Goal: Task Accomplishment & Management: Complete application form

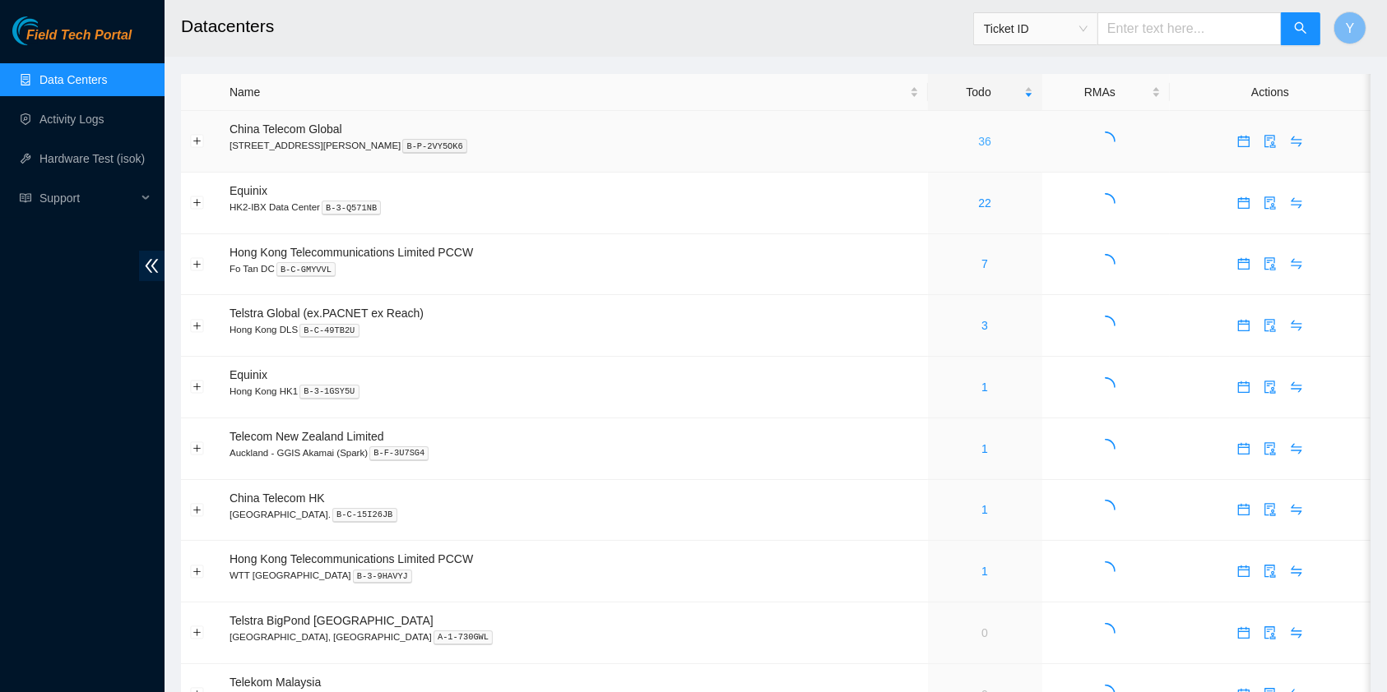
click at [978, 140] on link "36" at bounding box center [984, 141] width 13 height 13
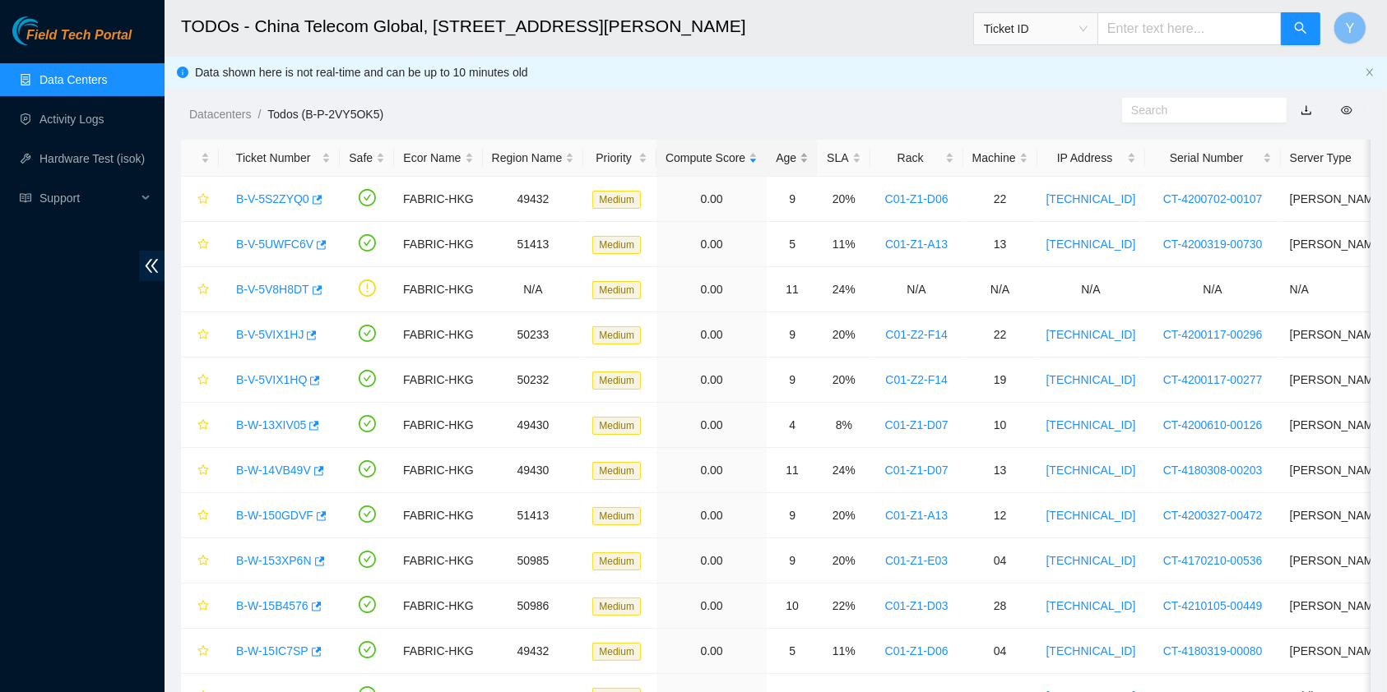
click at [799, 159] on div "Age" at bounding box center [791, 158] width 33 height 18
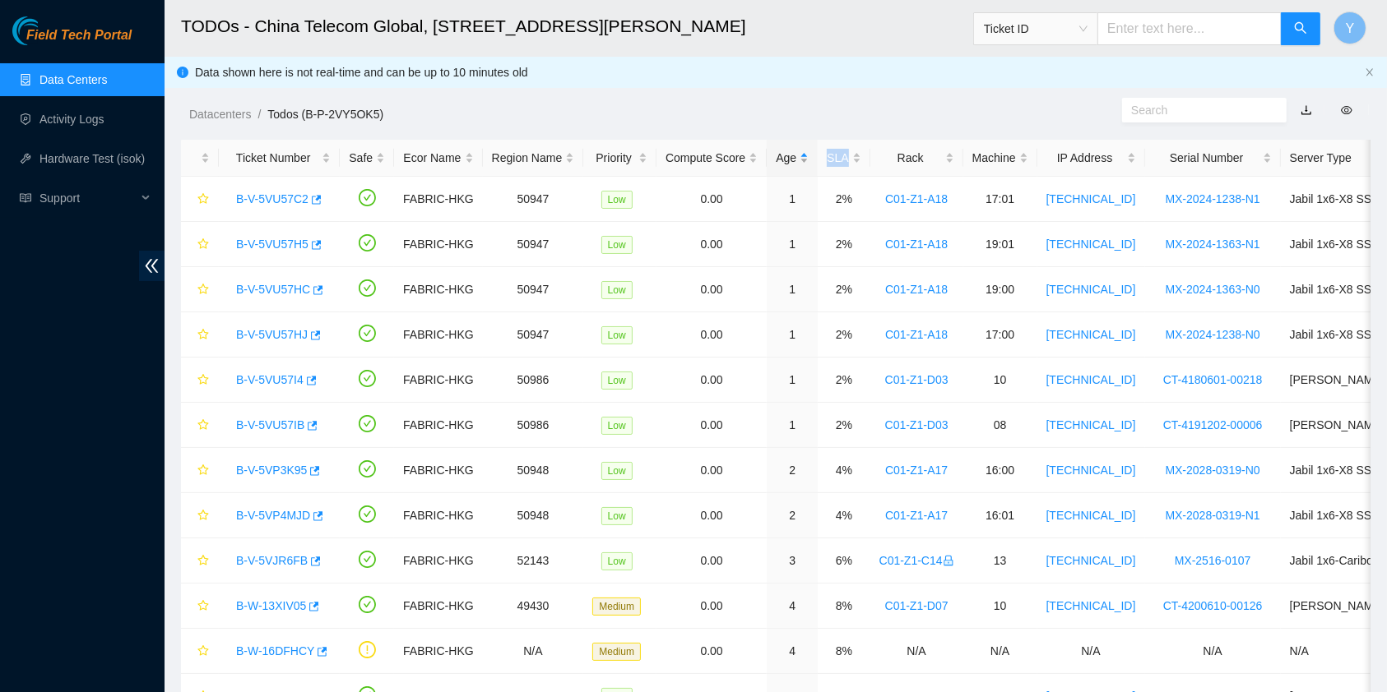
click at [799, 160] on div "Age" at bounding box center [791, 158] width 33 height 18
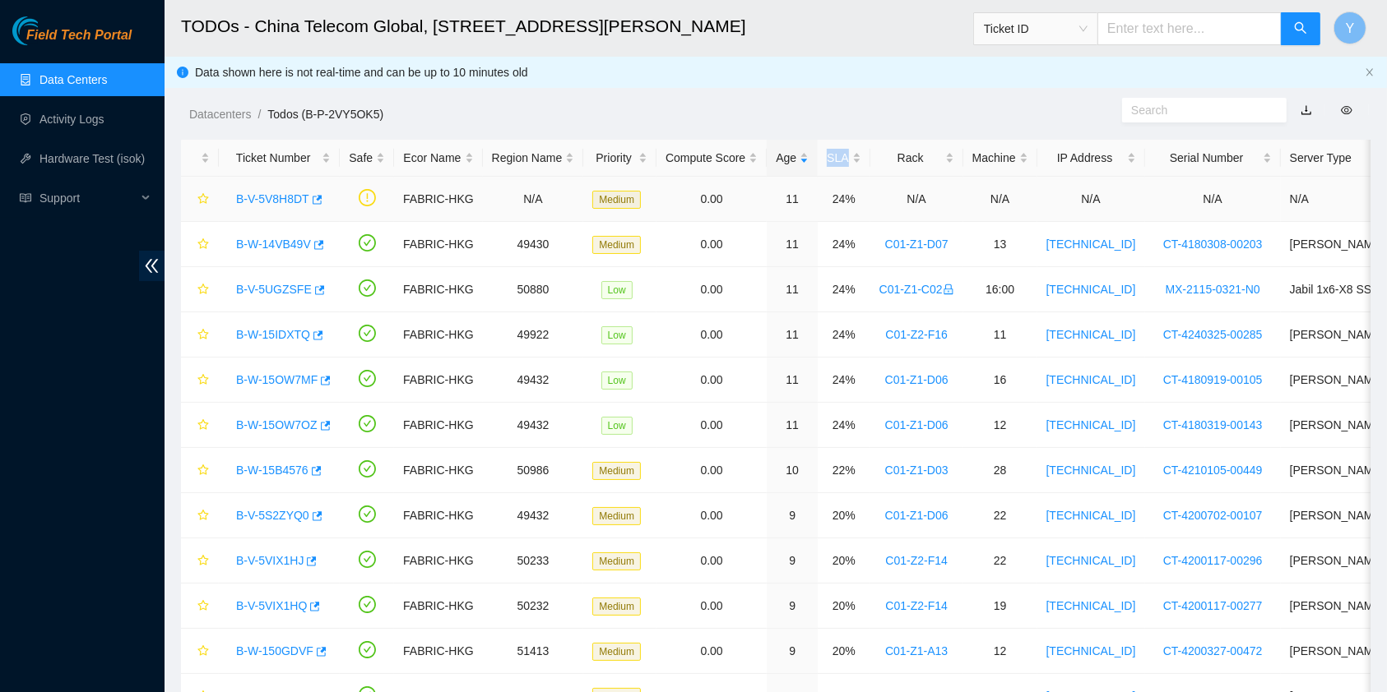
click at [287, 203] on link "B-V-5V8H8DT" at bounding box center [272, 198] width 73 height 13
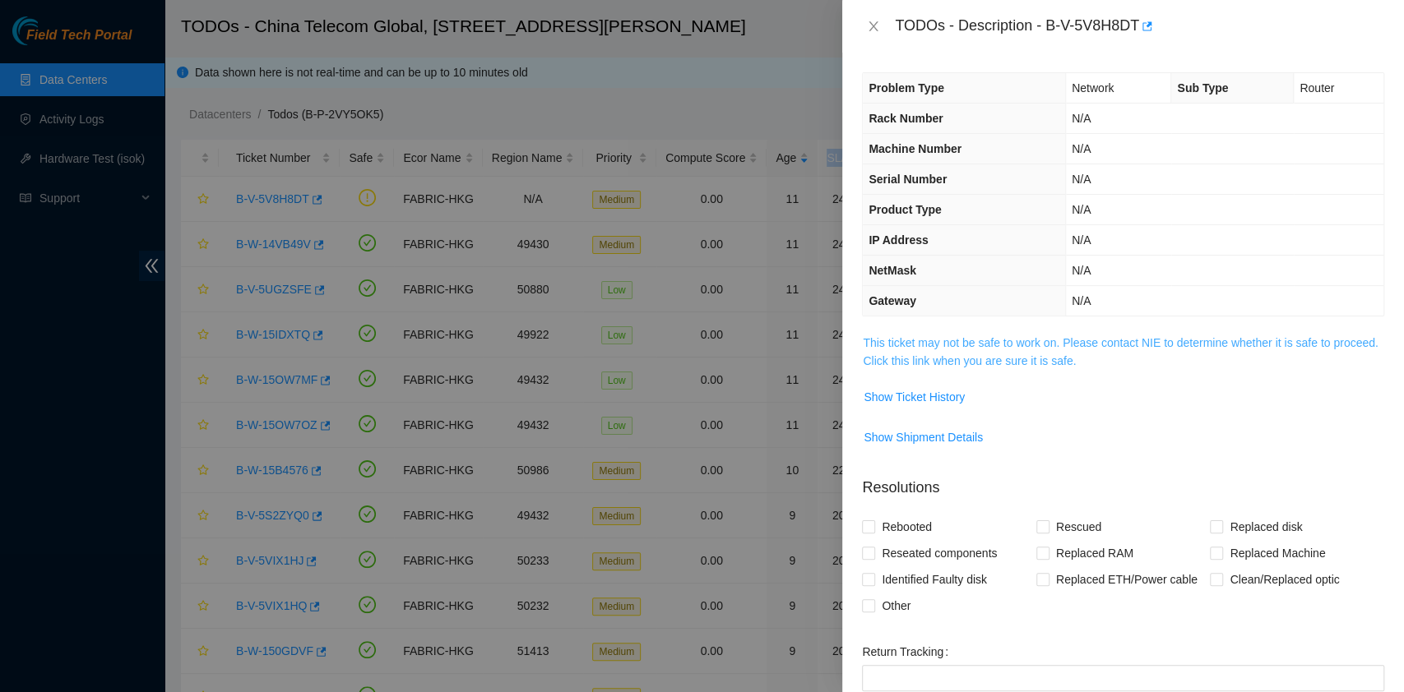
click at [1055, 341] on link "This ticket may not be safe to work on. Please contact NIE to determine whether…" at bounding box center [1120, 351] width 515 height 31
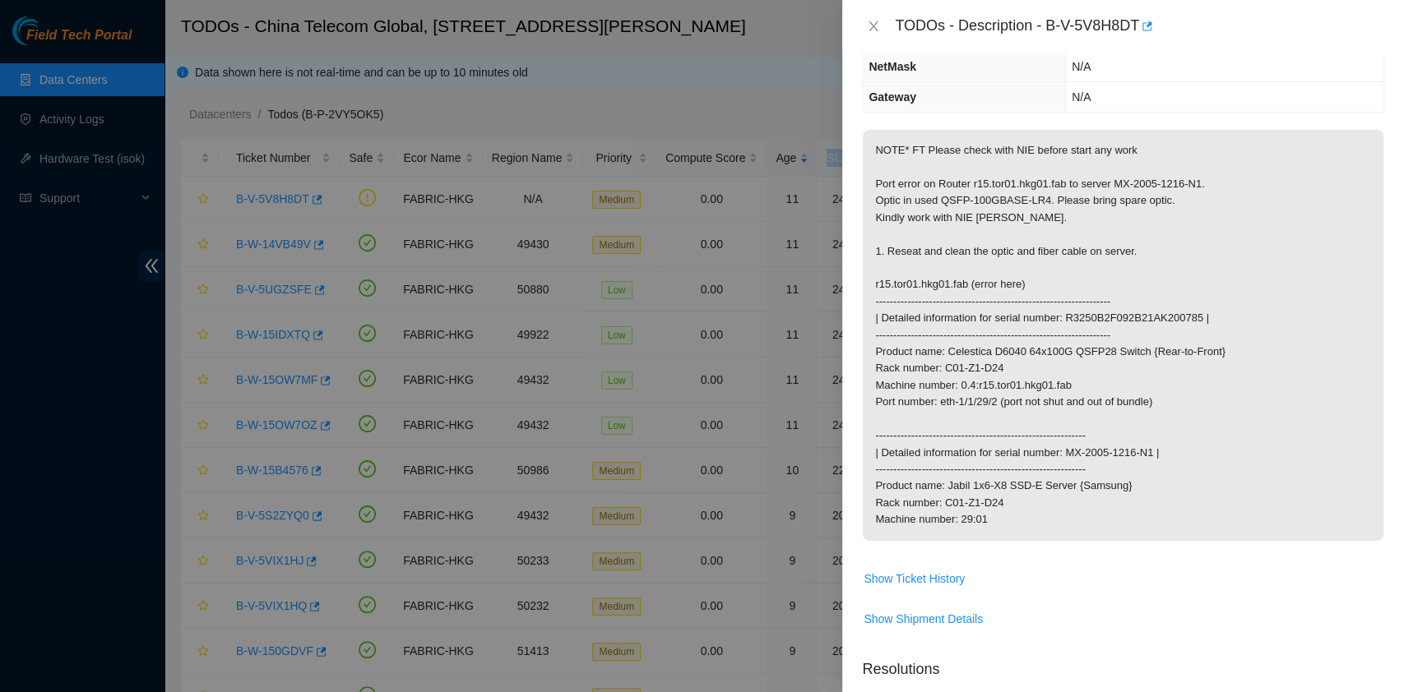
scroll to position [204, 0]
click at [7, 375] on div at bounding box center [702, 346] width 1404 height 692
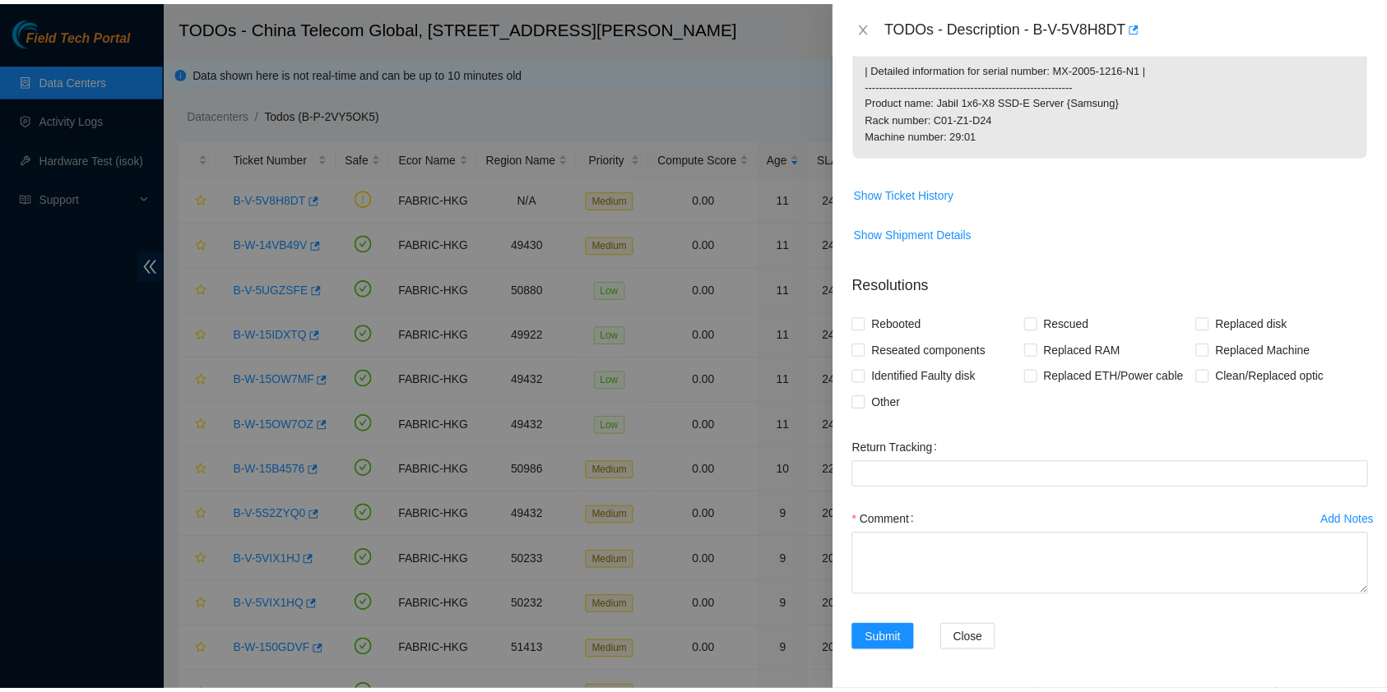
scroll to position [604, 0]
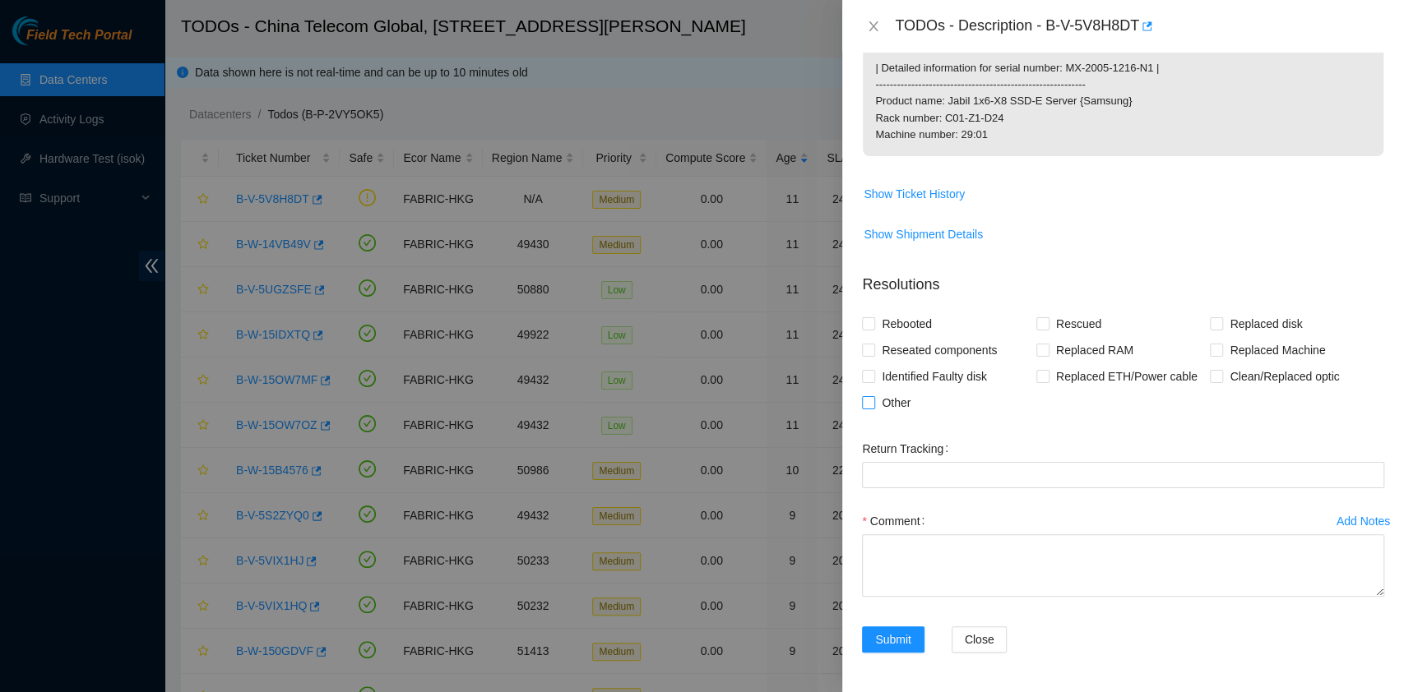
click at [870, 396] on label "Other" at bounding box center [889, 403] width 55 height 26
click at [870, 396] on input "Other" at bounding box center [868, 402] width 12 height 12
checkbox input "true"
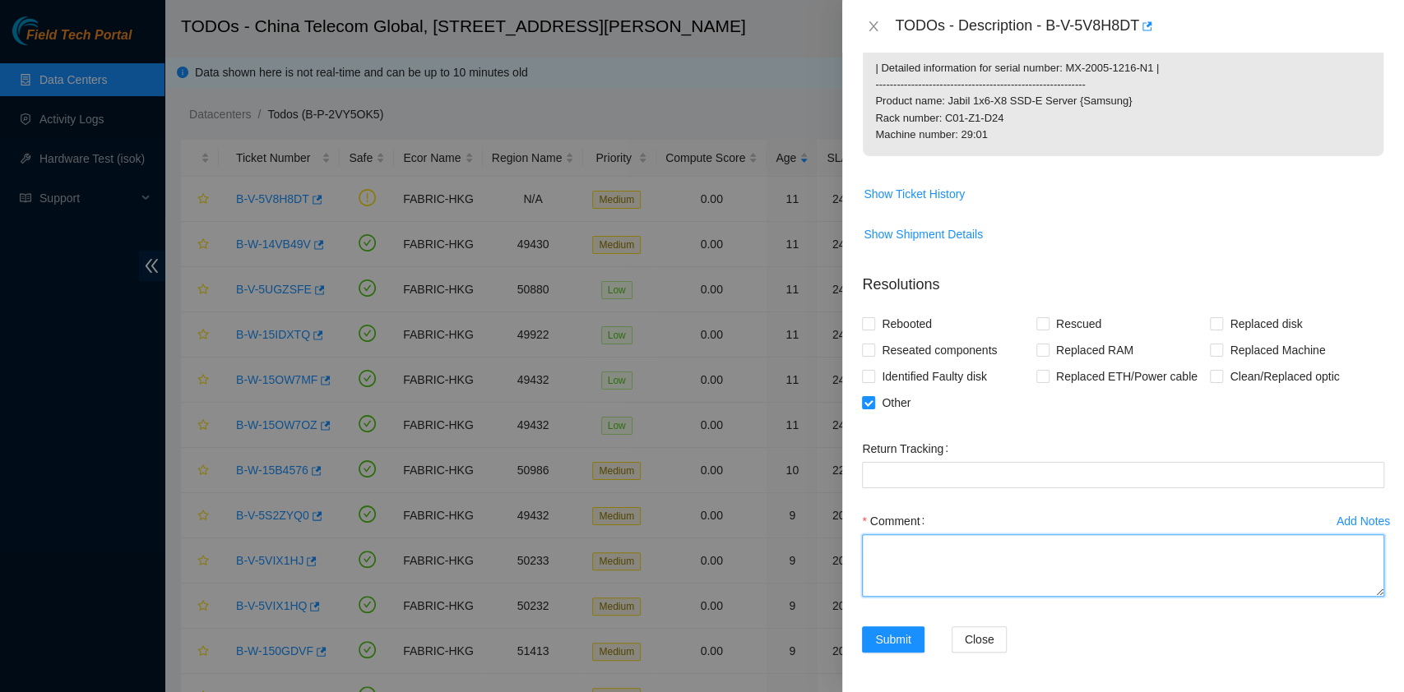
click at [942, 576] on textarea "Comment" at bounding box center [1123, 566] width 522 height 63
type textarea "worked with [PERSON_NAME]"
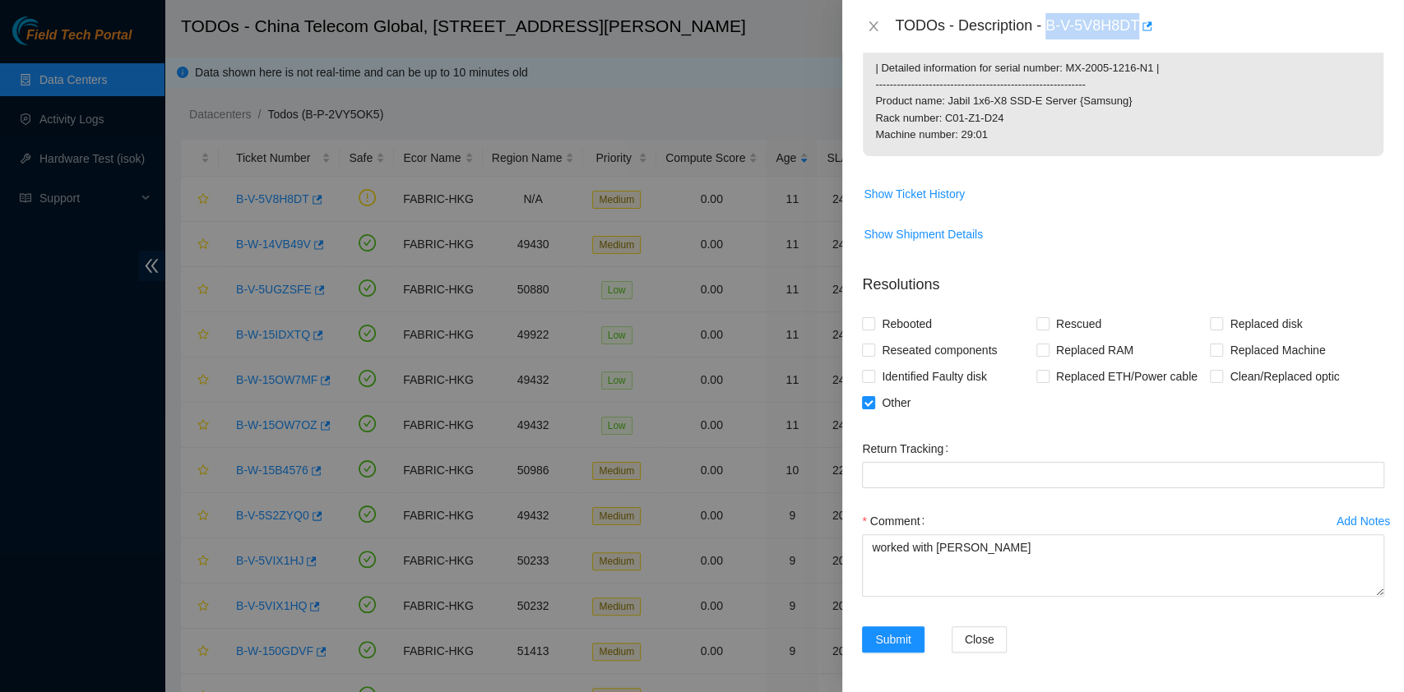
drag, startPoint x: 1047, startPoint y: 23, endPoint x: 1146, endPoint y: 49, distance: 102.9
click at [1146, 49] on div "TODOs - Description - B-V-5V8H8DT" at bounding box center [1123, 26] width 562 height 53
copy div "B-V-5V8H8DT"
click at [905, 644] on span "Submit" at bounding box center [893, 640] width 36 height 18
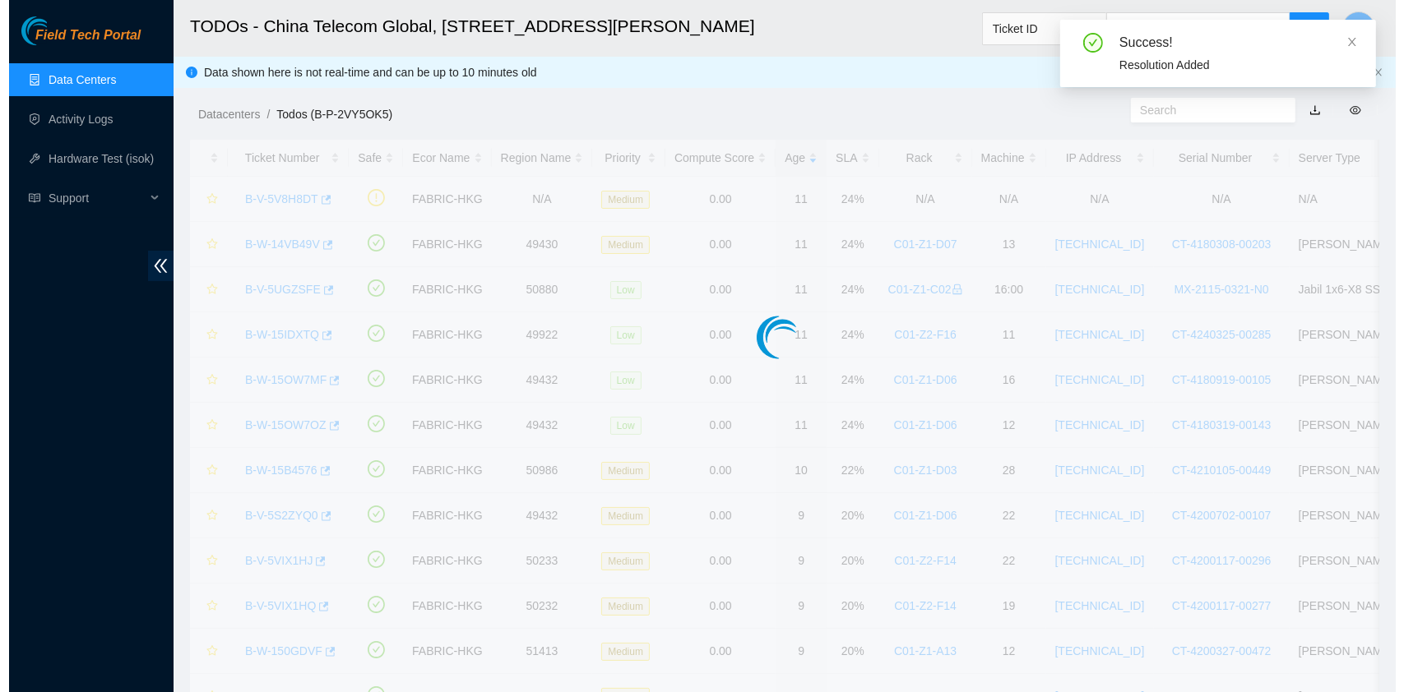
scroll to position [244, 0]
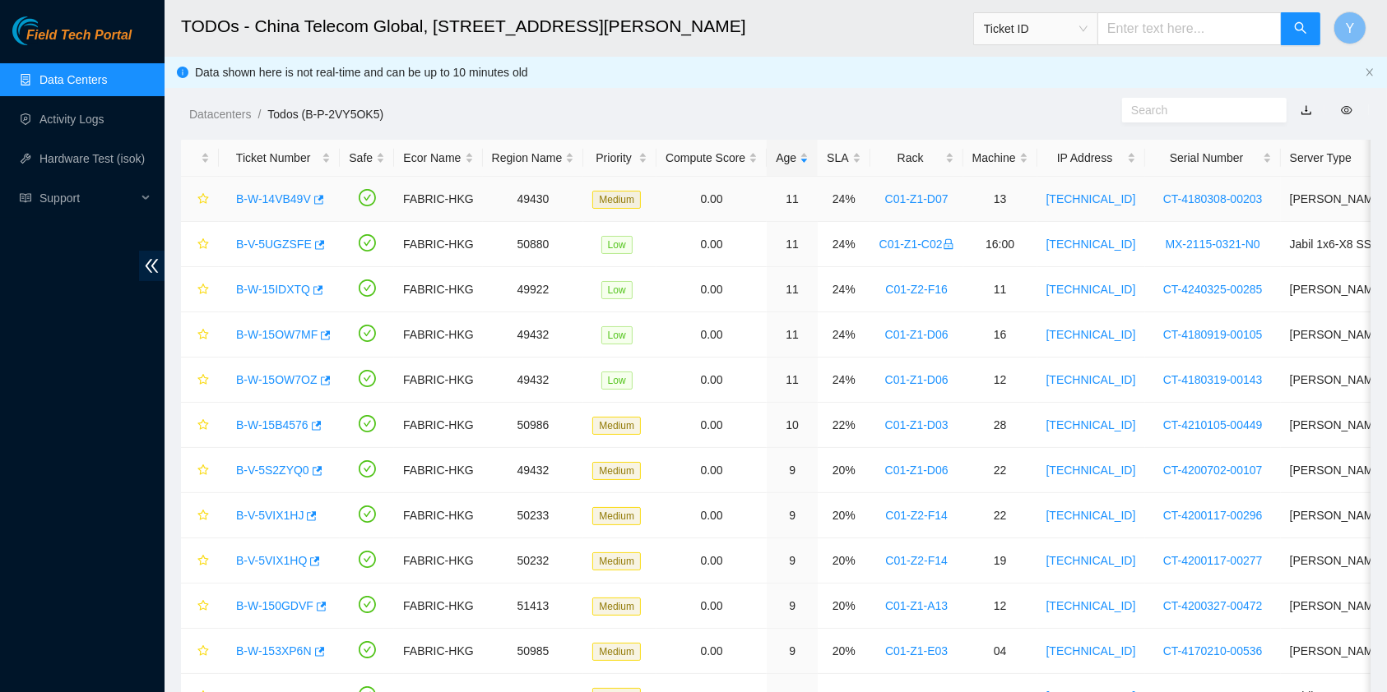
click at [276, 207] on div "B-W-14VB49V" at bounding box center [279, 199] width 103 height 26
click at [268, 197] on link "B-W-14VB49V" at bounding box center [273, 198] width 75 height 13
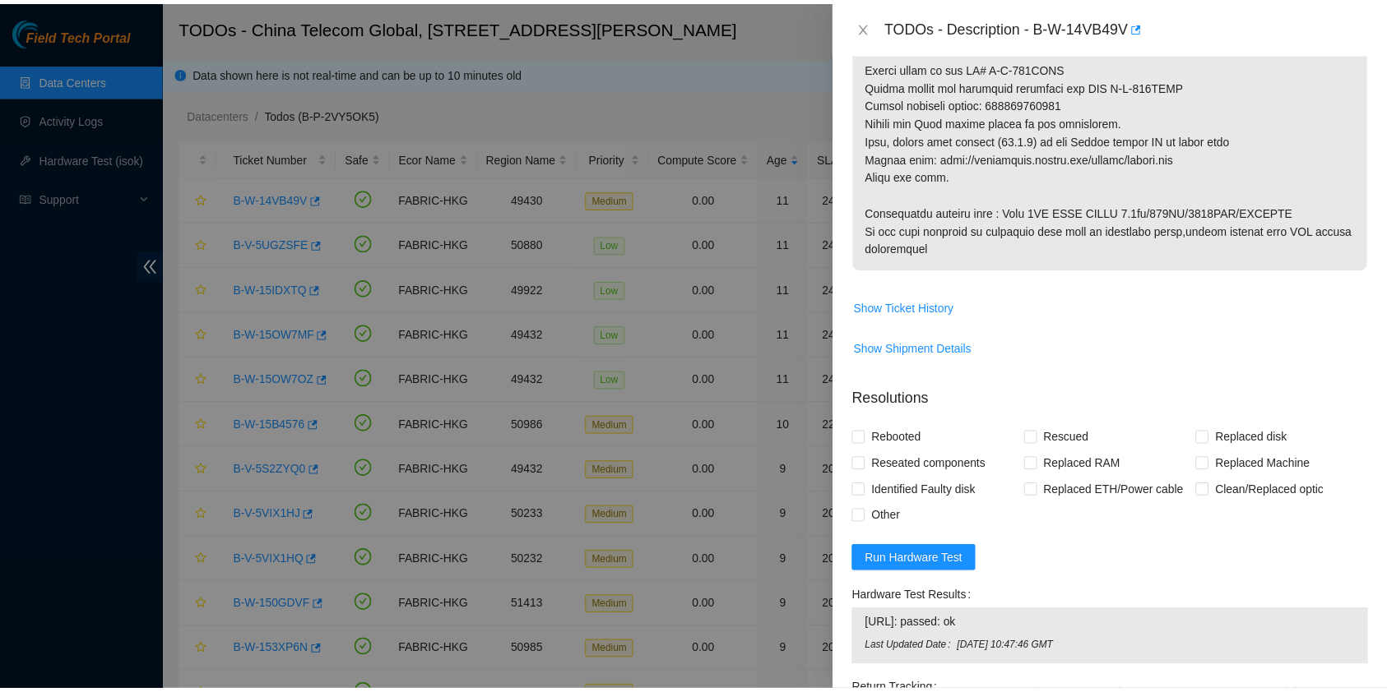
scroll to position [940, 0]
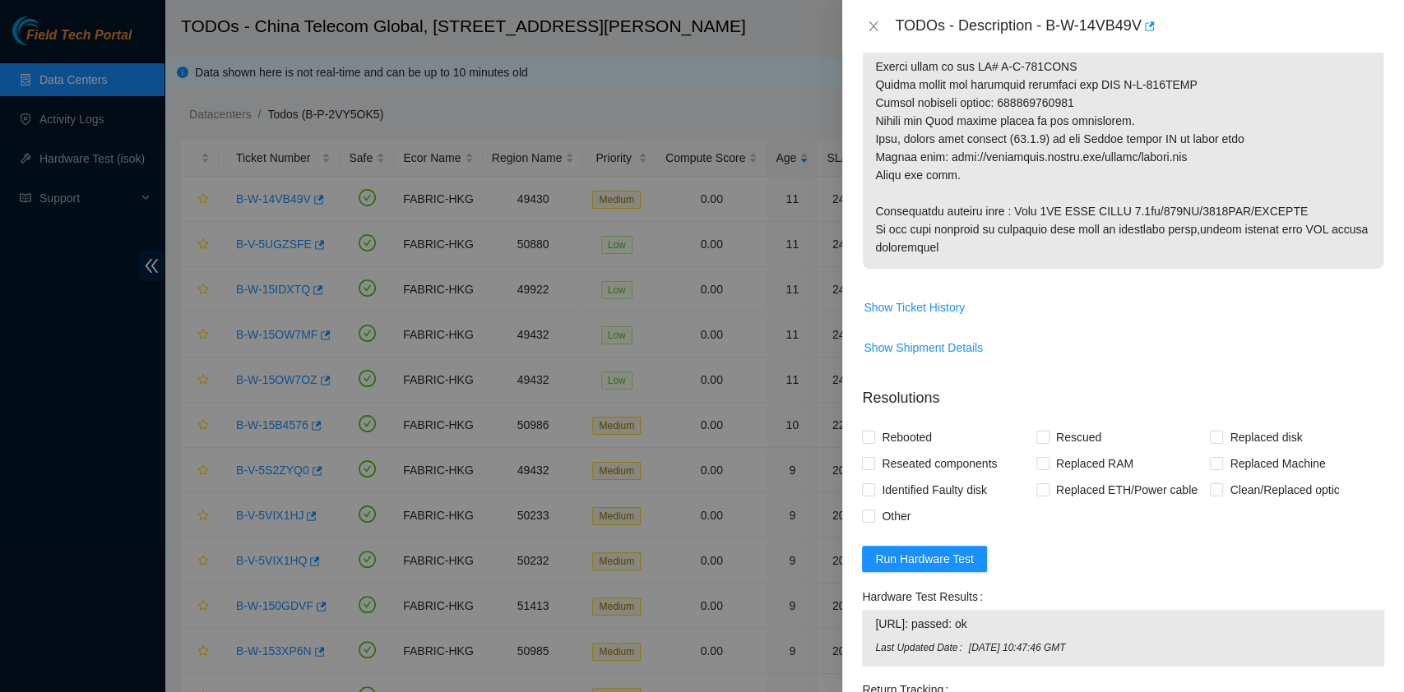
click at [955, 576] on form "Resolutions Rebooted Rescued Replaced disk Reseated components Replaced RAM Rep…" at bounding box center [1123, 643] width 522 height 539
drag, startPoint x: 956, startPoint y: 563, endPoint x: 1066, endPoint y: 563, distance: 110.2
click at [1066, 563] on form "Resolutions Rebooted Rescued Replaced disk Reseated components Replaced RAM Rep…" at bounding box center [1123, 643] width 522 height 539
click at [872, 23] on icon "close" at bounding box center [873, 26] width 13 height 13
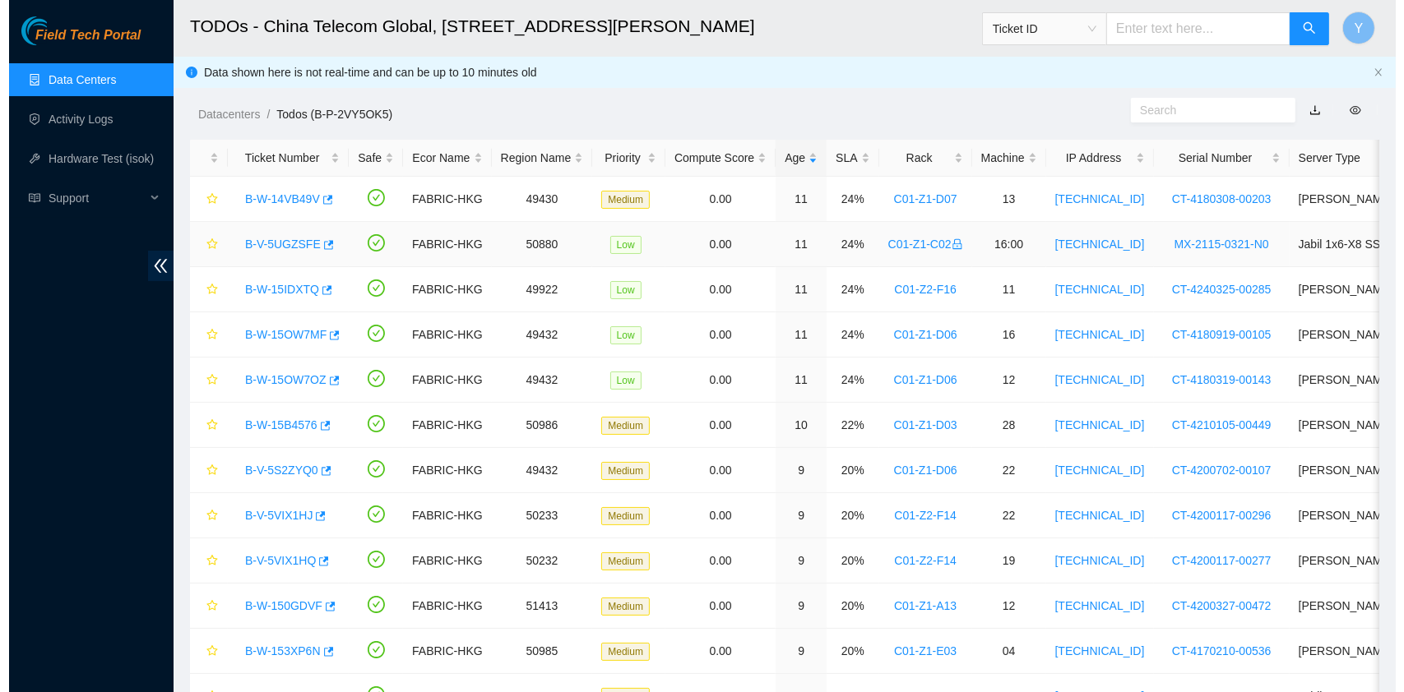
scroll to position [419, 0]
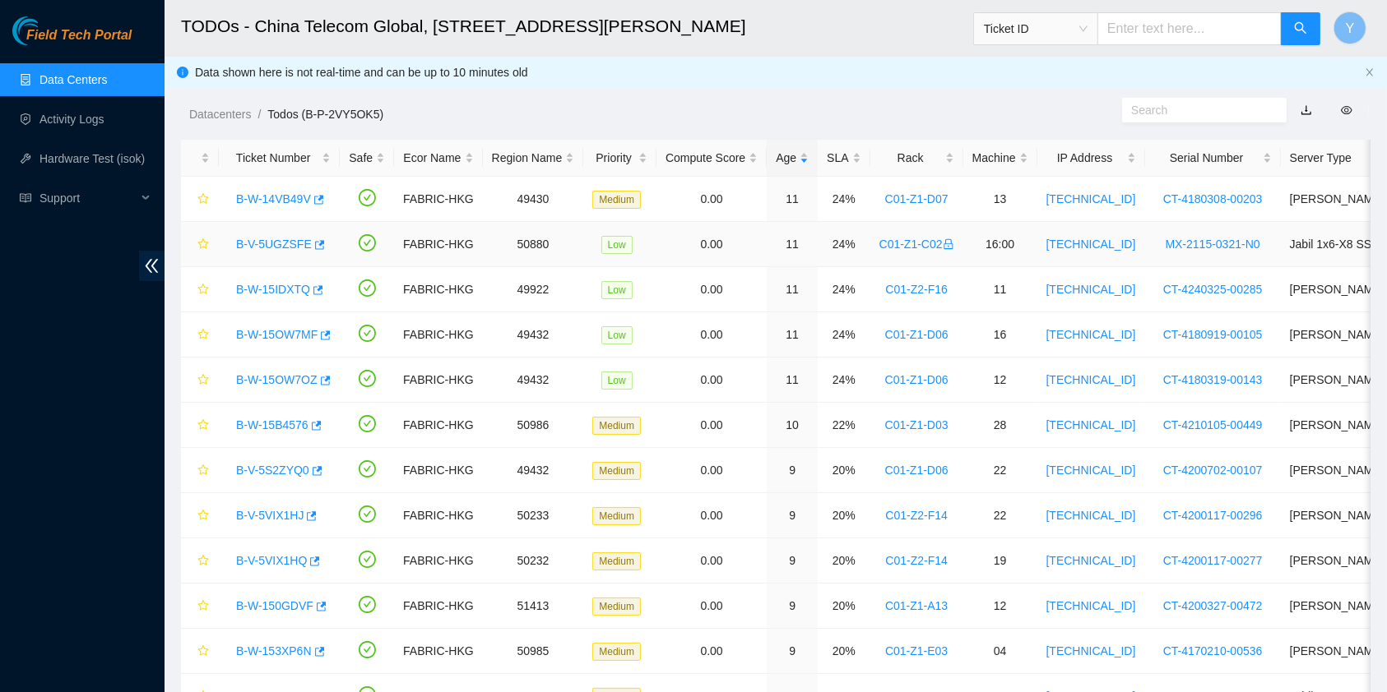
click at [258, 243] on link "B-V-5UGZSFE" at bounding box center [274, 244] width 76 height 13
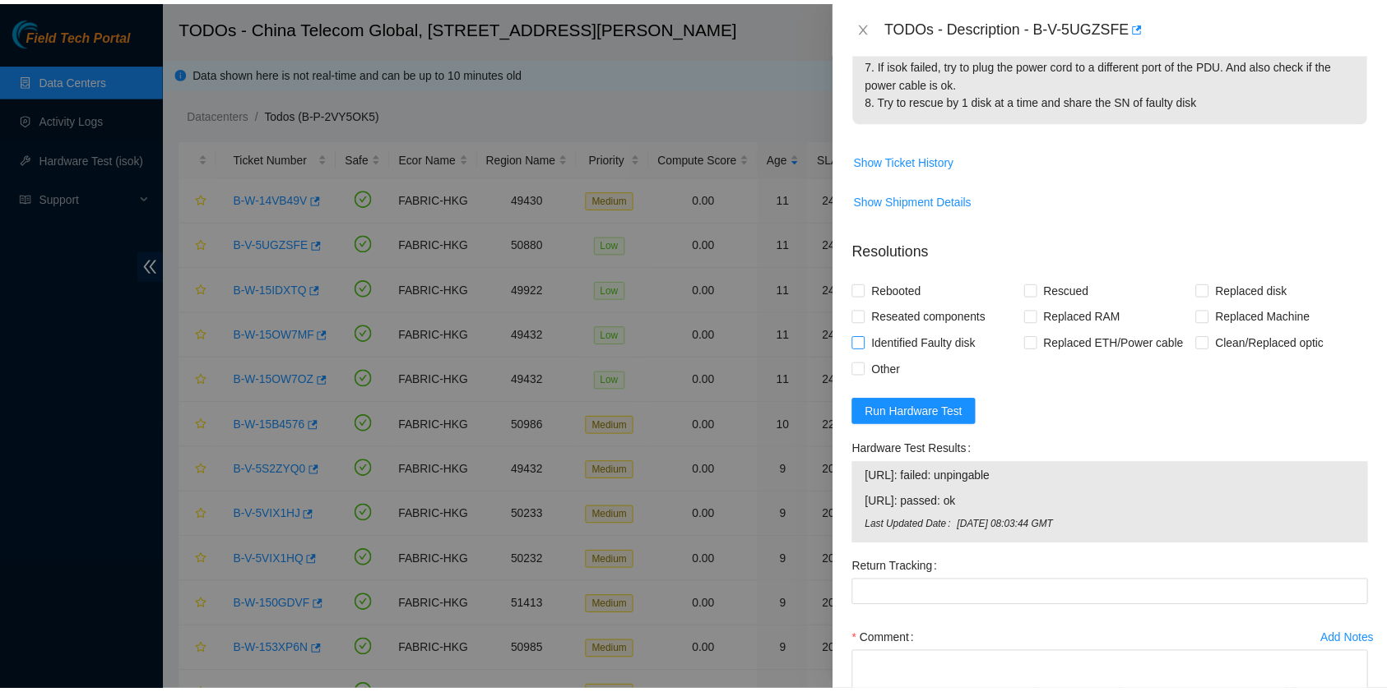
scroll to position [553, 0]
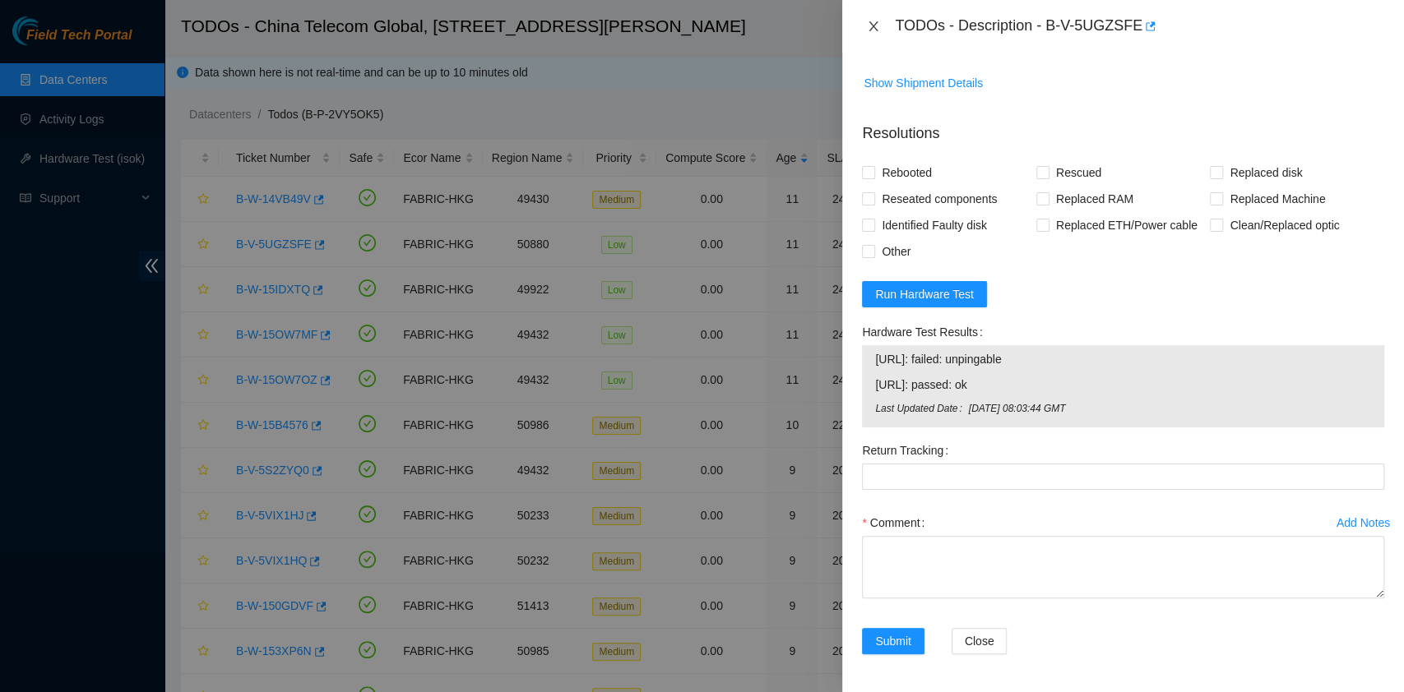
click at [878, 21] on icon "close" at bounding box center [873, 26] width 13 height 13
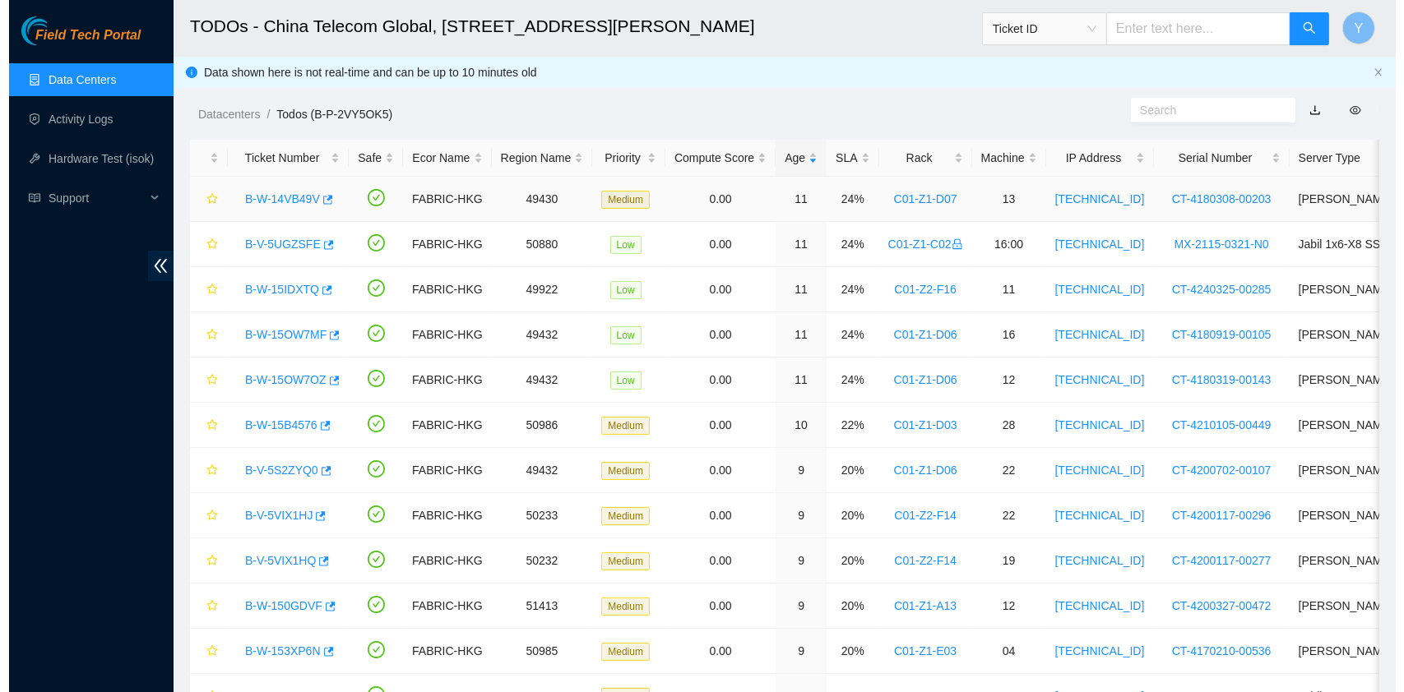
scroll to position [419, 0]
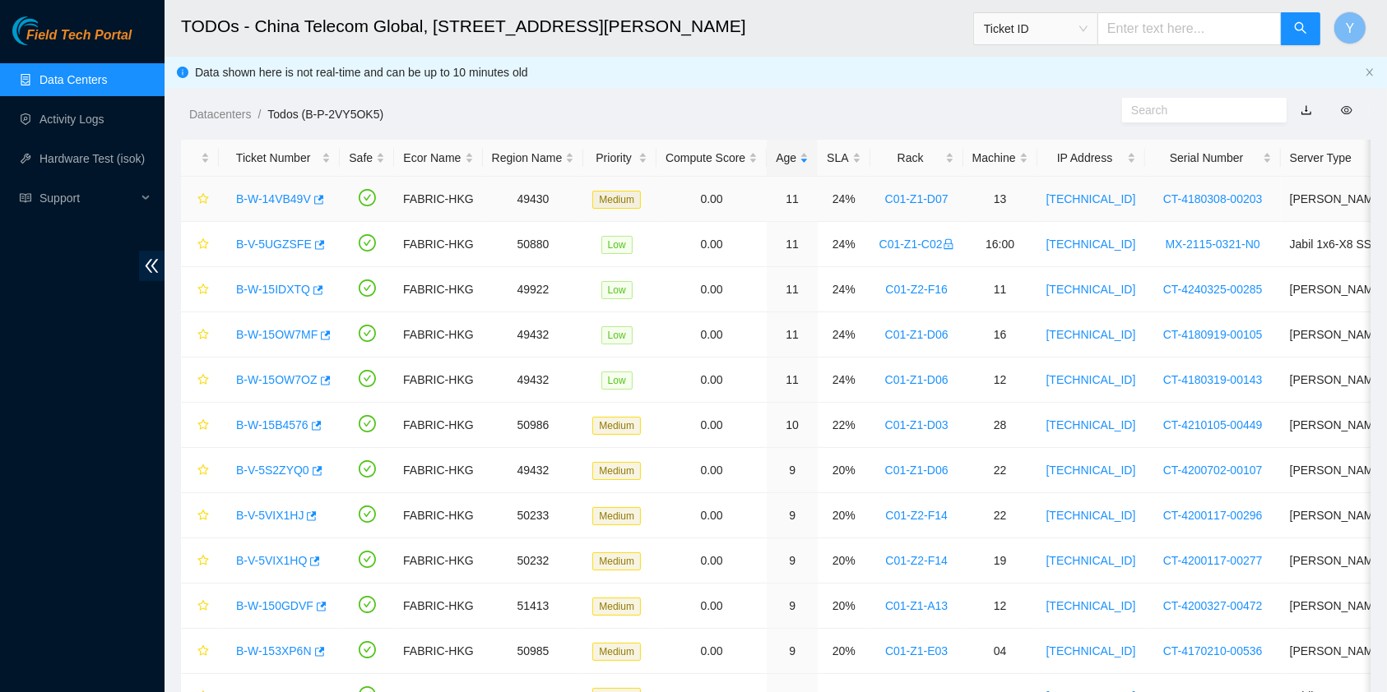
click at [275, 181] on td "B-W-14VB49V" at bounding box center [279, 199] width 121 height 45
click at [275, 195] on link "B-W-14VB49V" at bounding box center [273, 198] width 75 height 13
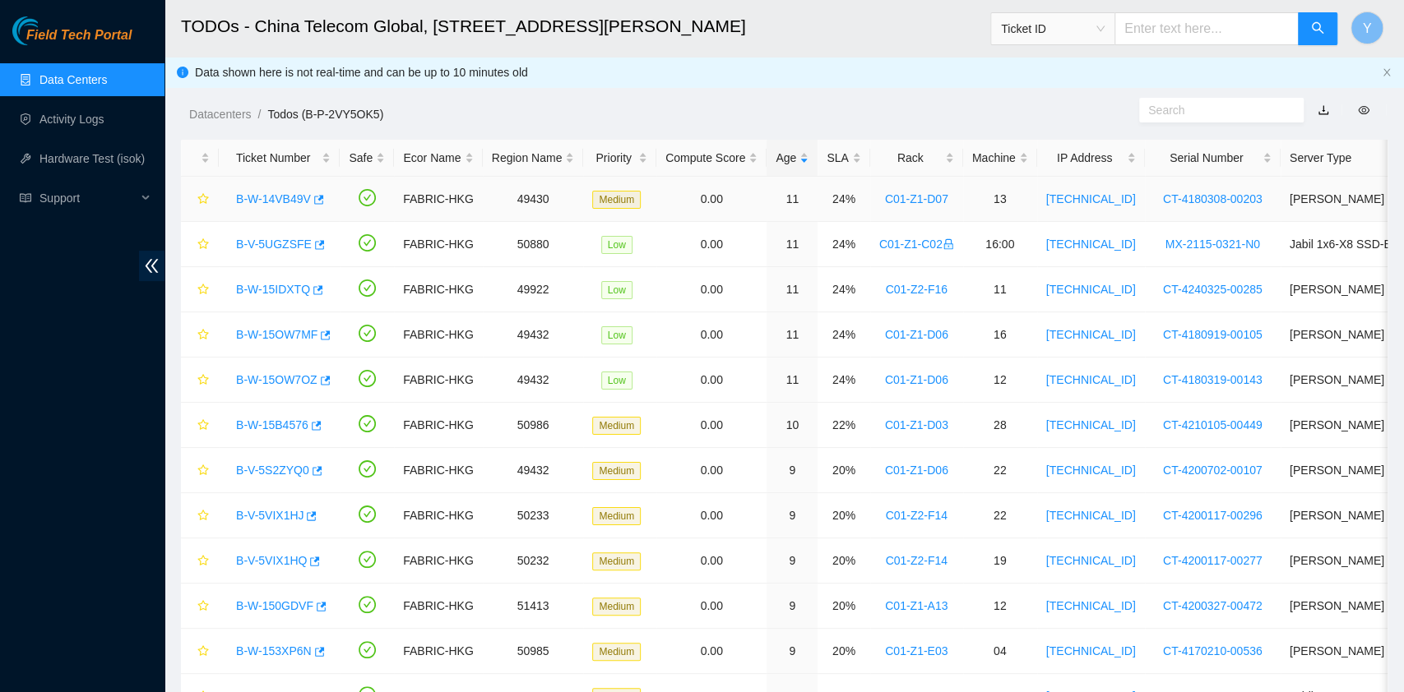
scroll to position [940, 0]
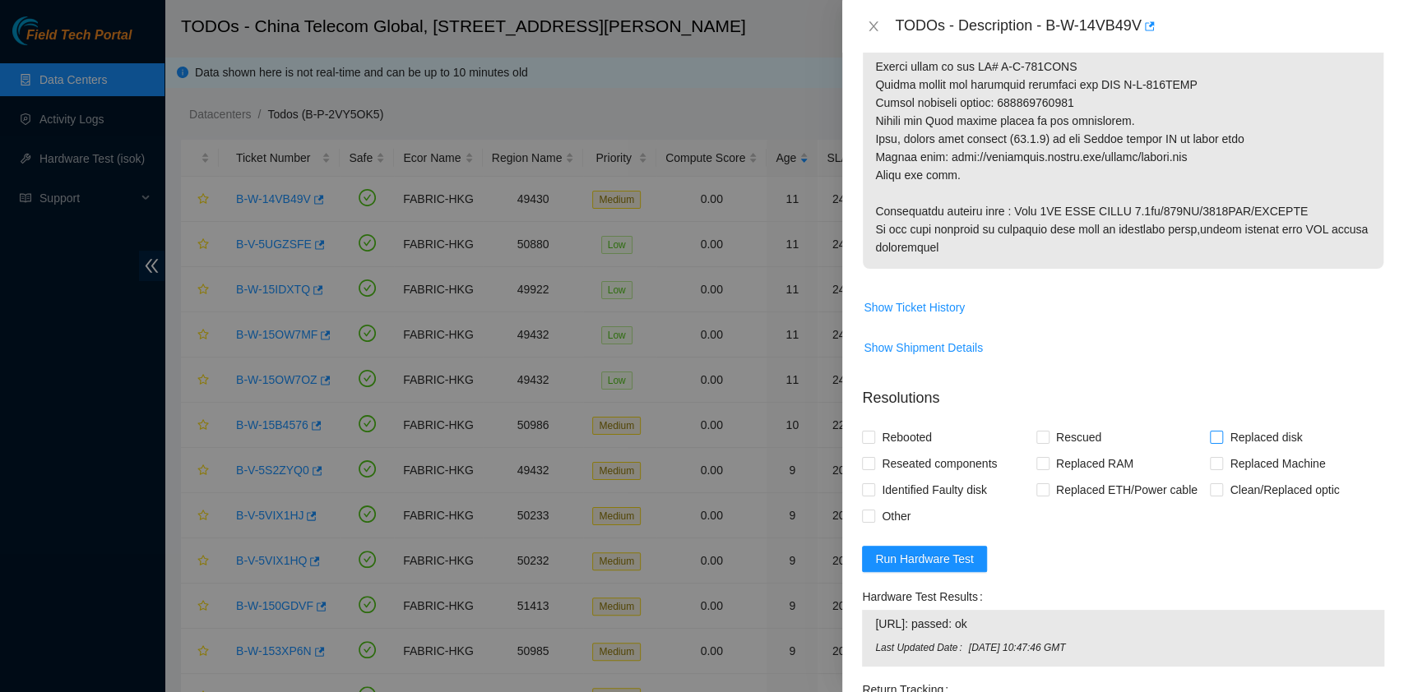
click at [1239, 435] on span "Replaced disk" at bounding box center [1266, 437] width 86 height 26
click at [1221, 435] on input "Replaced disk" at bounding box center [1216, 437] width 12 height 12
checkbox input "true"
click at [1070, 447] on span "Rescued" at bounding box center [1078, 437] width 58 height 26
click at [1048, 442] on input "Rescued" at bounding box center [1042, 437] width 12 height 12
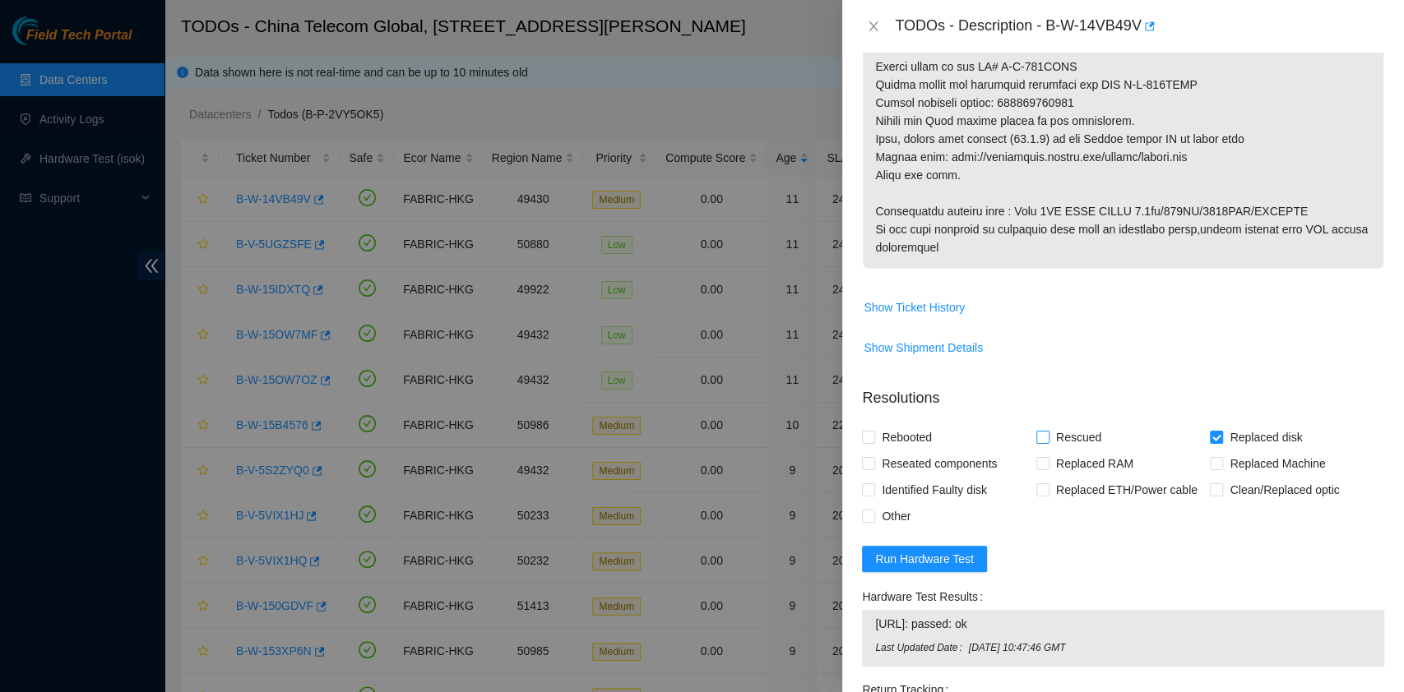
checkbox input "true"
click at [894, 442] on span "Rebooted" at bounding box center [906, 437] width 63 height 26
click at [873, 442] on input "Rebooted" at bounding box center [868, 437] width 12 height 12
checkbox input "true"
click at [897, 464] on span "Reseated components" at bounding box center [939, 464] width 128 height 26
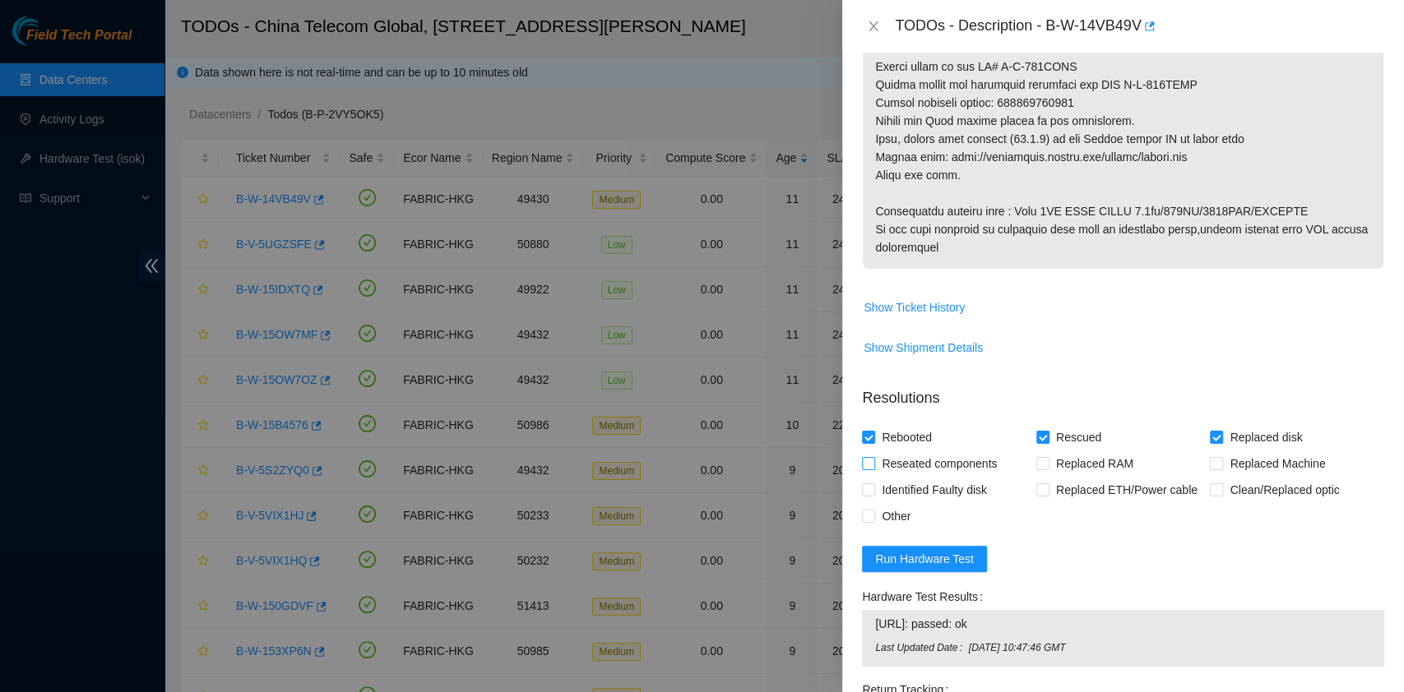
click at [873, 464] on input "Reseated components" at bounding box center [868, 463] width 12 height 12
checkbox input "true"
drag, startPoint x: 1090, startPoint y: 102, endPoint x: 1001, endPoint y: 95, distance: 89.1
copy p "473665213771"
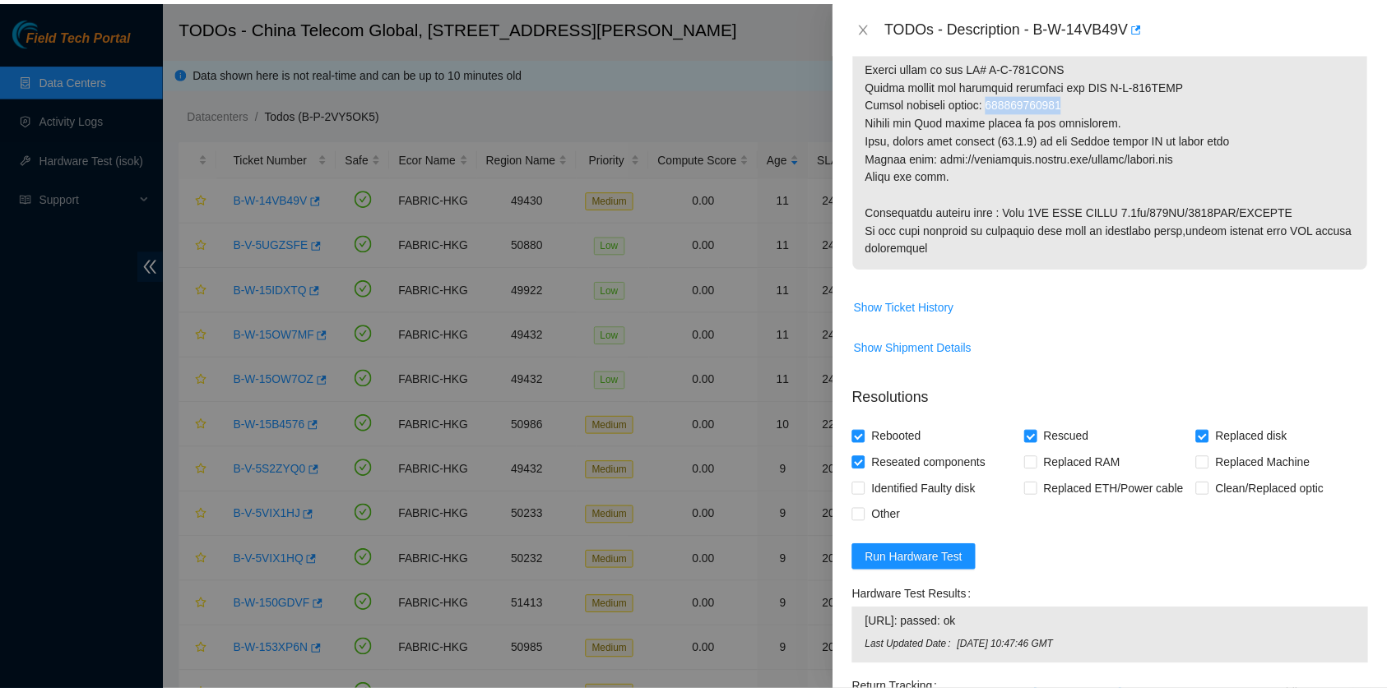
scroll to position [1180, 0]
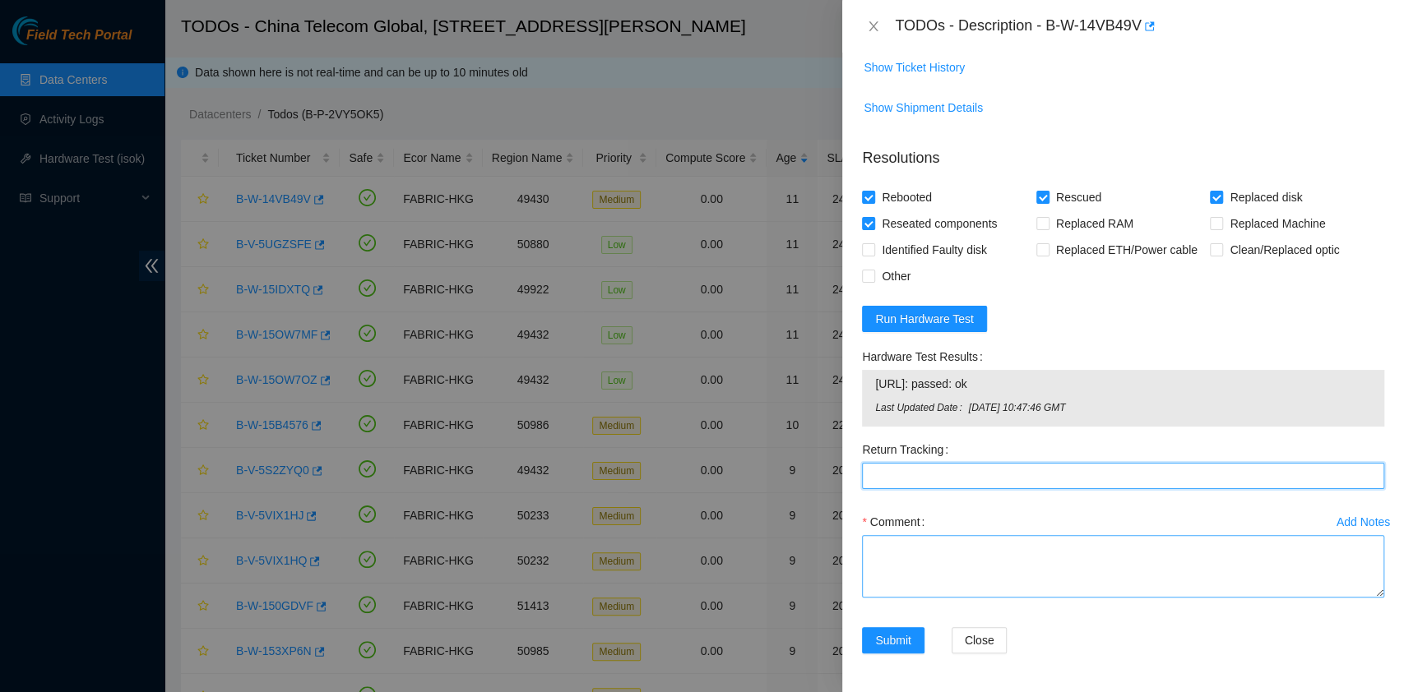
drag, startPoint x: 922, startPoint y: 478, endPoint x: 923, endPoint y: 544, distance: 65.8
click at [922, 477] on Tracking "Return Tracking" at bounding box center [1123, 476] width 522 height 26
paste Tracking "473665213771"
type Tracking "473665213771"
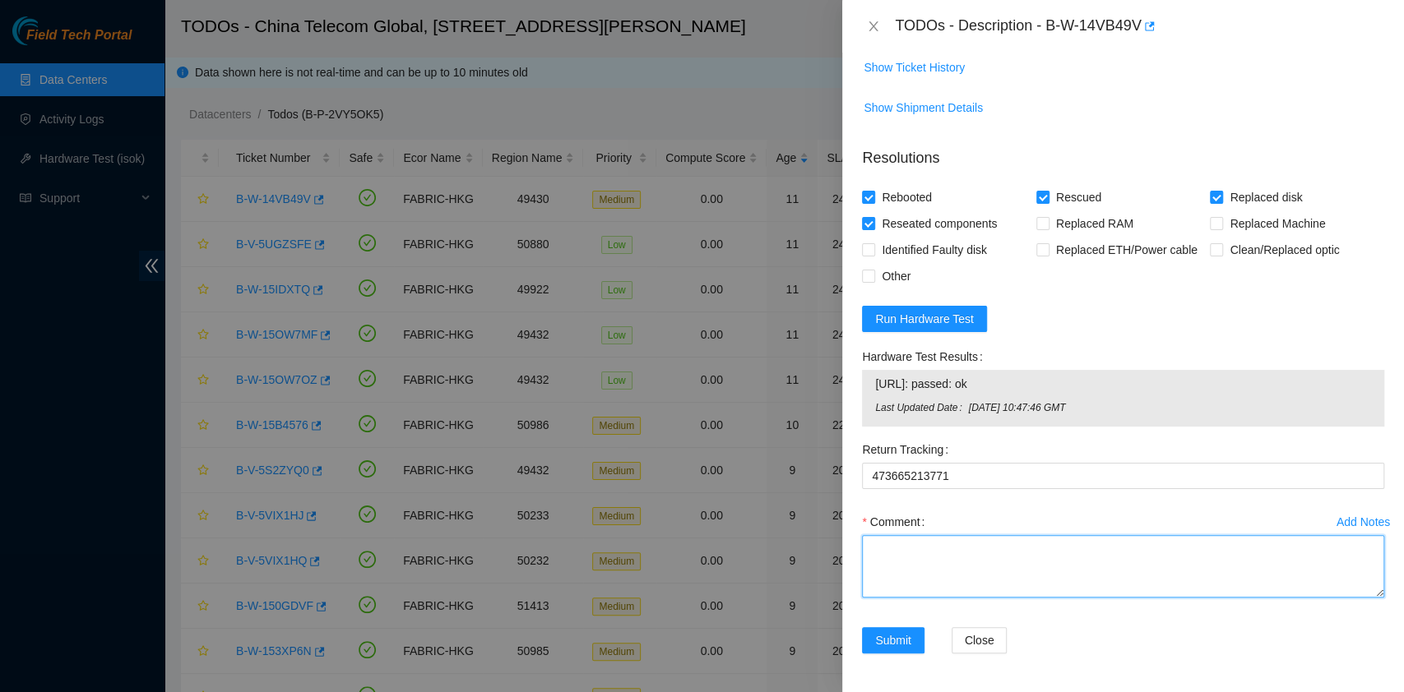
click at [924, 566] on textarea "Comment" at bounding box center [1123, 566] width 522 height 63
type textarea "pass ok"
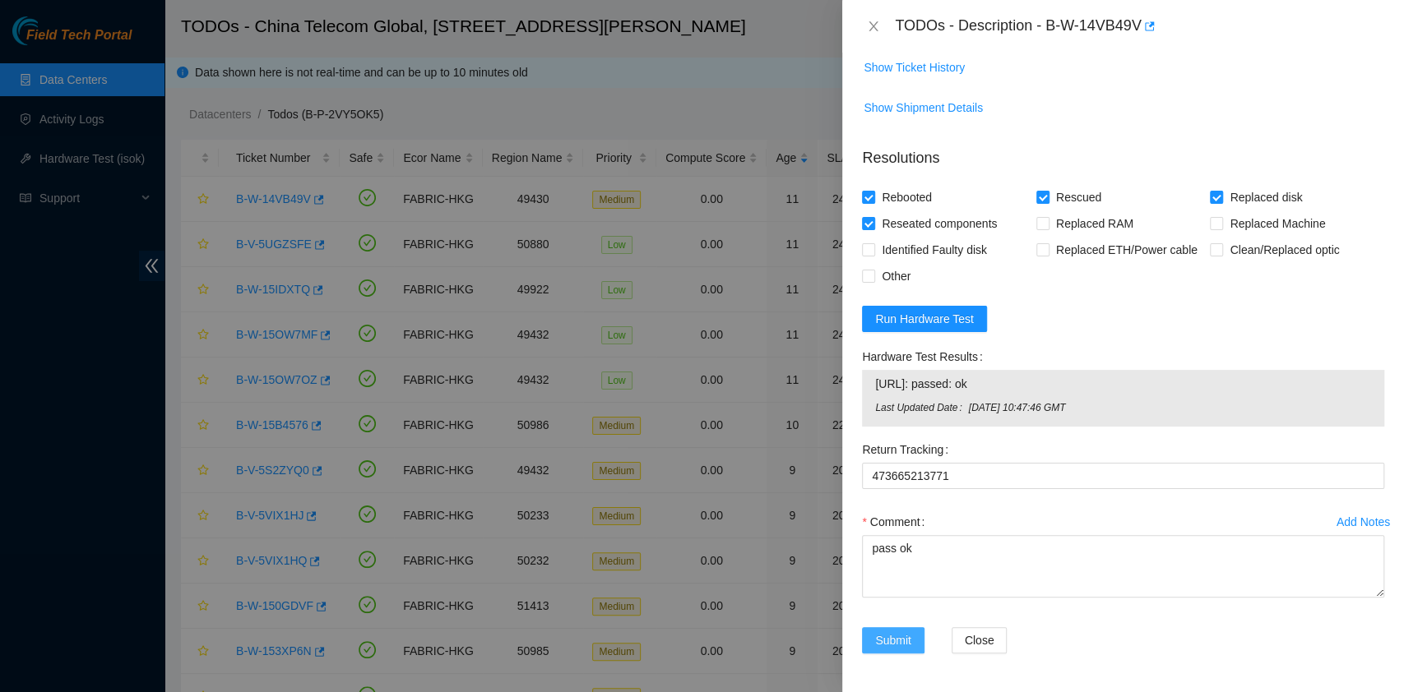
click at [905, 628] on button "Submit" at bounding box center [893, 640] width 63 height 26
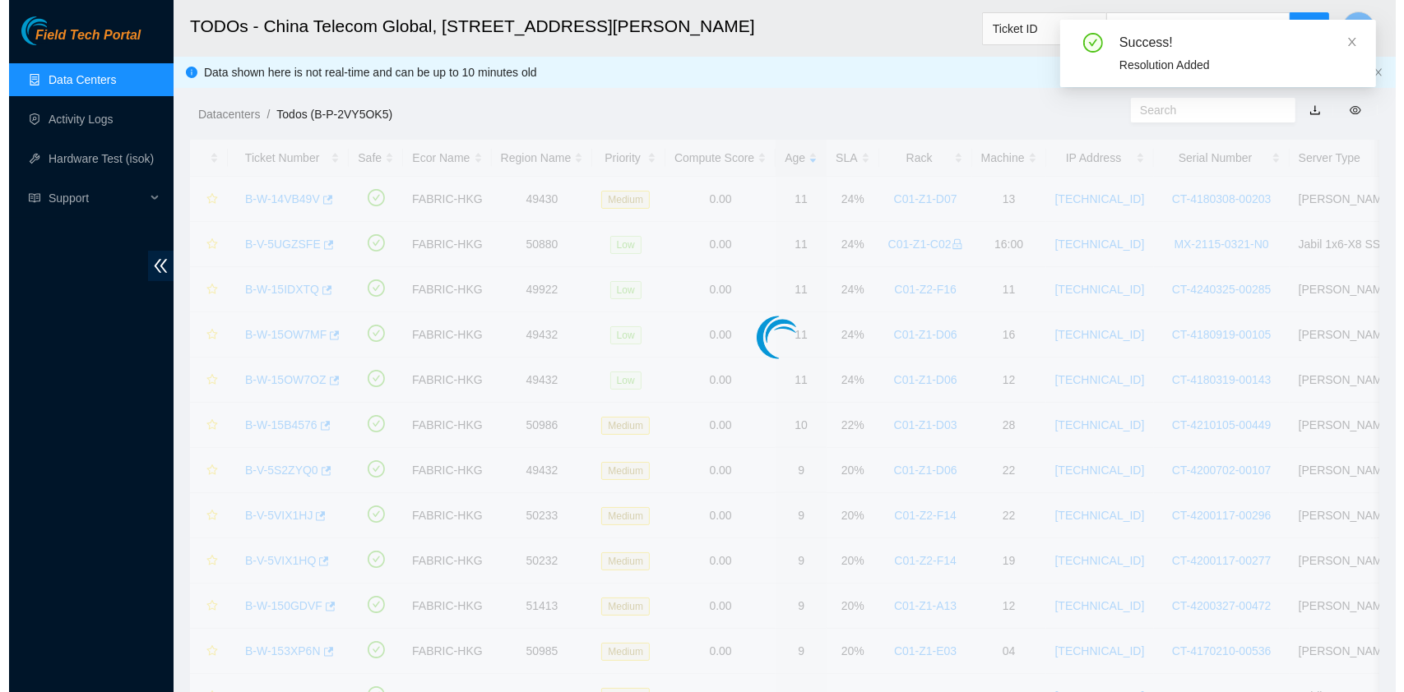
scroll to position [372, 0]
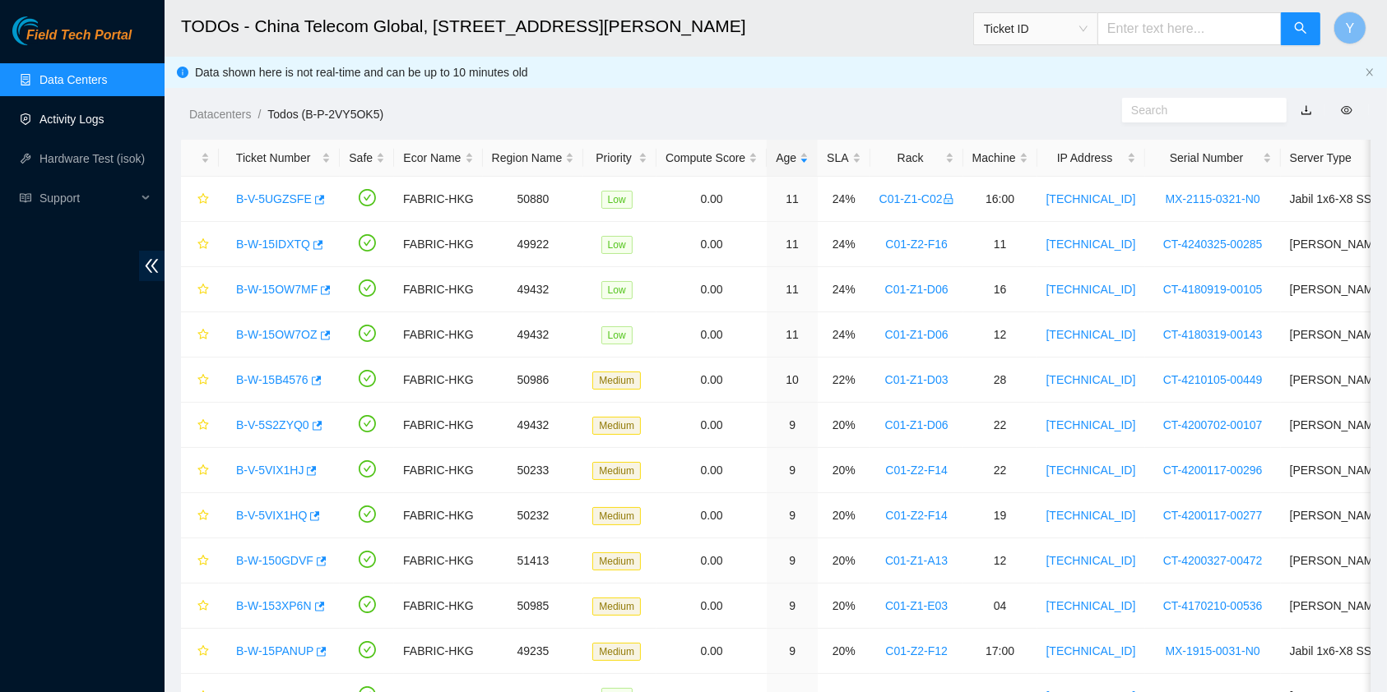
click at [51, 113] on link "Activity Logs" at bounding box center [71, 119] width 65 height 13
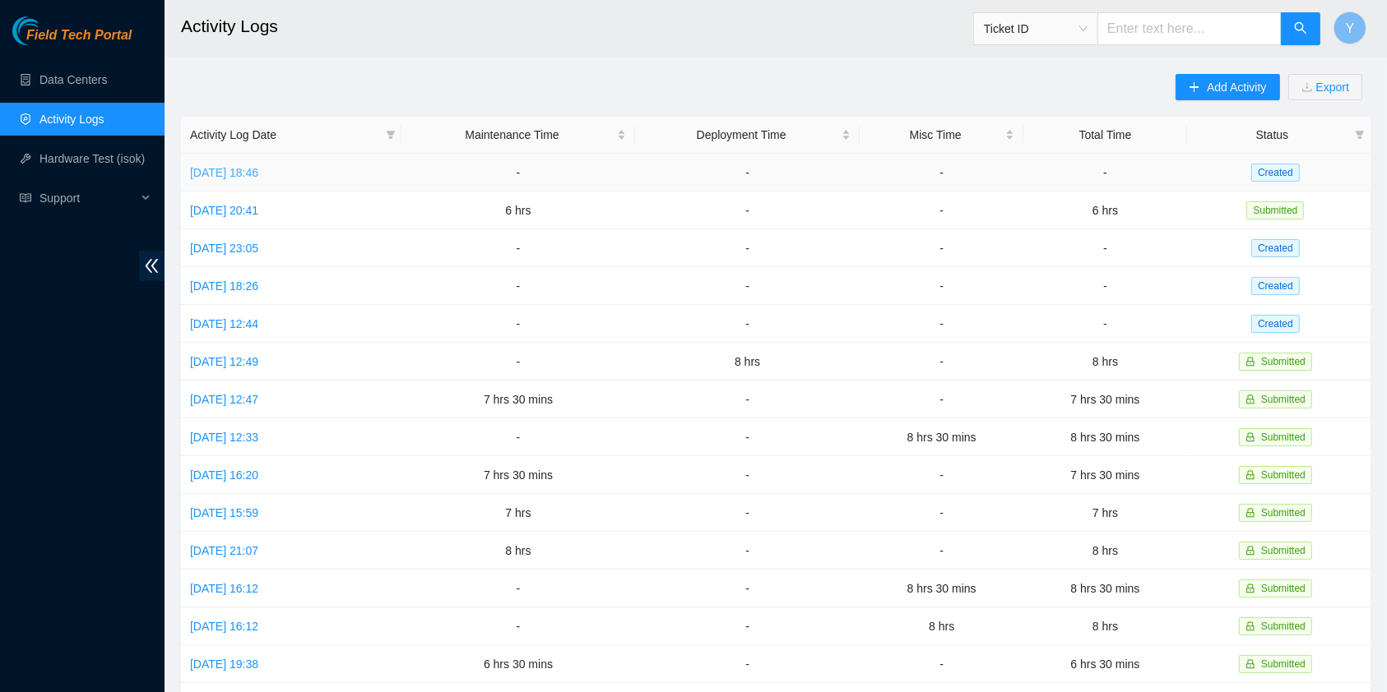
click at [237, 169] on link "[DATE] 18:46" at bounding box center [224, 172] width 68 height 13
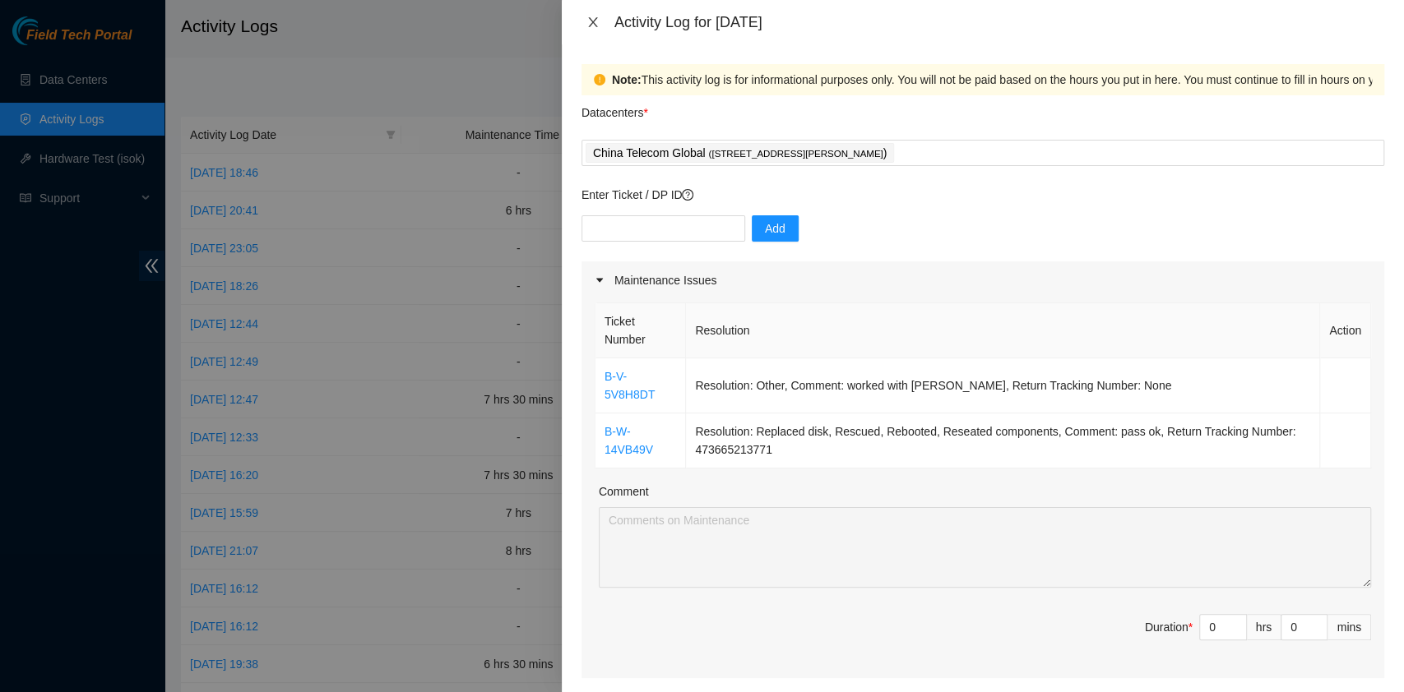
click at [596, 18] on icon "close" at bounding box center [592, 22] width 13 height 13
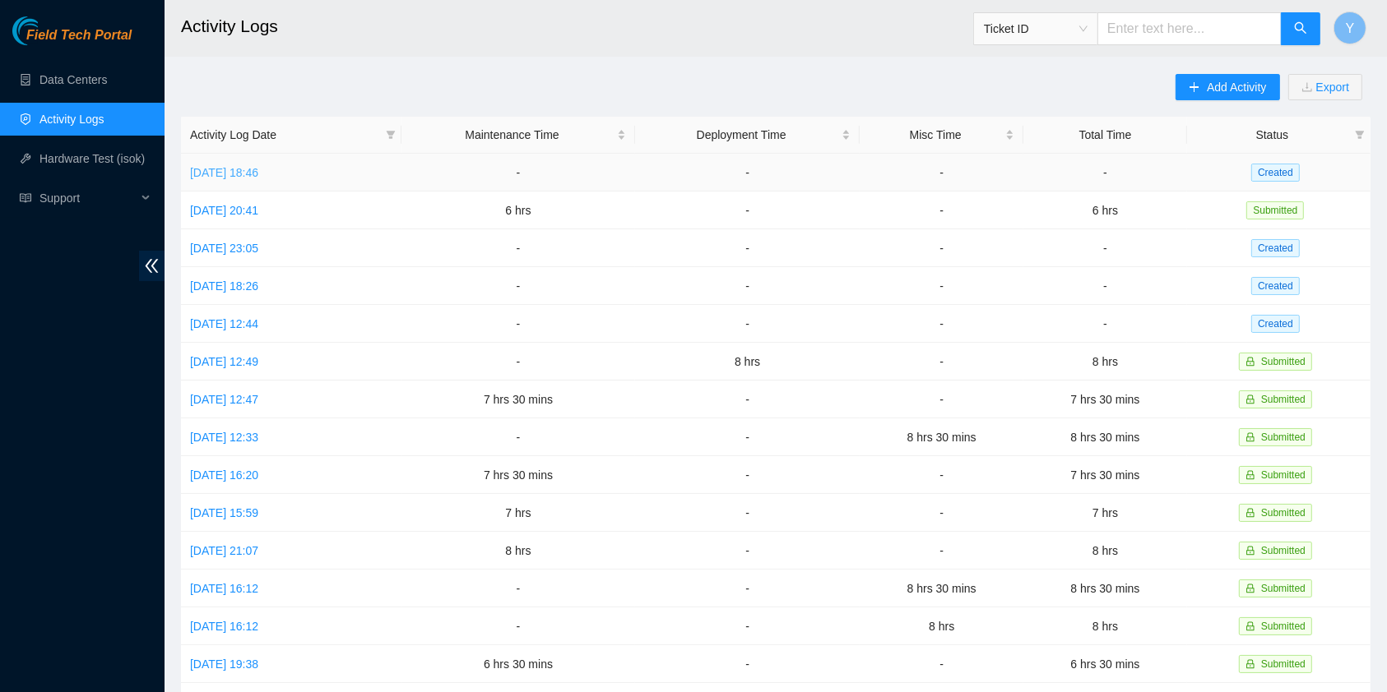
click at [222, 176] on link "[DATE] 18:46" at bounding box center [224, 172] width 68 height 13
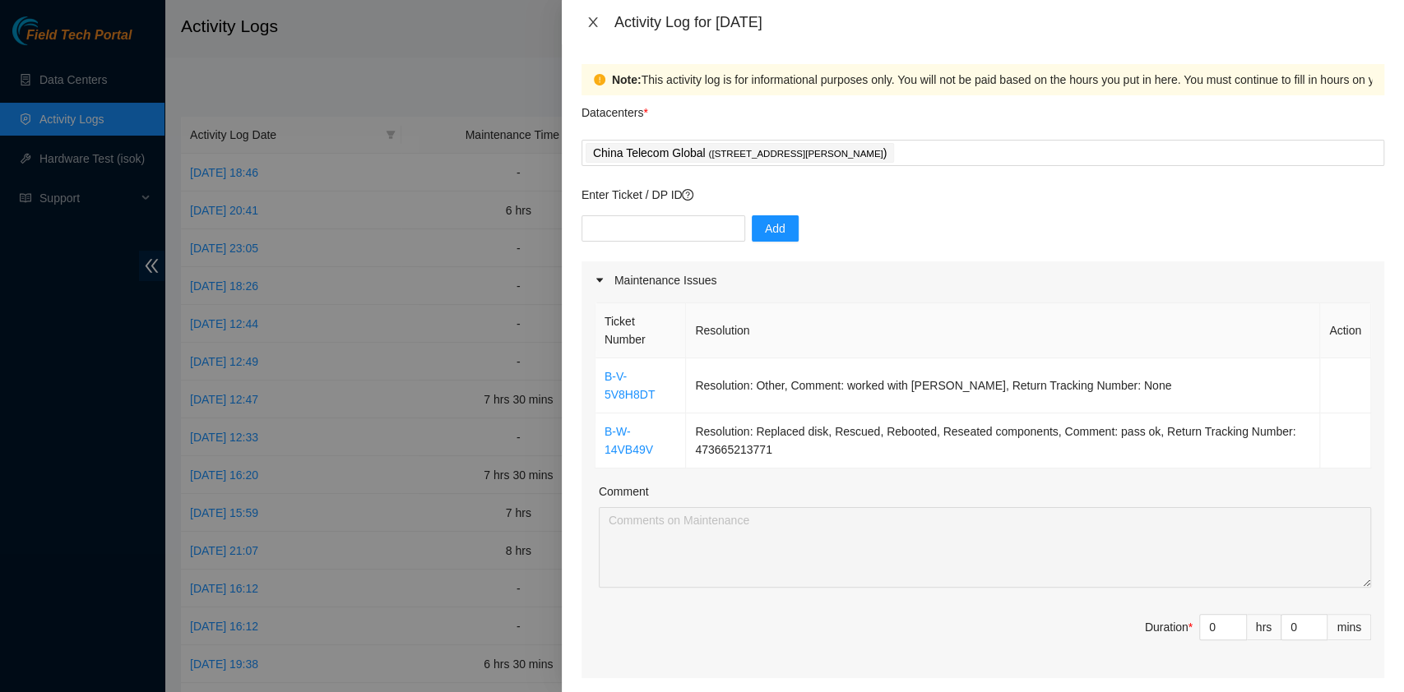
click at [595, 22] on icon "close" at bounding box center [592, 22] width 13 height 13
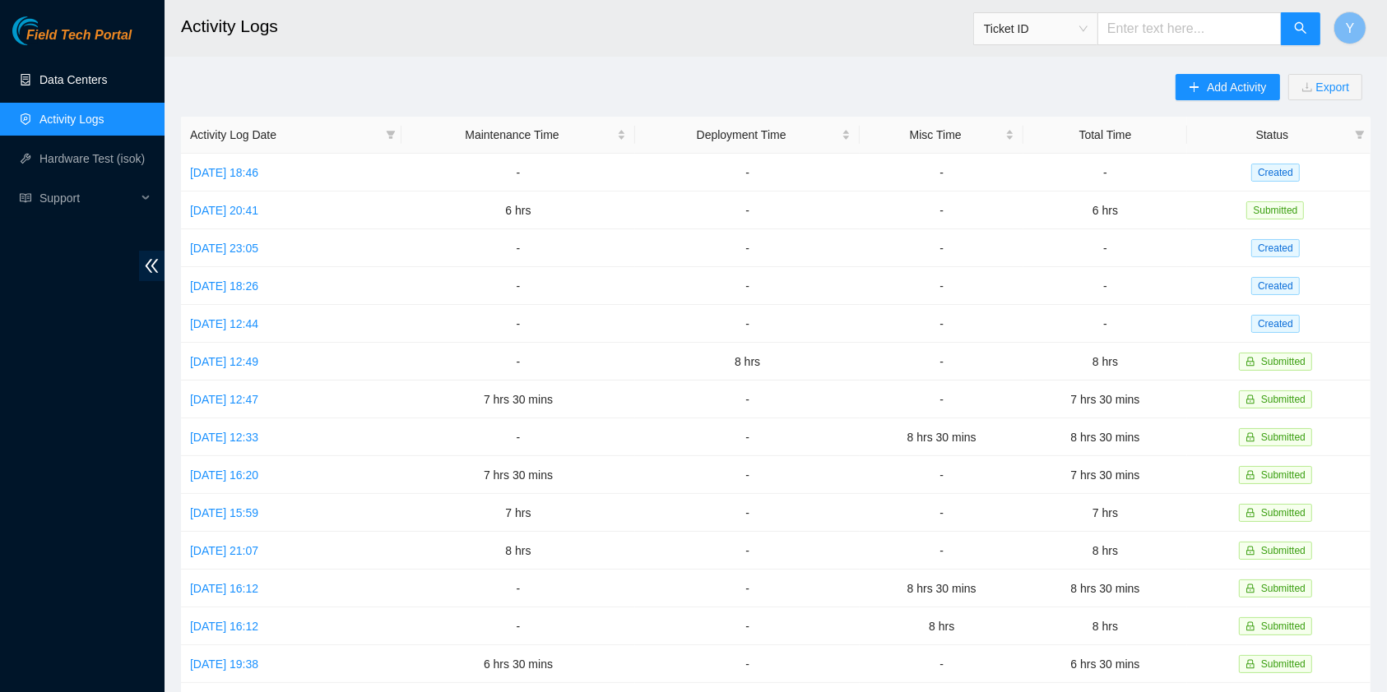
click at [63, 86] on link "Data Centers" at bounding box center [72, 79] width 67 height 13
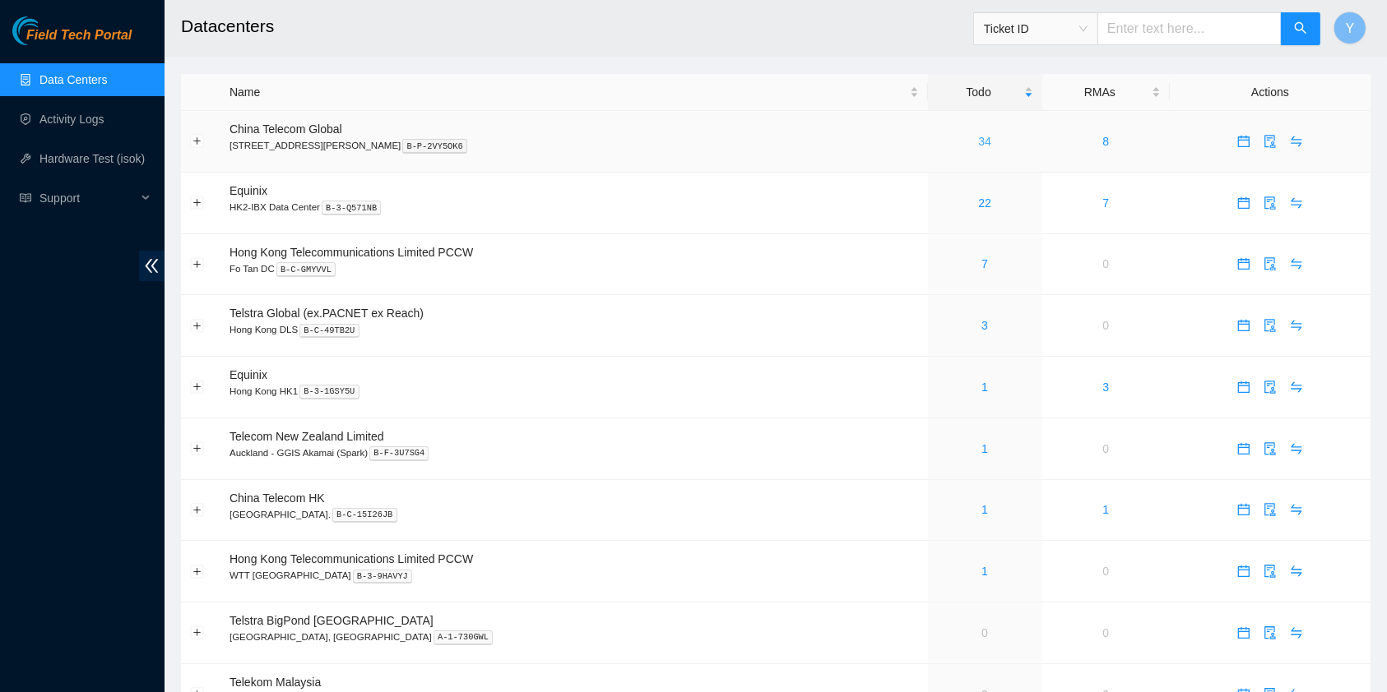
click at [978, 139] on link "34" at bounding box center [984, 141] width 13 height 13
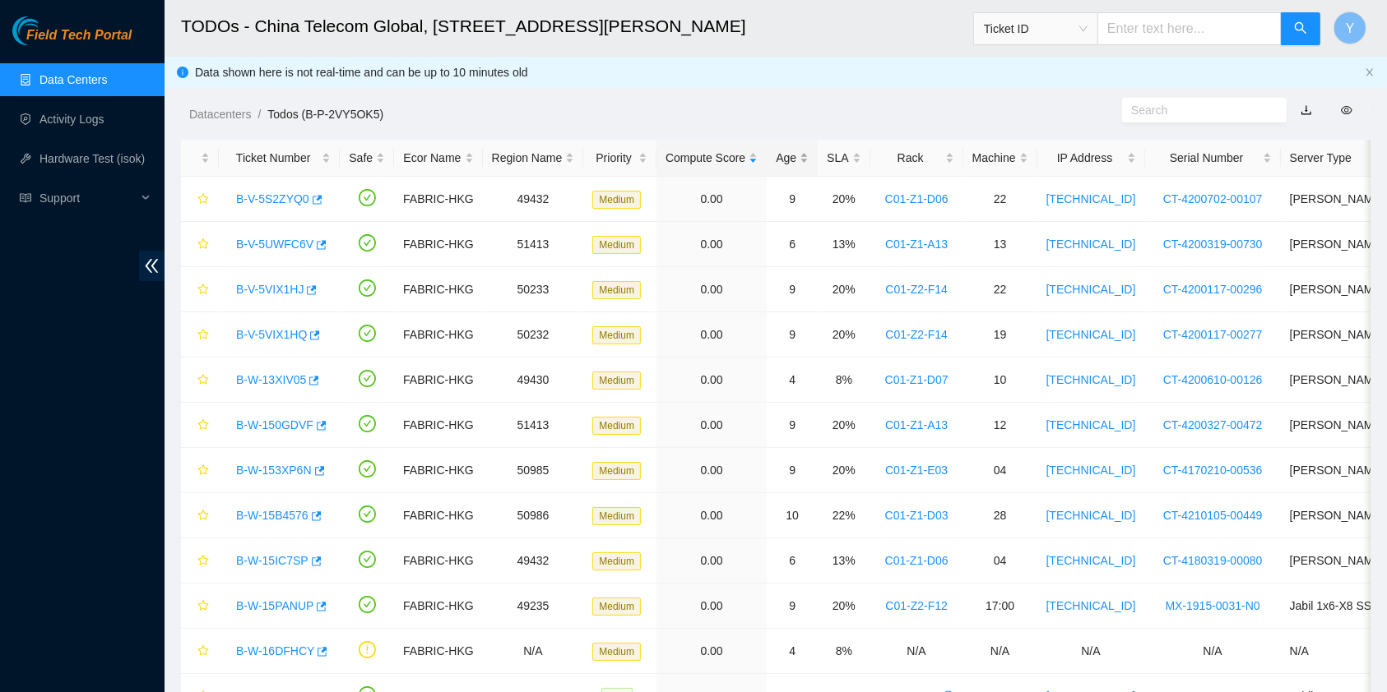
click at [775, 162] on div "Age" at bounding box center [791, 158] width 33 height 18
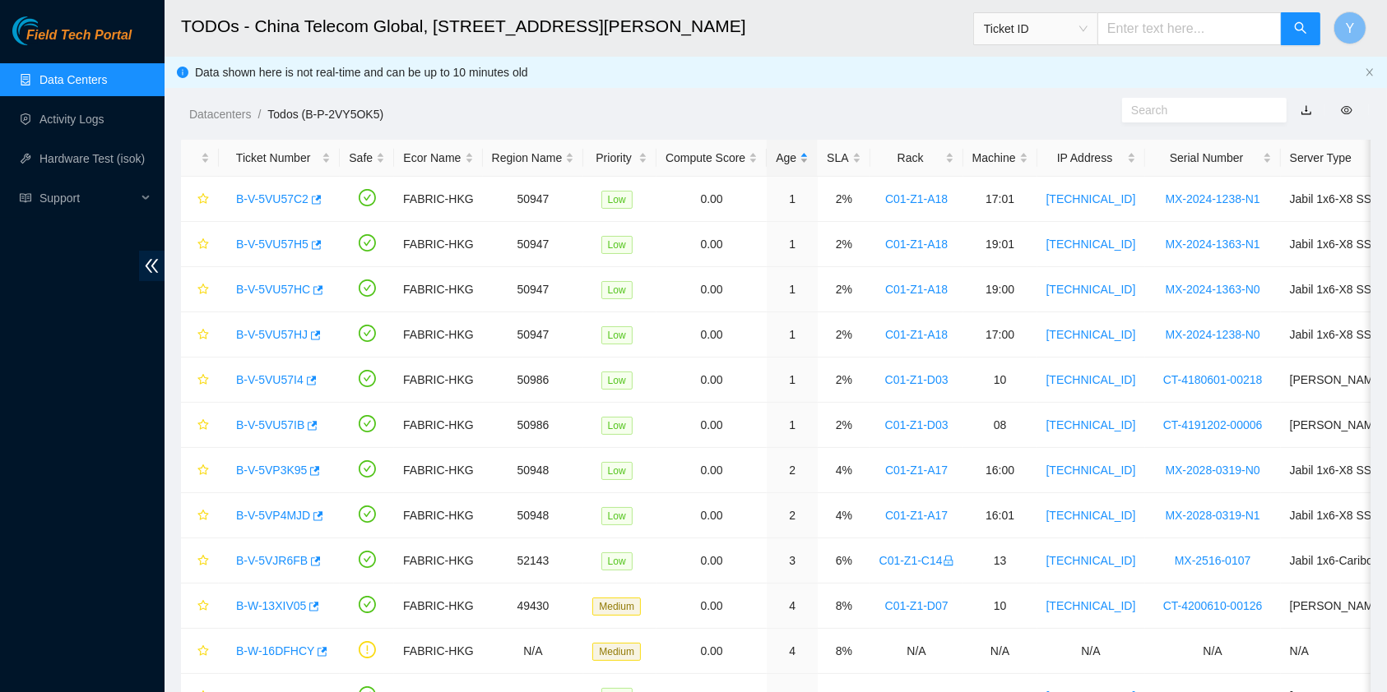
click at [781, 155] on div "Age" at bounding box center [791, 158] width 33 height 18
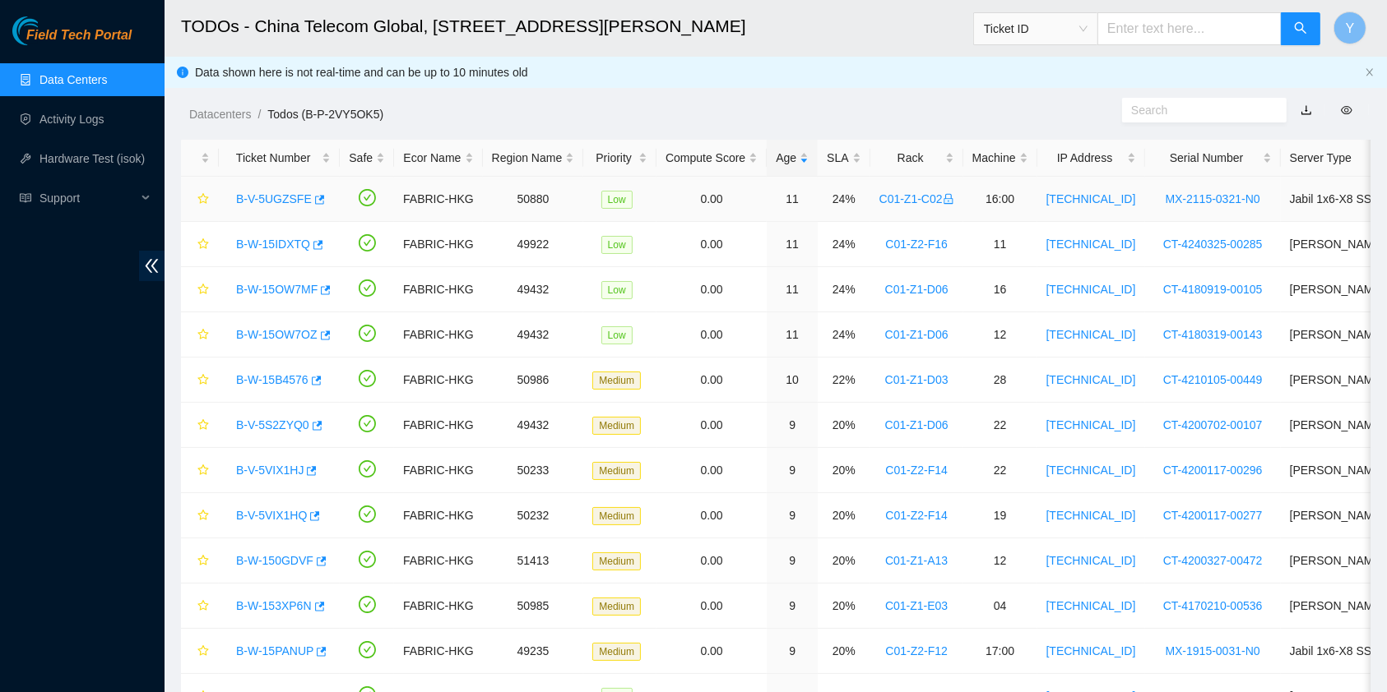
click at [263, 197] on link "B-V-5UGZSFE" at bounding box center [274, 198] width 76 height 13
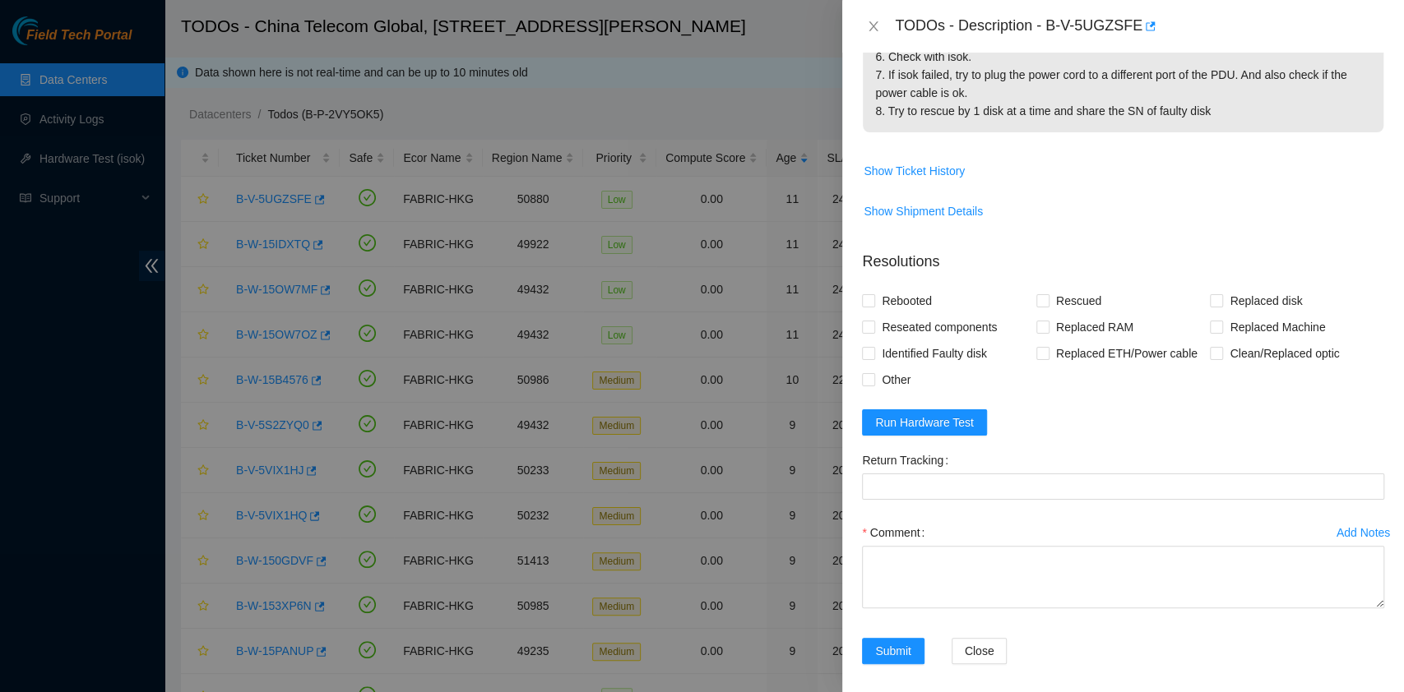
scroll to position [436, 0]
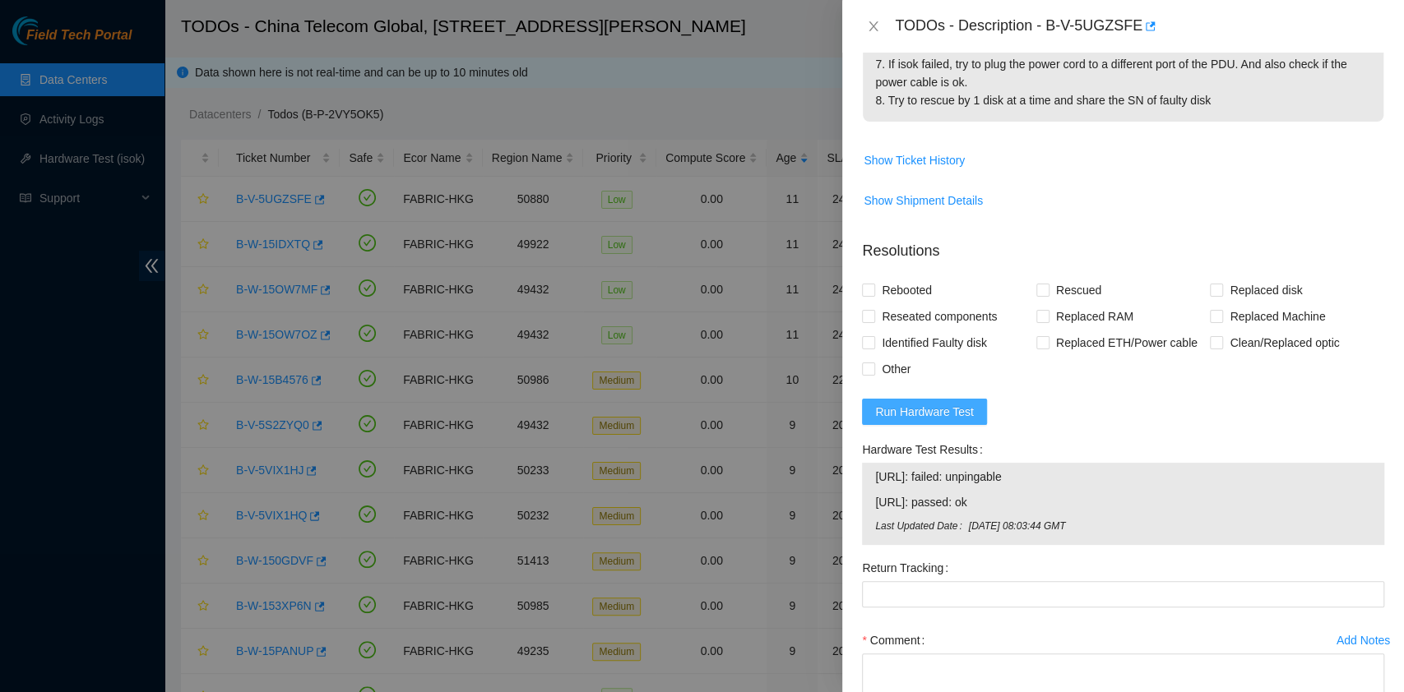
click at [943, 409] on span "Run Hardware Test" at bounding box center [924, 412] width 99 height 18
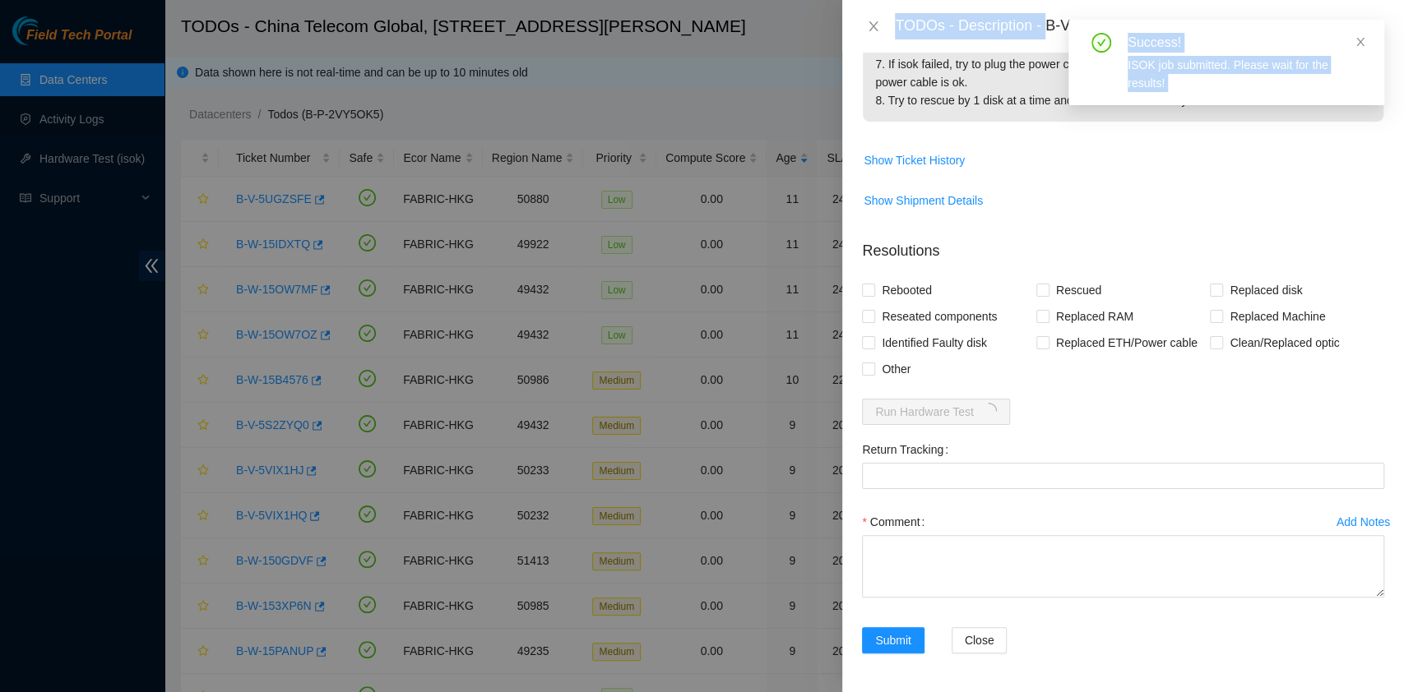
drag, startPoint x: 1047, startPoint y: 26, endPoint x: 1117, endPoint y: 35, distance: 70.5
click at [1117, 35] on body "Field Tech Portal Data Centers Activity Logs Hardware Test (isok) Support TODOs…" at bounding box center [693, 346] width 1387 height 692
click at [1363, 52] on div "Success! ISOK job submitted. Please wait for the results!" at bounding box center [1226, 63] width 316 height 86
click at [1357, 44] on icon "close" at bounding box center [1360, 42] width 8 height 8
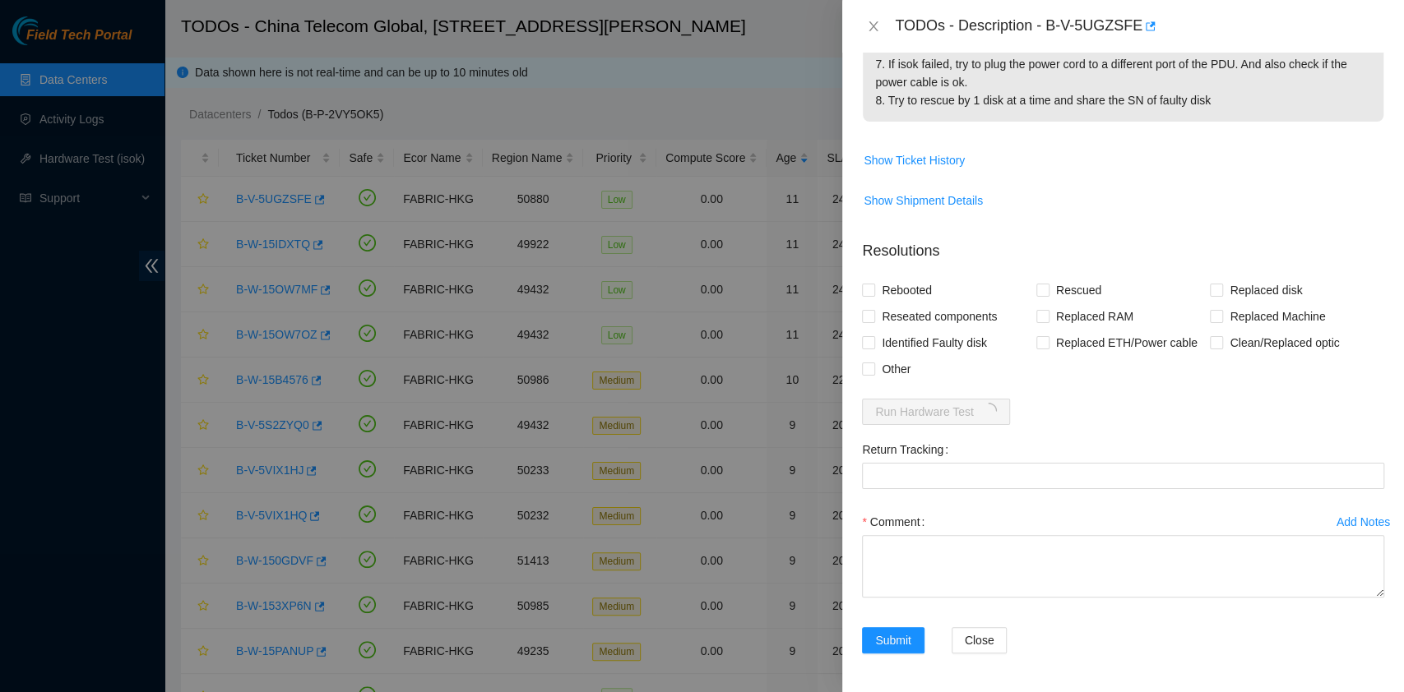
click at [993, 79] on p "1. Replace the power cable and reseat eth cables. Ensure eth ports are light up…" at bounding box center [1123, 10] width 521 height 224
drag, startPoint x: 1050, startPoint y: 24, endPoint x: 1137, endPoint y: 42, distance: 89.0
click at [1137, 42] on div "TODOs - Description - B-V-5UGZSFE" at bounding box center [1123, 26] width 562 height 53
copy div "B-V-5UGZSFE"
click at [1230, 197] on span "Show Shipment Details" at bounding box center [1123, 201] width 521 height 26
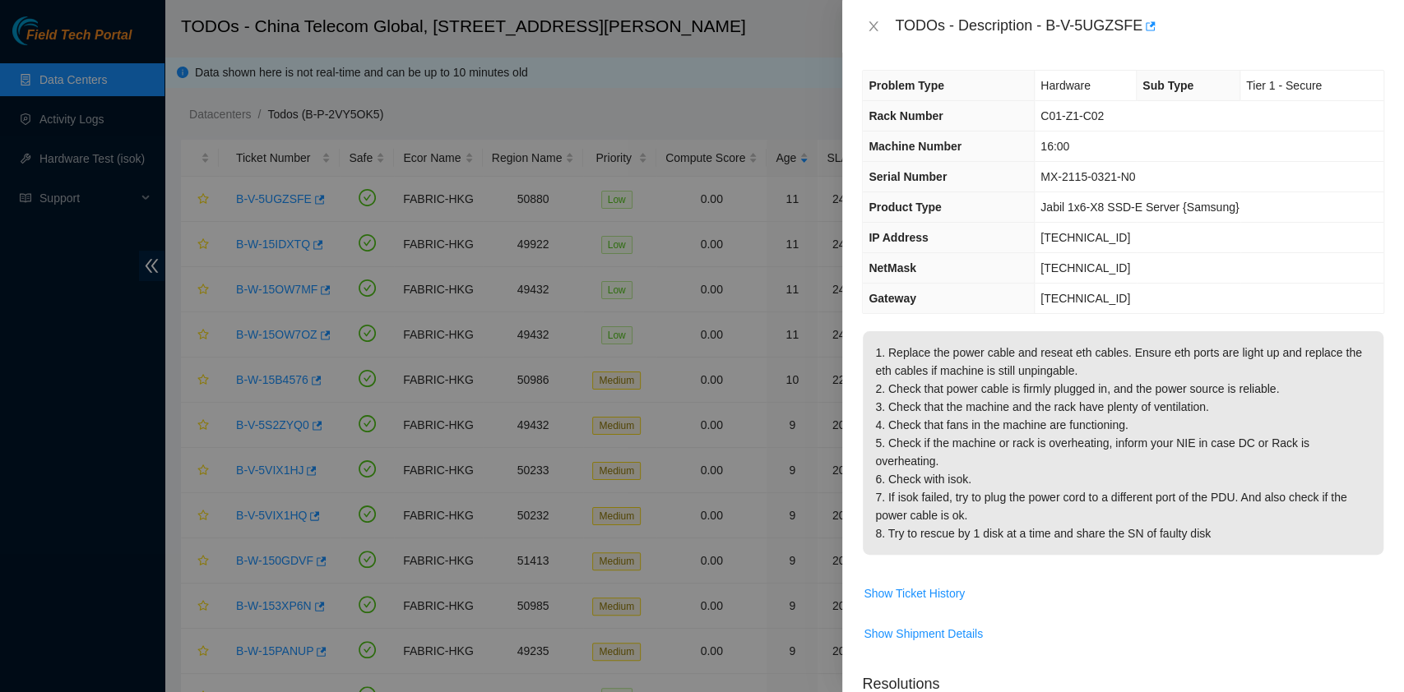
scroll to position [0, 0]
click at [109, 468] on div at bounding box center [702, 346] width 1404 height 692
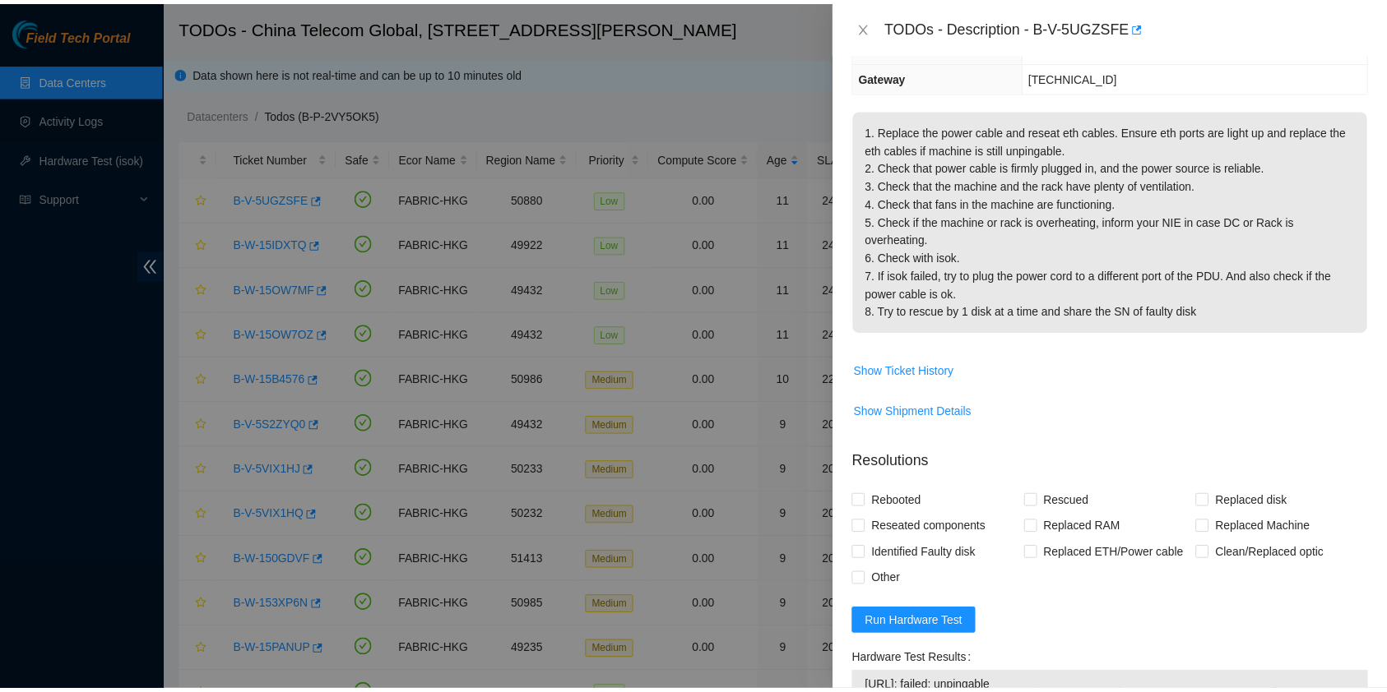
scroll to position [531, 0]
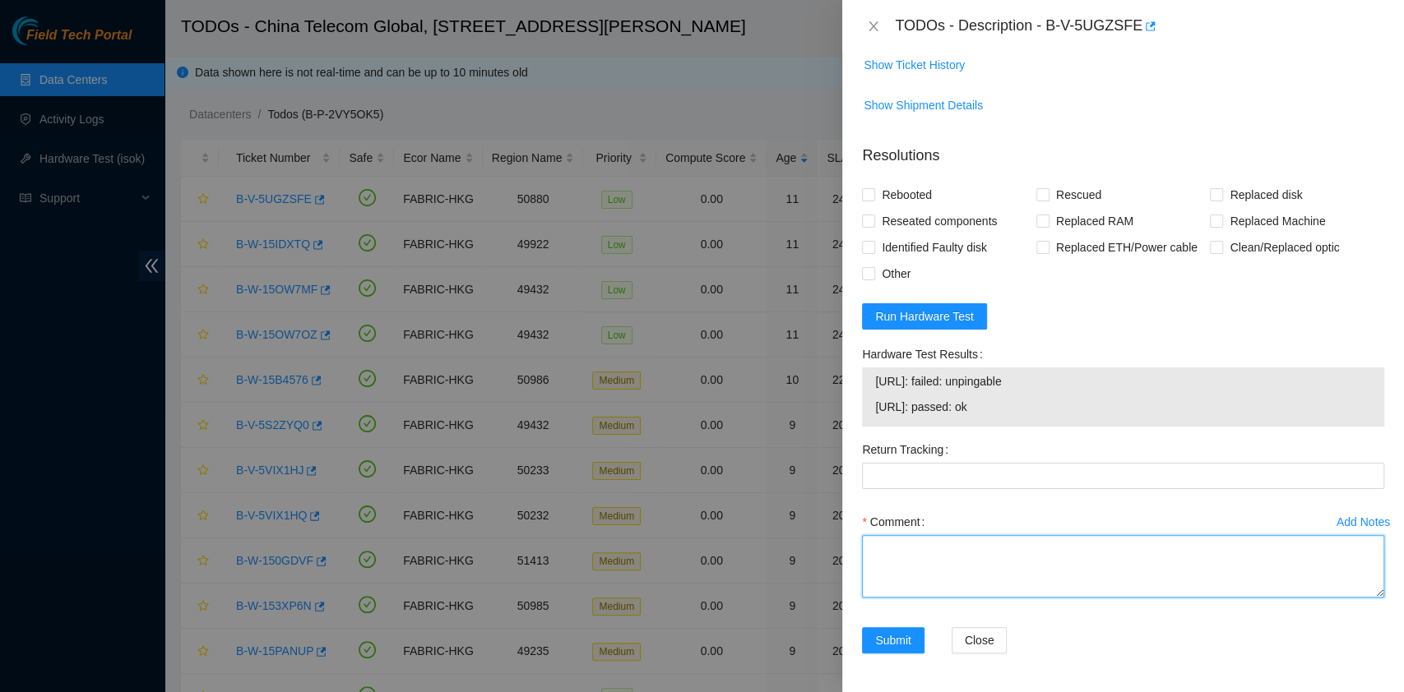
click at [1004, 566] on textarea "Comment" at bounding box center [1123, 566] width 522 height 63
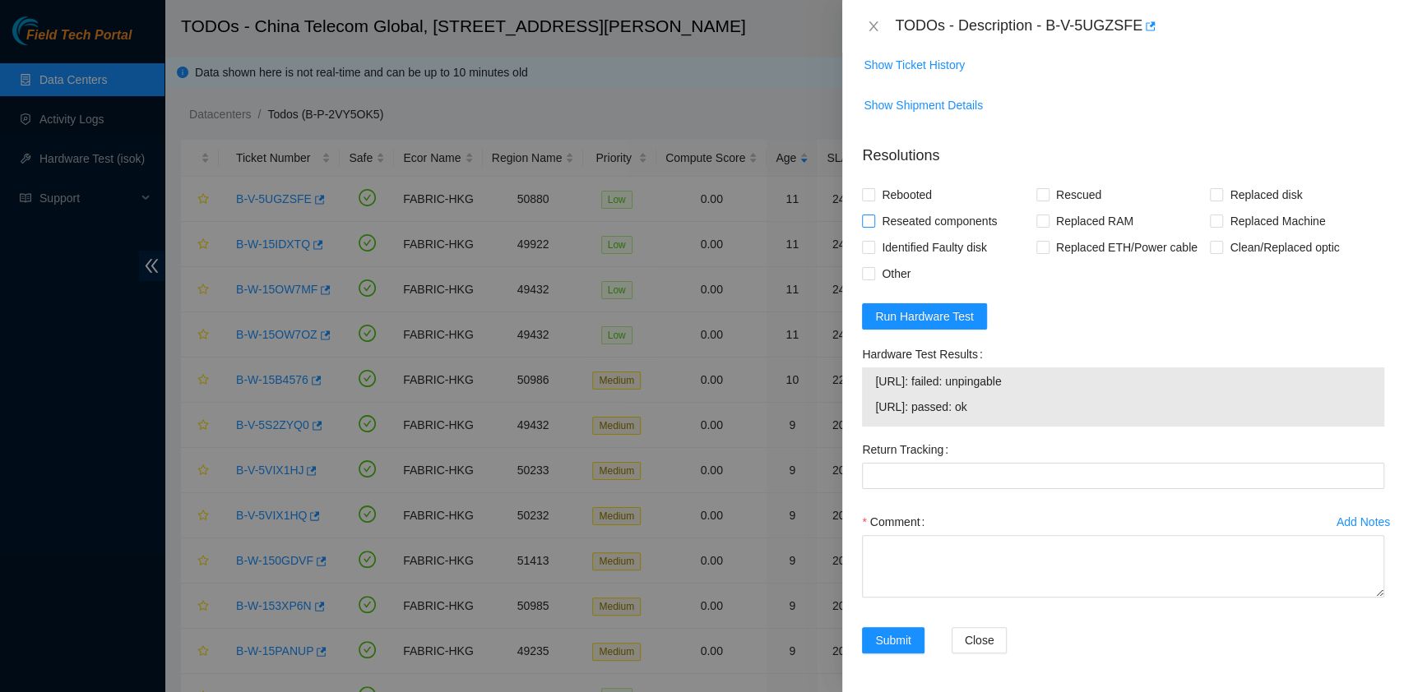
click at [943, 217] on span "Reseated components" at bounding box center [939, 221] width 128 height 26
click at [873, 217] on input "Reseated components" at bounding box center [868, 221] width 12 height 12
checkbox input "true"
click at [898, 196] on span "Rebooted" at bounding box center [906, 195] width 63 height 26
click at [873, 196] on input "Rebooted" at bounding box center [868, 194] width 12 height 12
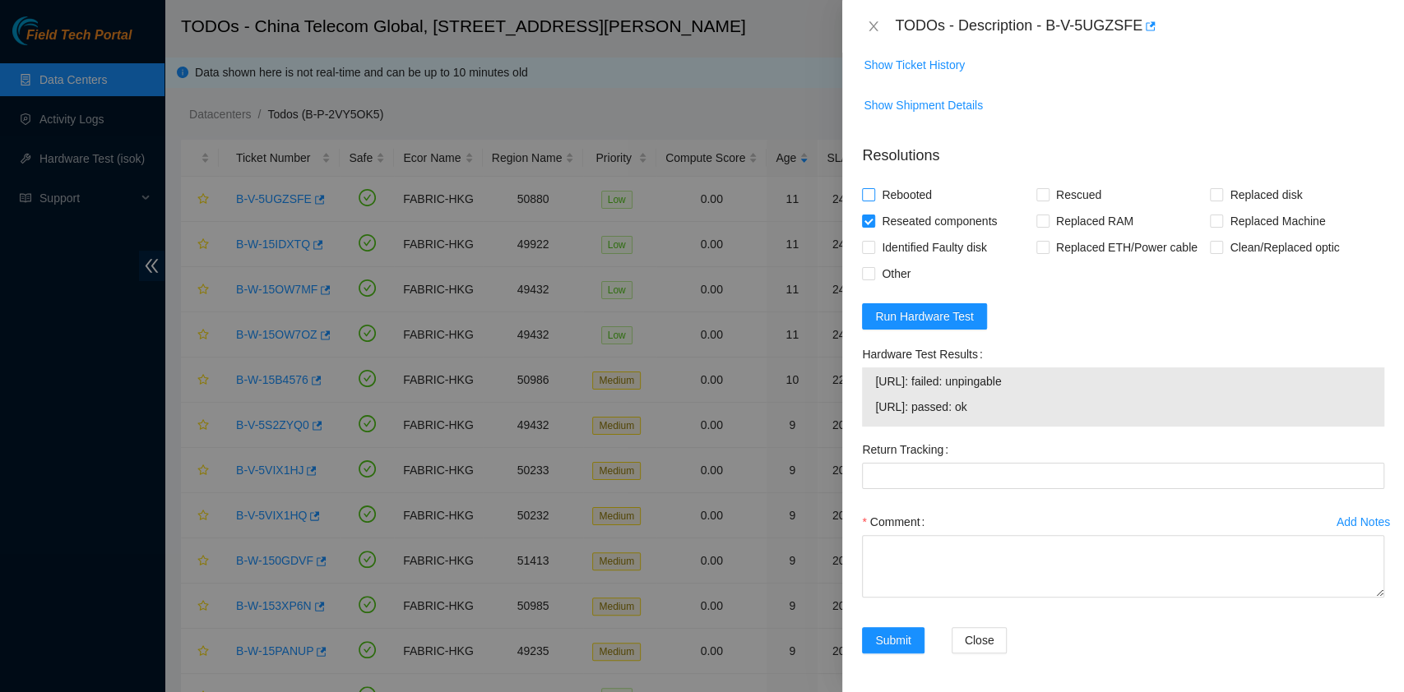
checkbox input "true"
click at [1064, 192] on span "Rescued" at bounding box center [1078, 195] width 58 height 26
click at [1048, 192] on input "Rescued" at bounding box center [1042, 194] width 12 height 12
click at [1058, 194] on span "Rescued" at bounding box center [1078, 195] width 58 height 26
click at [1048, 194] on input "Rescued" at bounding box center [1042, 194] width 12 height 12
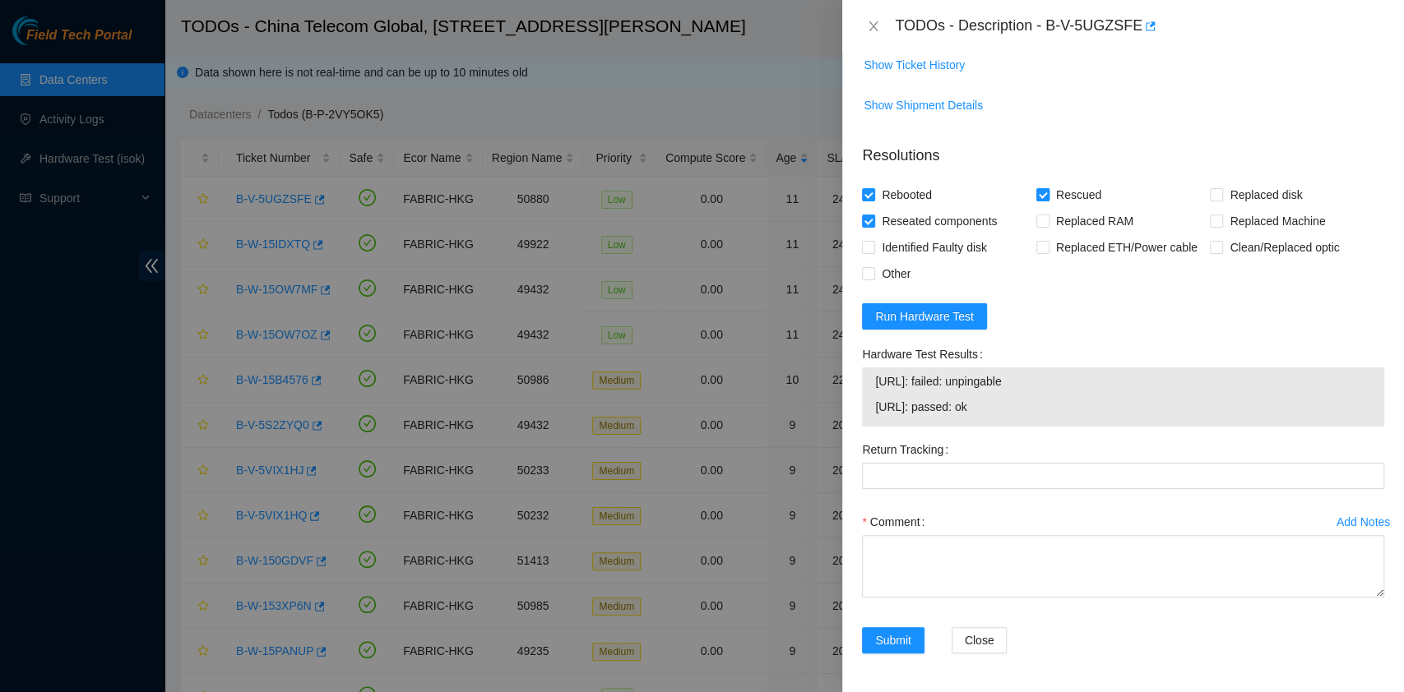
checkbox input "false"
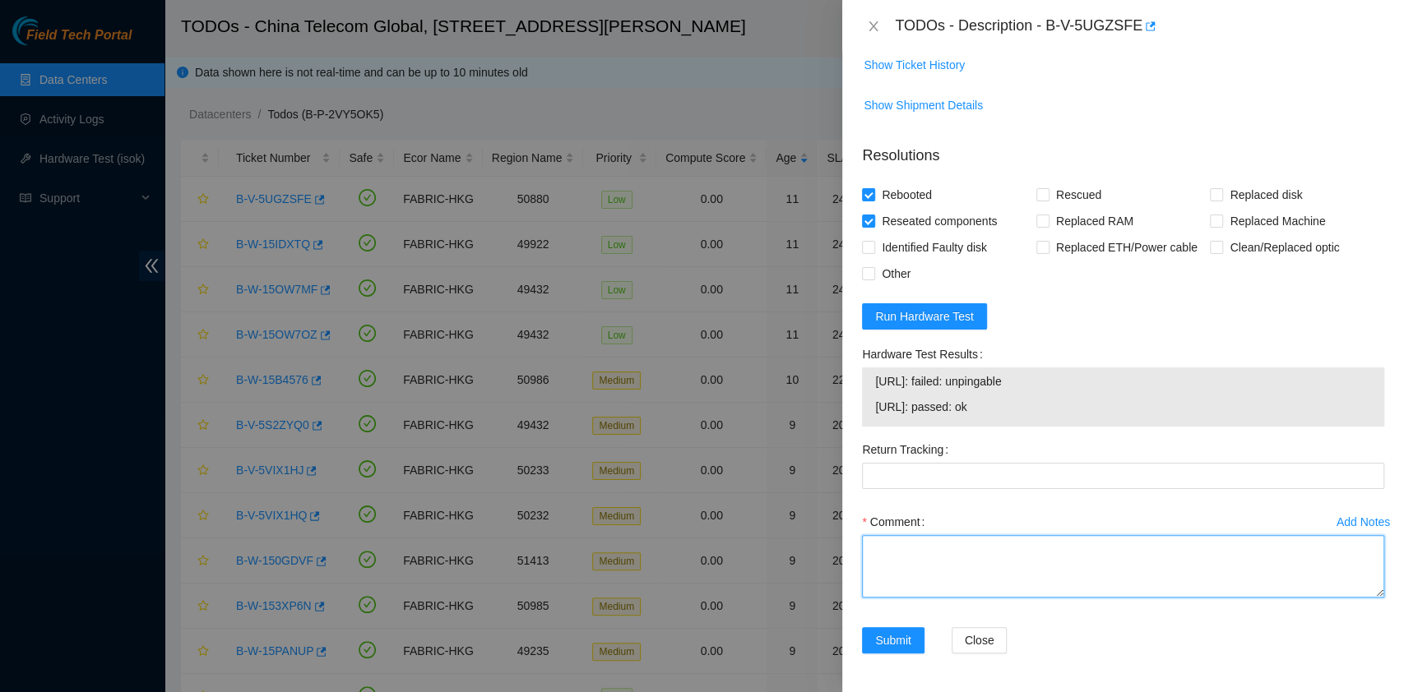
click at [1003, 563] on textarea "Comment" at bounding box center [1123, 566] width 522 height 63
type textarea "Node -0 - No vga to further trouble shoot"
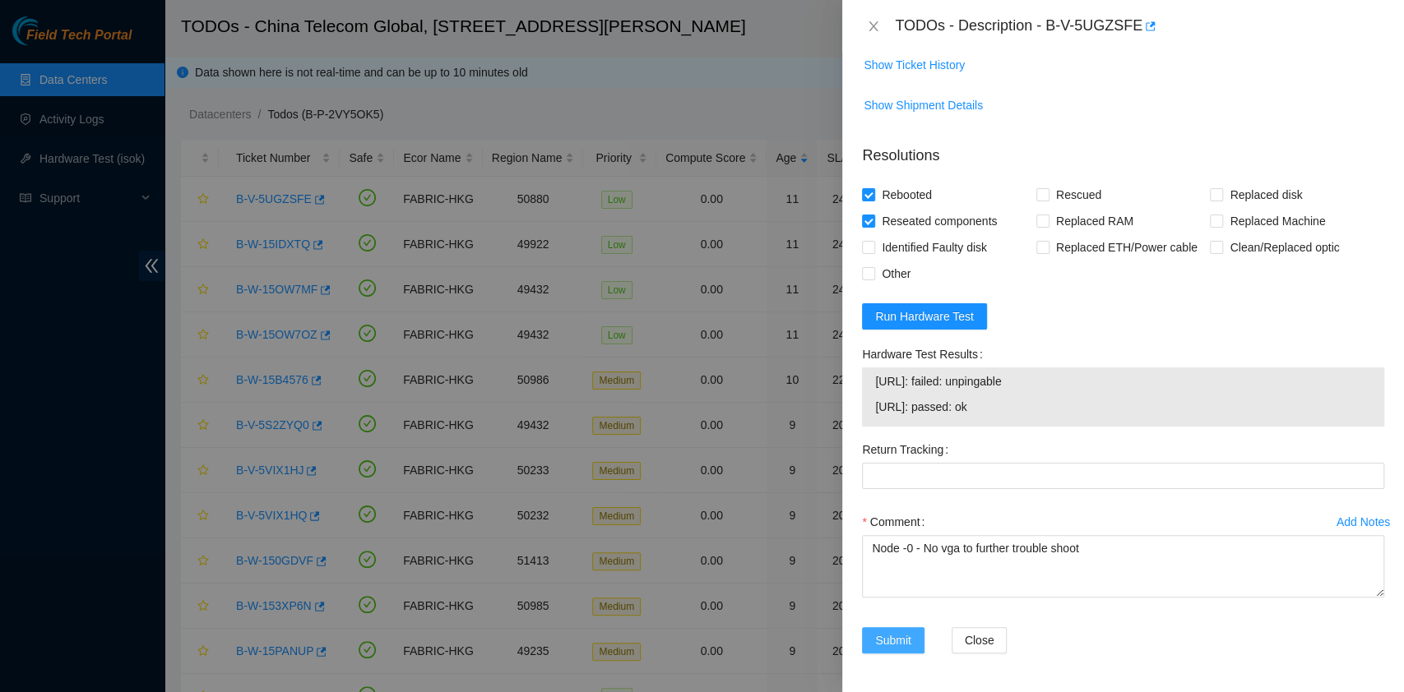
click at [907, 632] on span "Submit" at bounding box center [893, 641] width 36 height 18
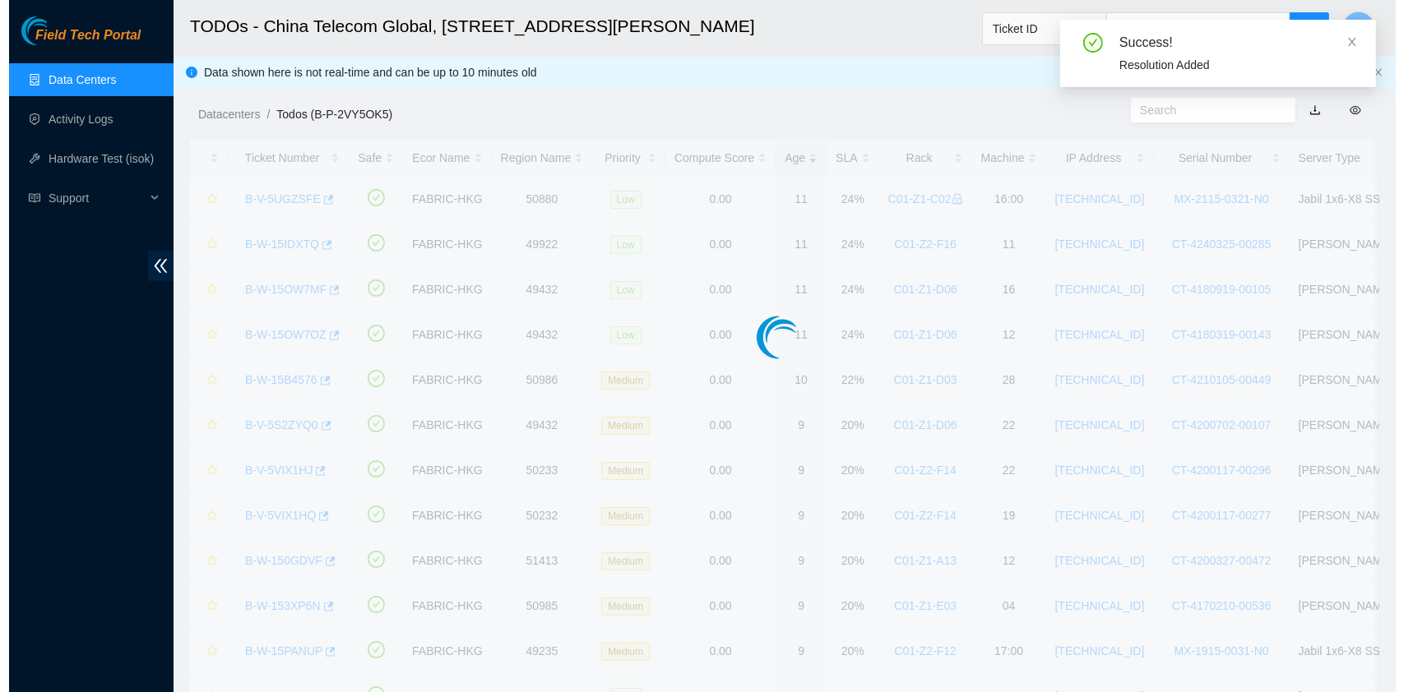
scroll to position [374, 0]
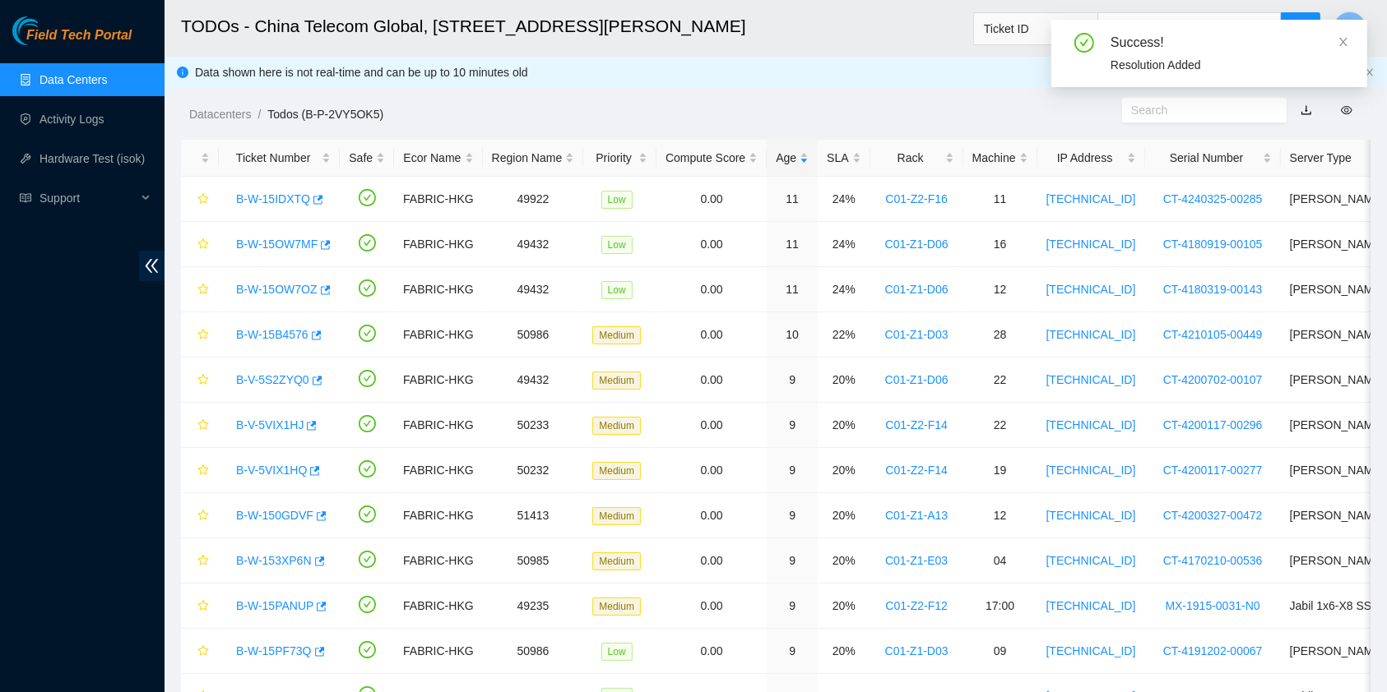
click at [1334, 39] on div "Success!" at bounding box center [1228, 43] width 237 height 20
click at [1339, 40] on icon "close" at bounding box center [1343, 42] width 12 height 12
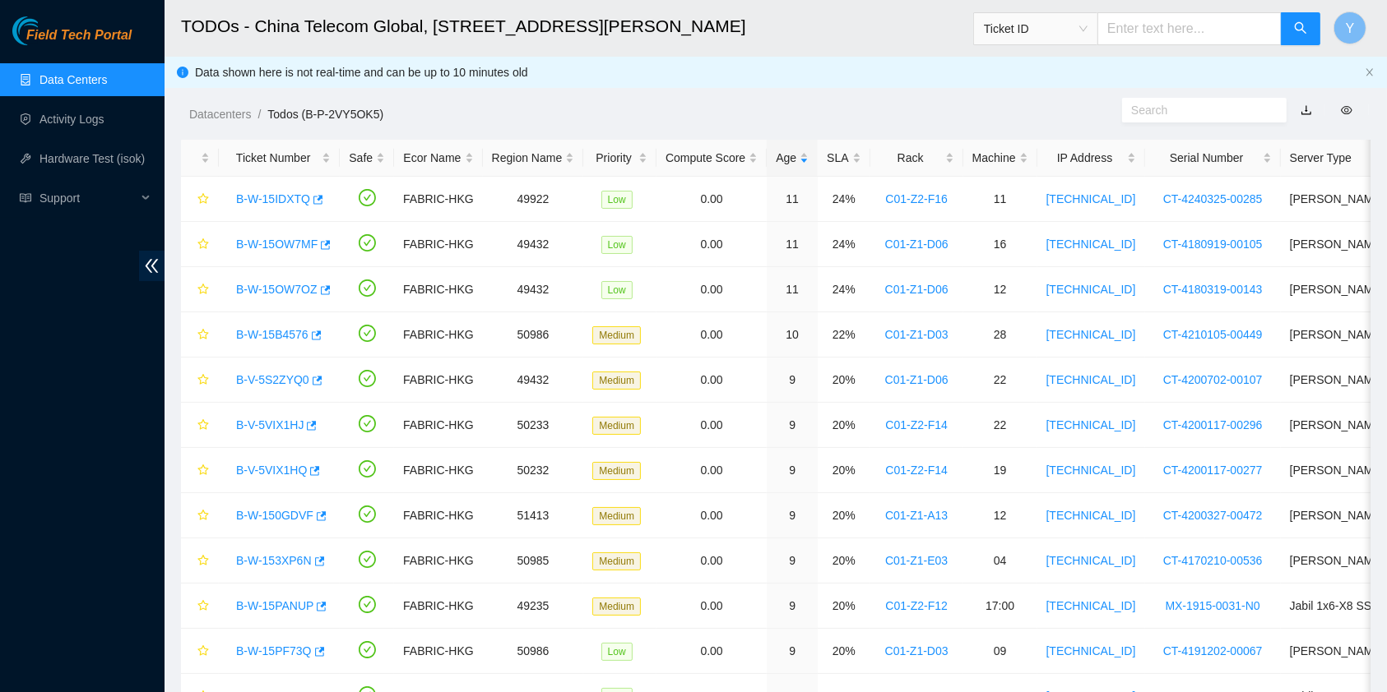
click at [68, 76] on link "Data Centers" at bounding box center [72, 79] width 67 height 13
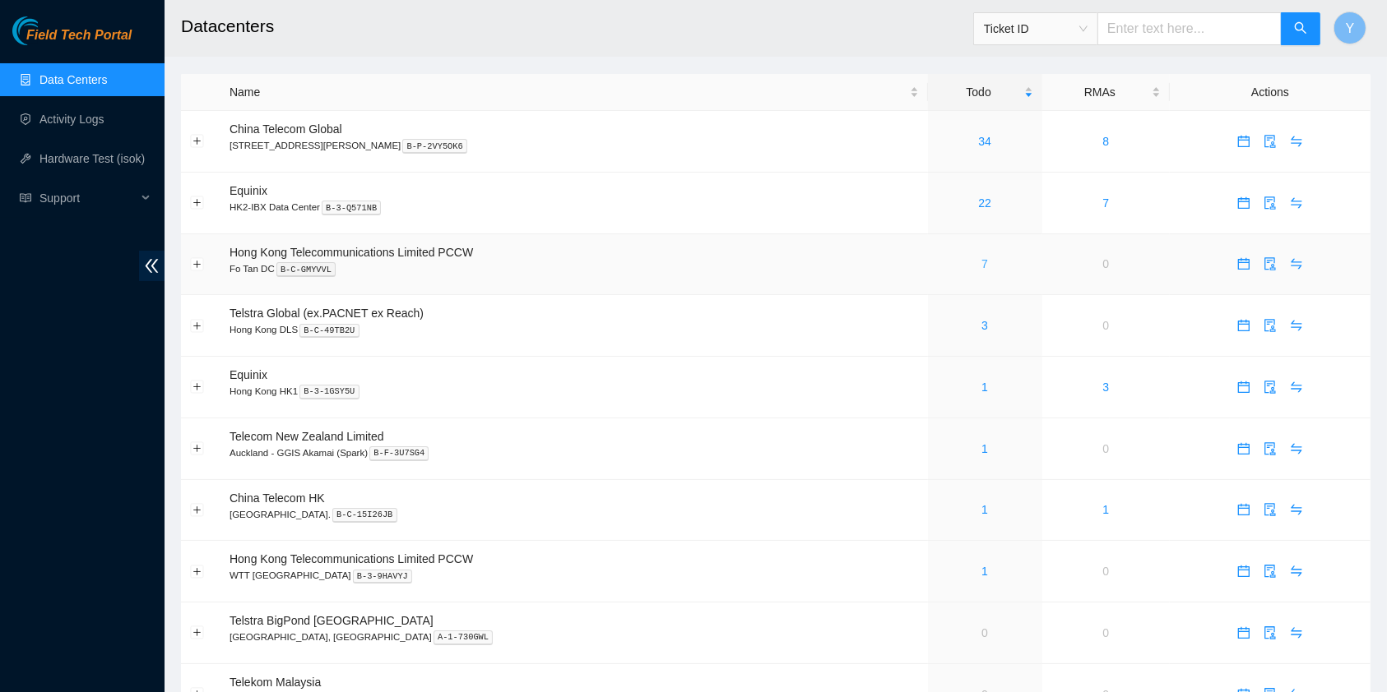
click at [981, 261] on link "7" at bounding box center [984, 263] width 7 height 13
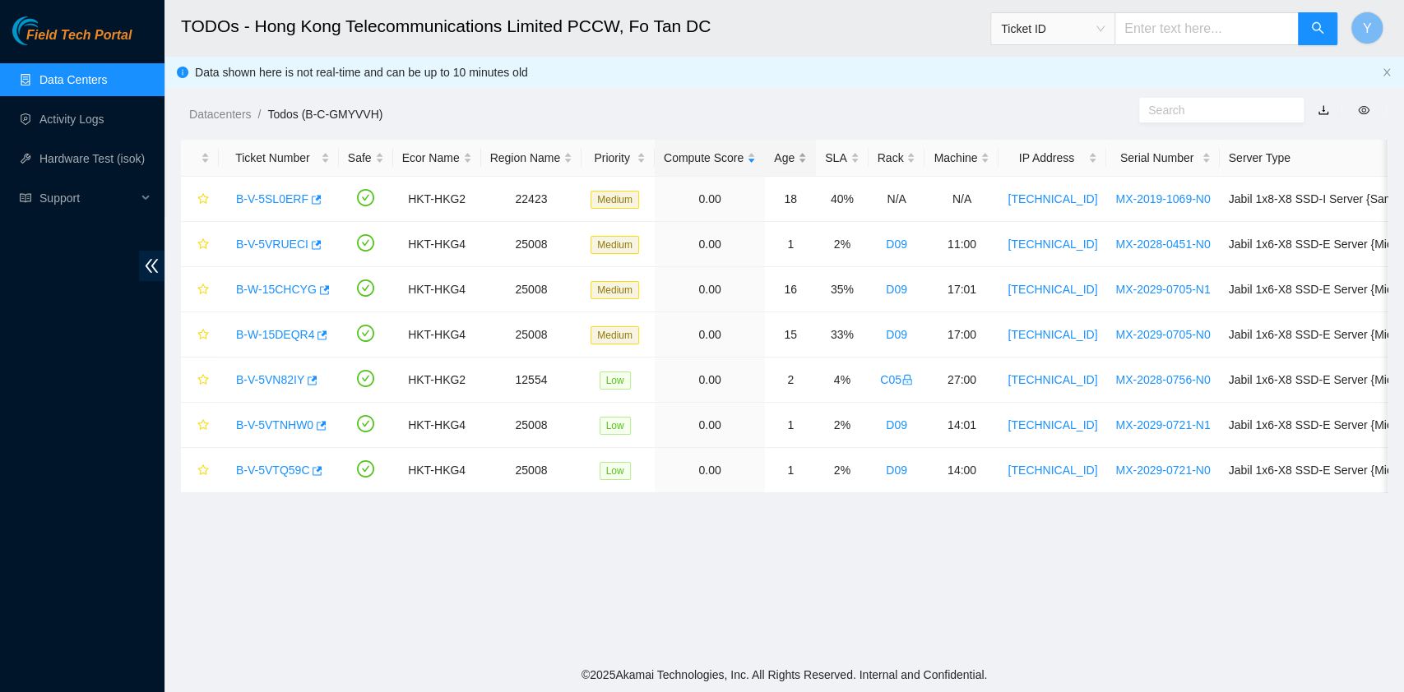
click at [786, 149] on div "Age" at bounding box center [790, 158] width 33 height 18
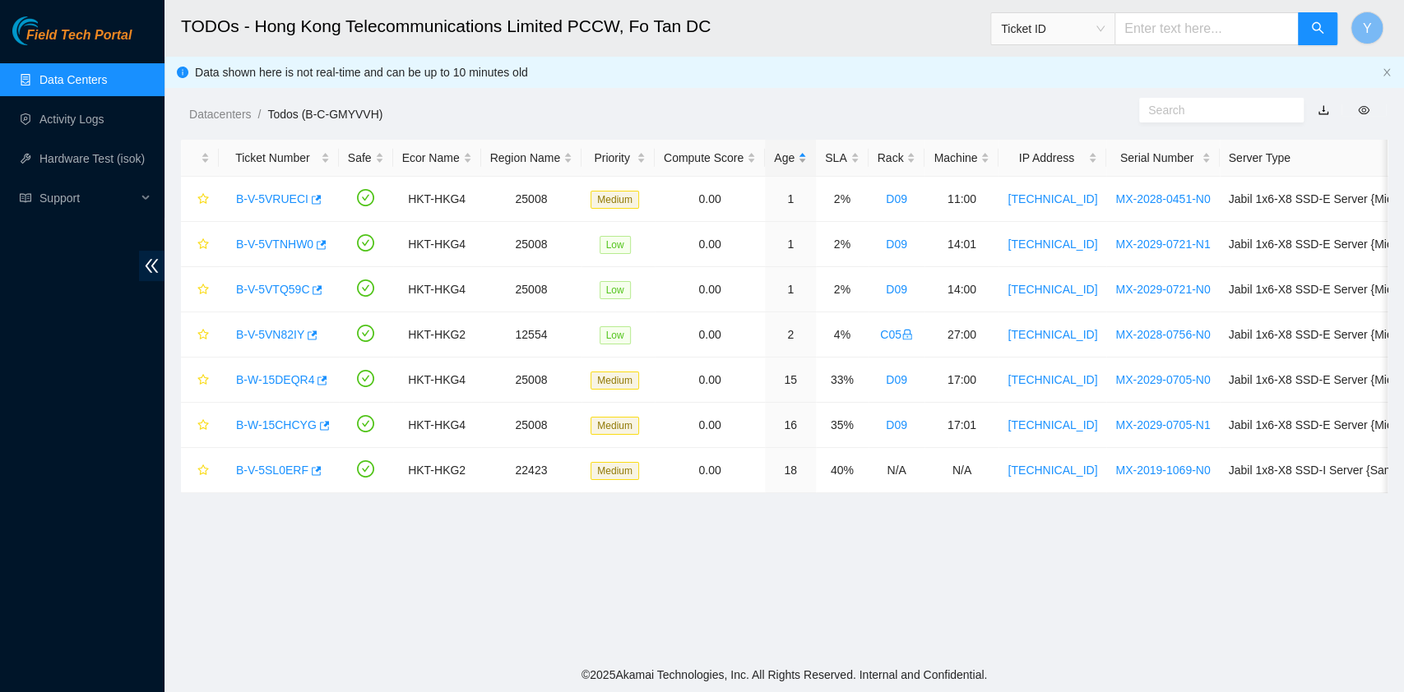
click at [784, 151] on div "Age" at bounding box center [790, 158] width 33 height 18
click at [270, 192] on link "B-V-5SL0ERF" at bounding box center [272, 198] width 72 height 13
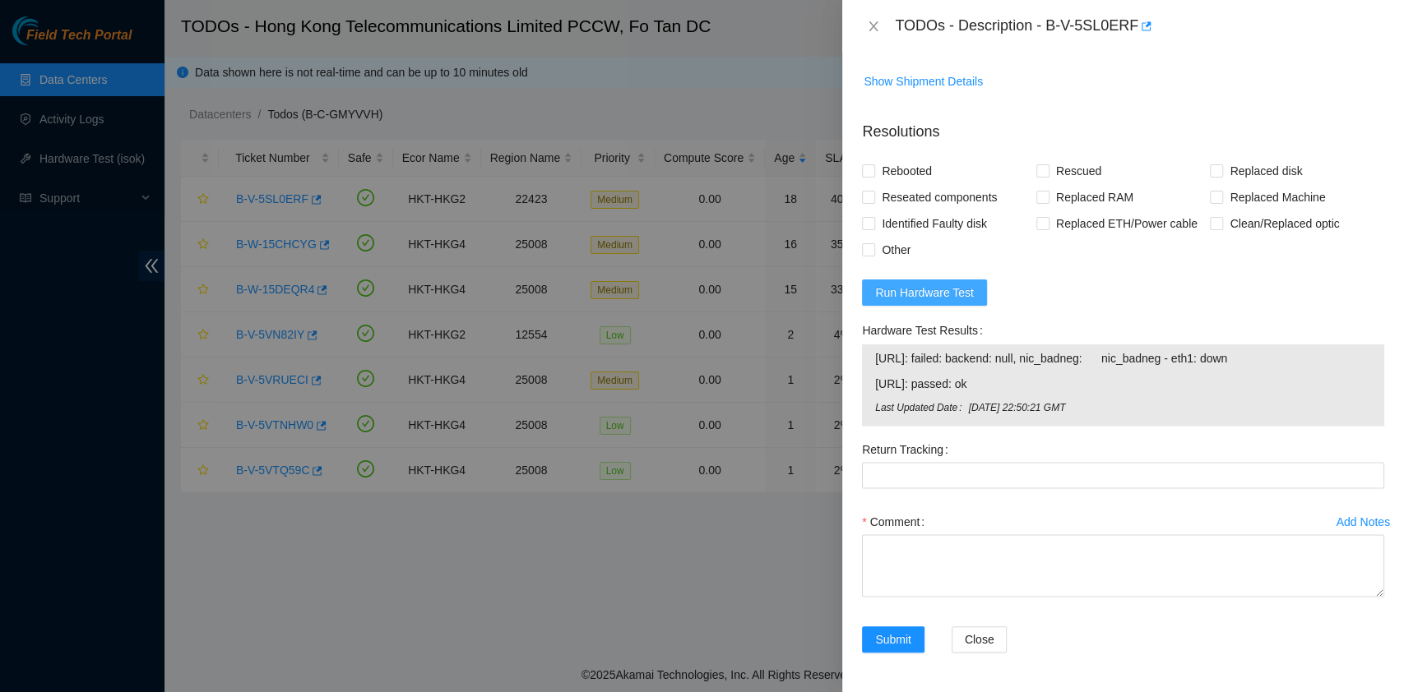
scroll to position [1974, 0]
click at [948, 302] on span "Run Hardware Test" at bounding box center [924, 293] width 99 height 18
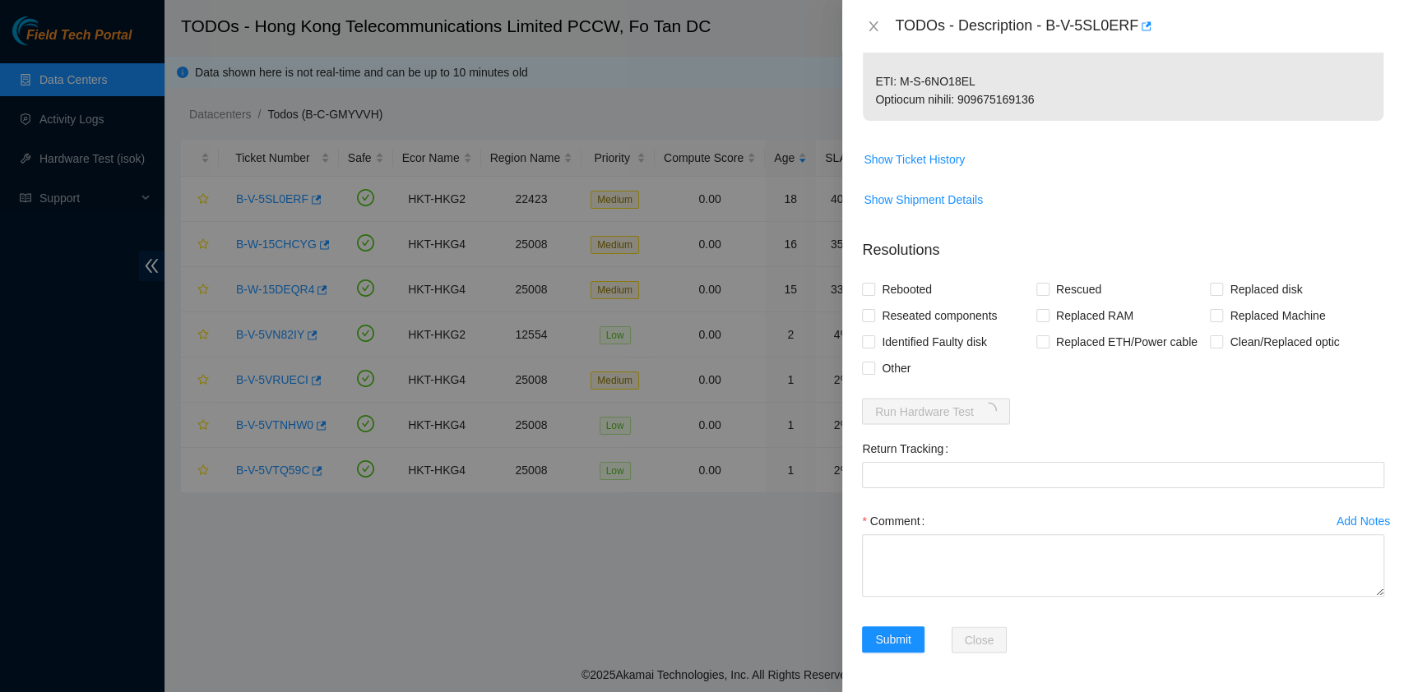
scroll to position [1901, 0]
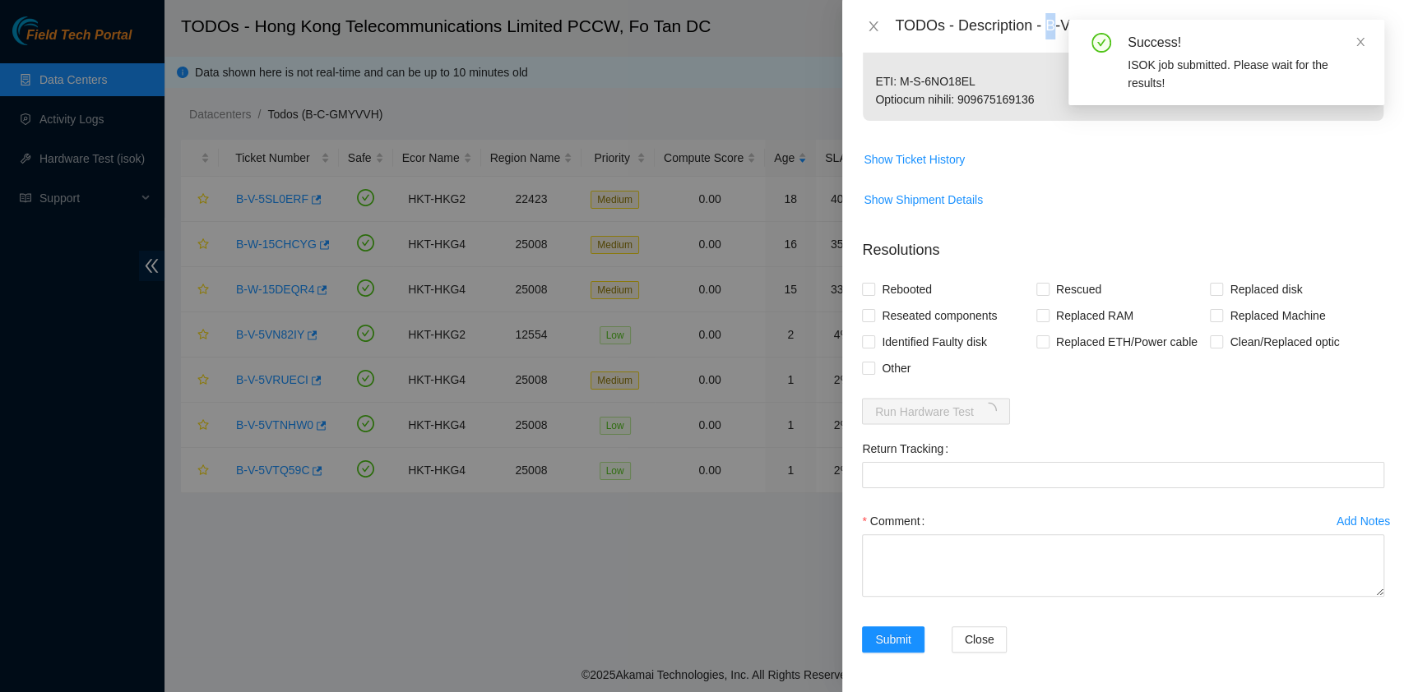
click at [1051, 23] on div "TODOs - Description - B-V-5SL0ERF" at bounding box center [1139, 26] width 489 height 26
click at [1359, 37] on icon "close" at bounding box center [1360, 42] width 12 height 12
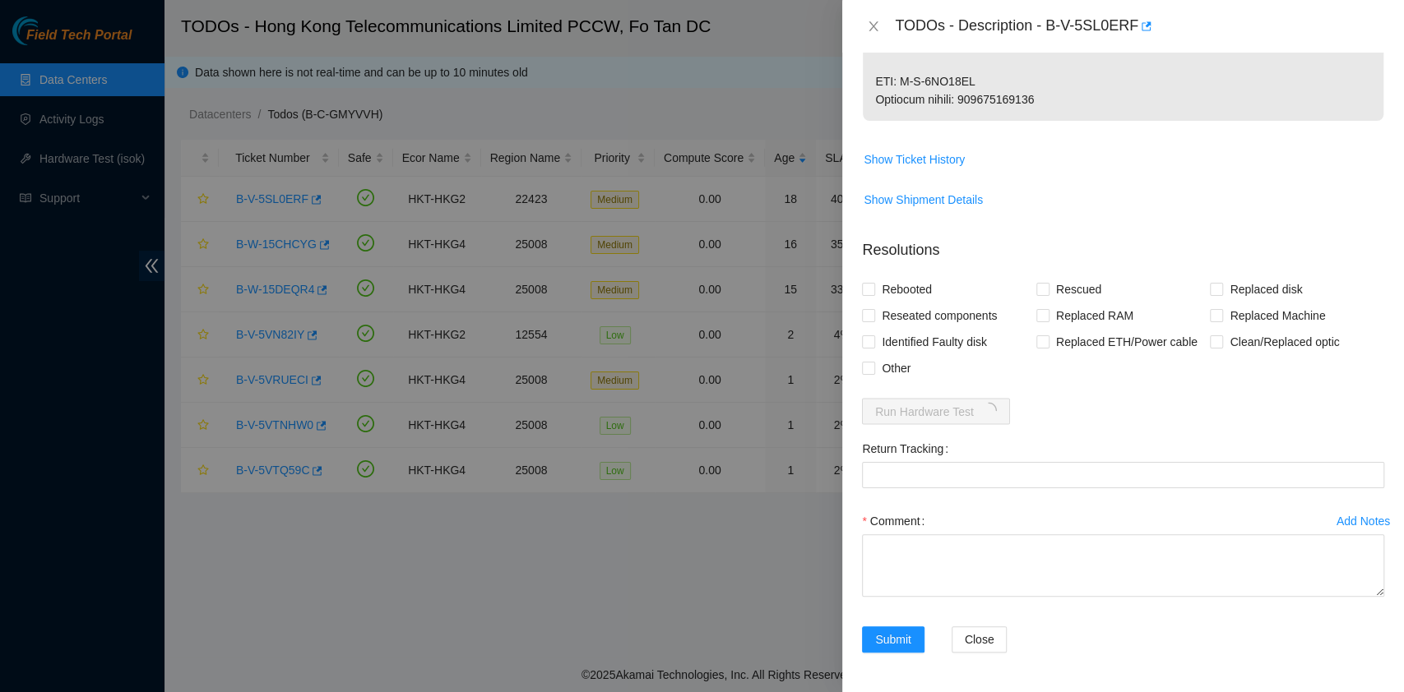
click at [1054, 25] on div "TODOs - Description - B-V-5SL0ERF" at bounding box center [1139, 26] width 489 height 26
drag, startPoint x: 1046, startPoint y: 25, endPoint x: 1132, endPoint y: 43, distance: 87.3
click at [1132, 43] on div "TODOs - Description - B-V-5SL0ERF" at bounding box center [1123, 26] width 562 height 53
copy div "B-V-5SL0ERF"
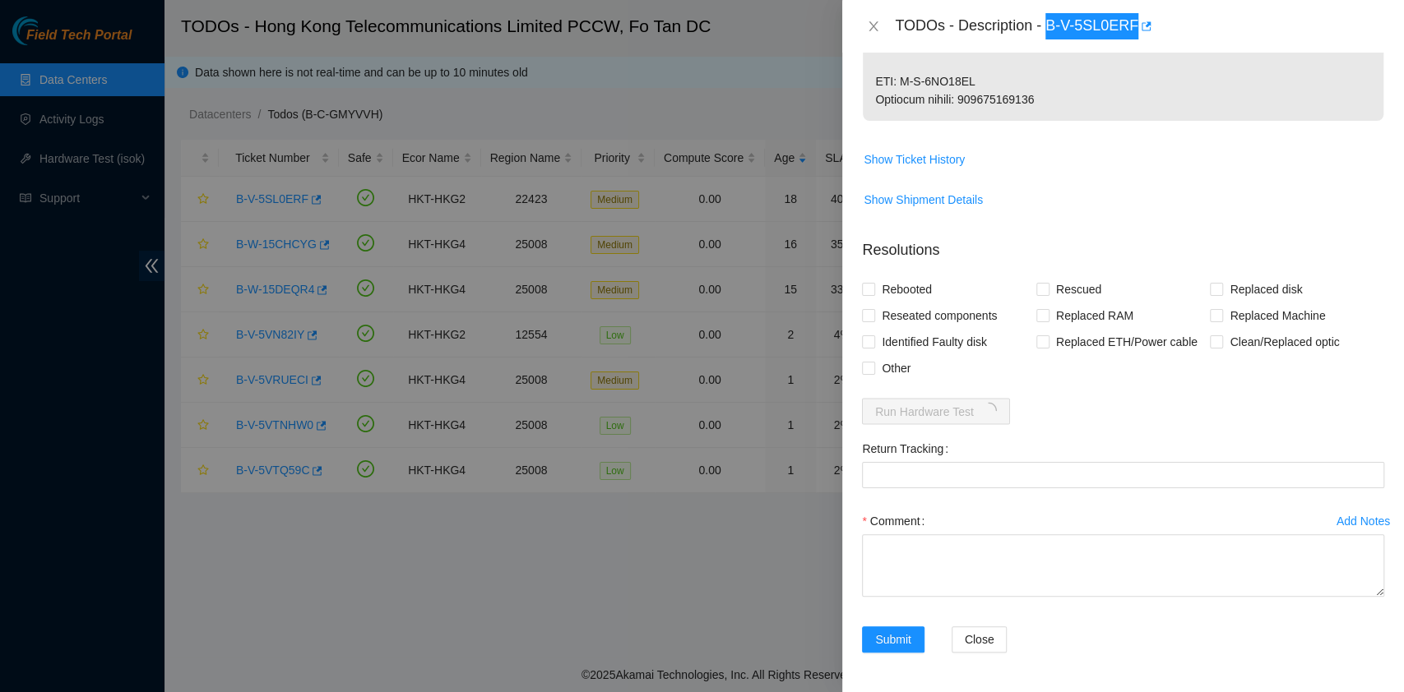
scroll to position [1971, 0]
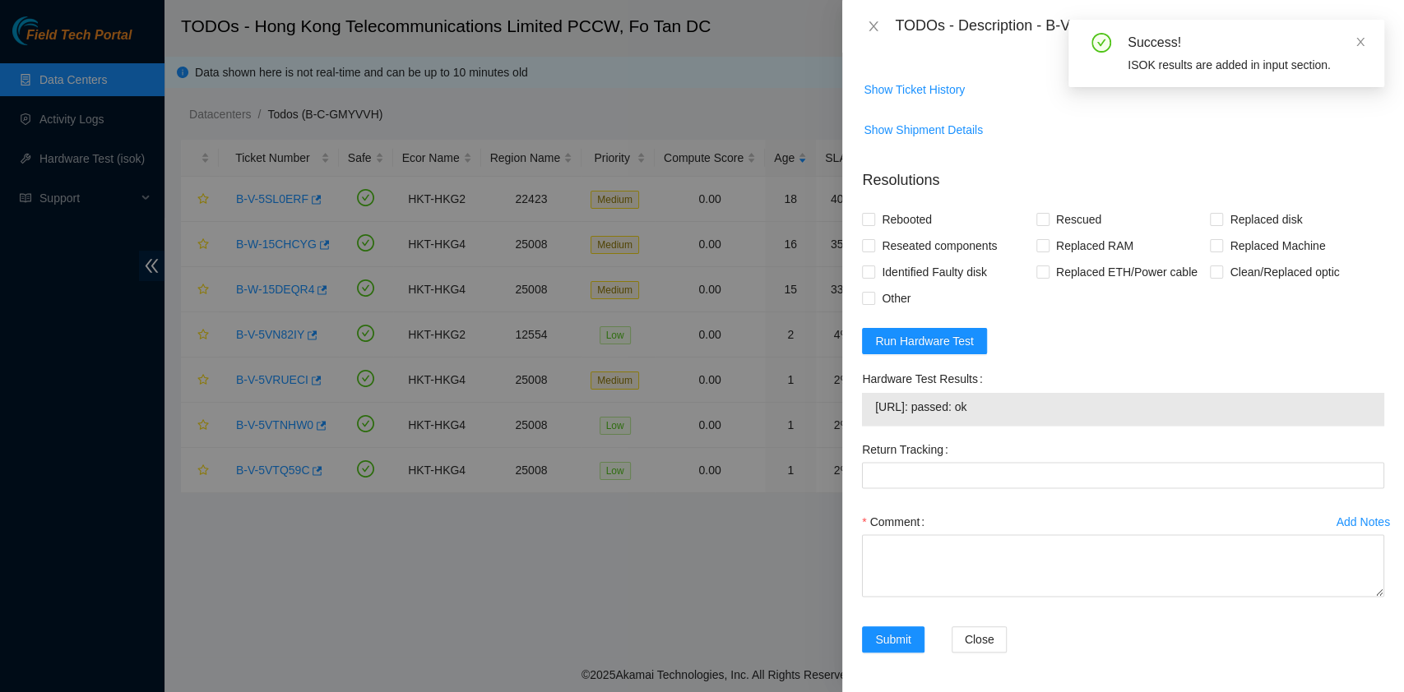
click at [1126, 362] on form "Resolutions Rebooted Rescued Replaced disk Reseated components Replaced RAM Rep…" at bounding box center [1123, 414] width 522 height 516
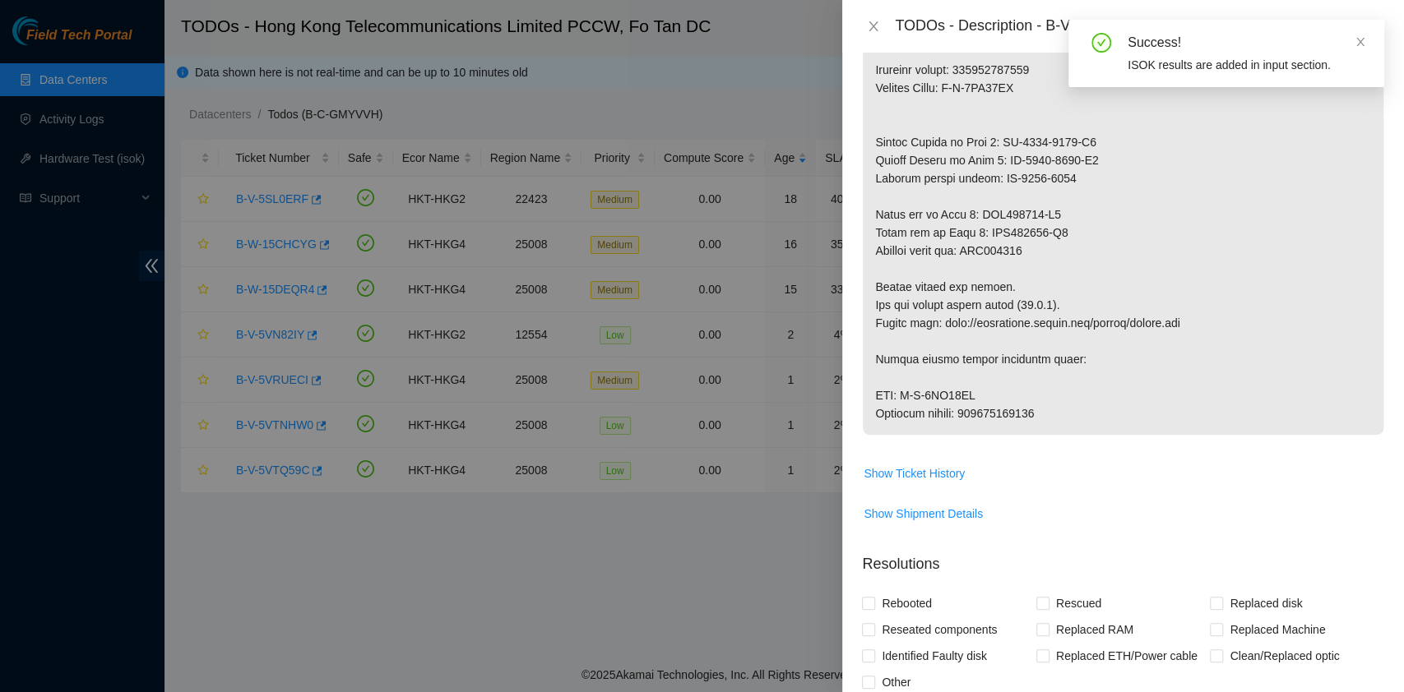
scroll to position [1533, 0]
drag, startPoint x: 1064, startPoint y: 422, endPoint x: 963, endPoint y: 424, distance: 101.2
drag, startPoint x: 967, startPoint y: 428, endPoint x: 1072, endPoint y: 425, distance: 105.3
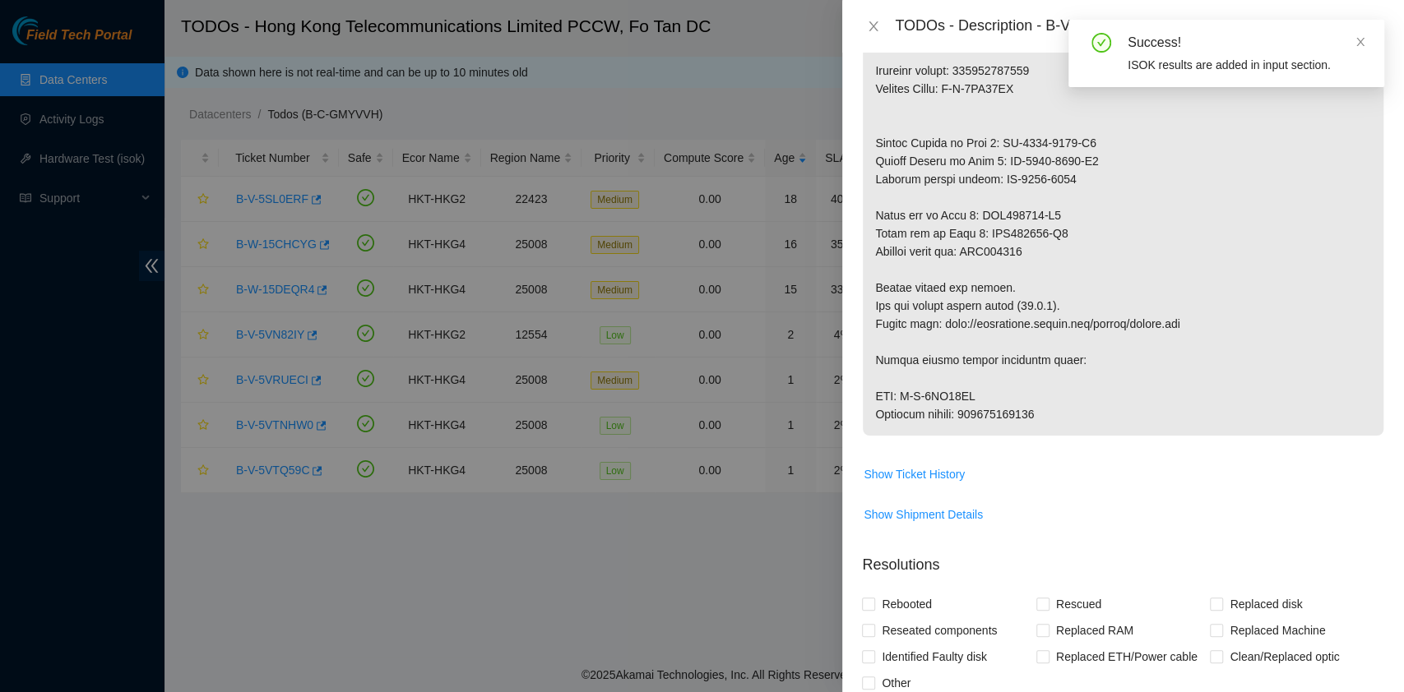
copy p "417328424462"
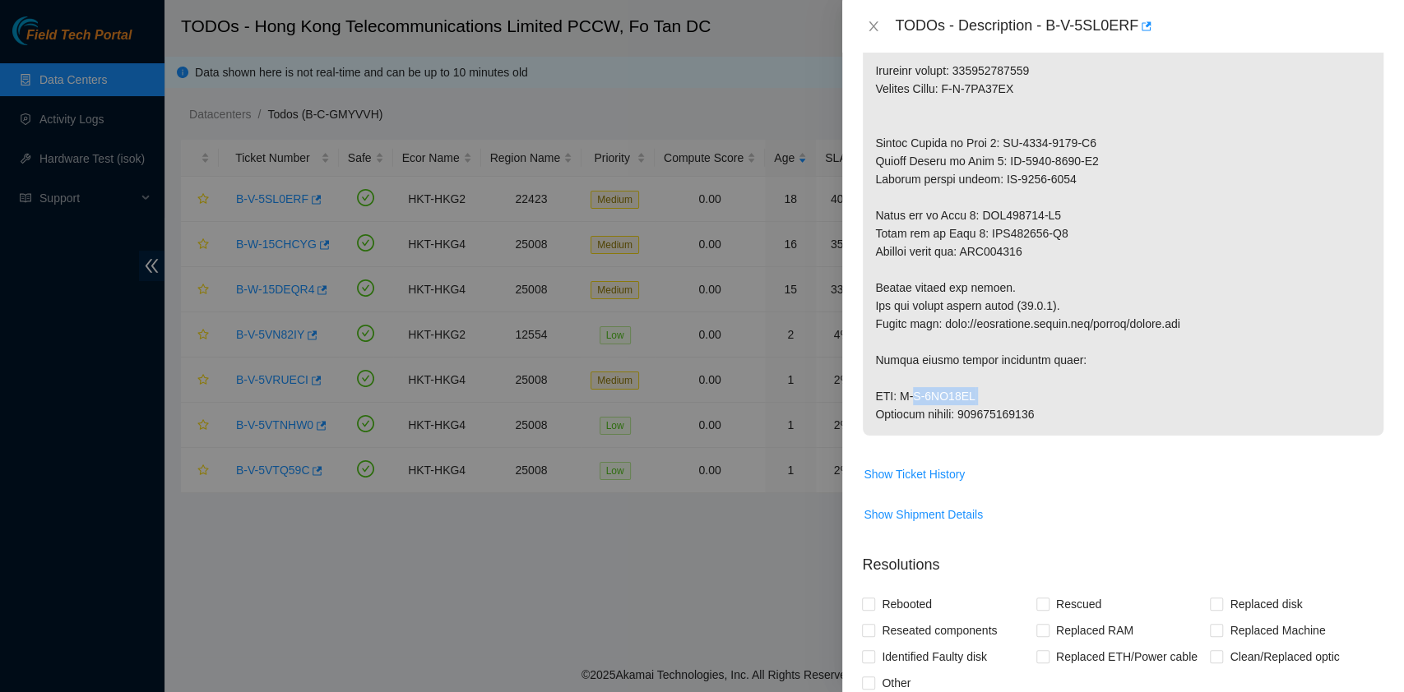
drag, startPoint x: 907, startPoint y: 412, endPoint x: 1016, endPoint y: 410, distance: 108.6
copy p "B-V-5TO27BT"
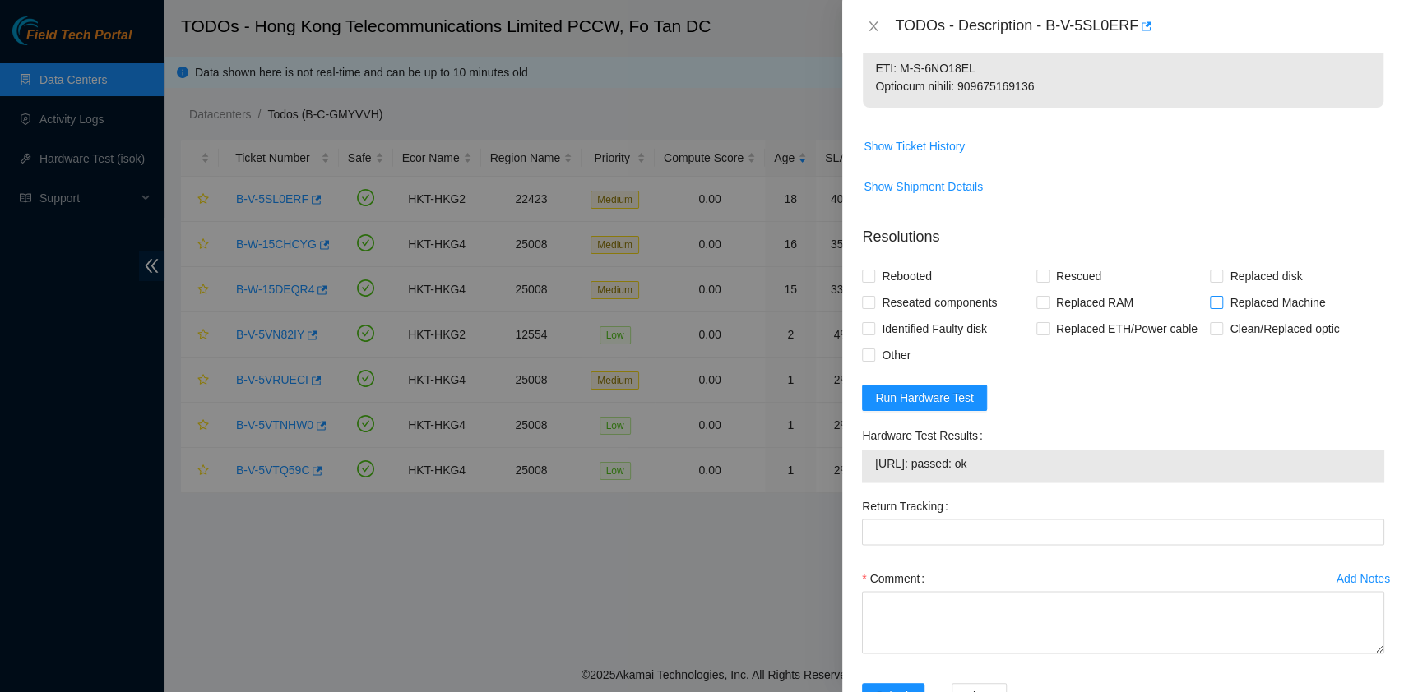
scroll to position [1862, 0]
click at [1252, 315] on span "Replaced Machine" at bounding box center [1277, 302] width 109 height 26
click at [1221, 307] on input "Replaced Machine" at bounding box center [1216, 301] width 12 height 12
checkbox input "true"
click at [1059, 289] on span "Rescued" at bounding box center [1078, 275] width 58 height 26
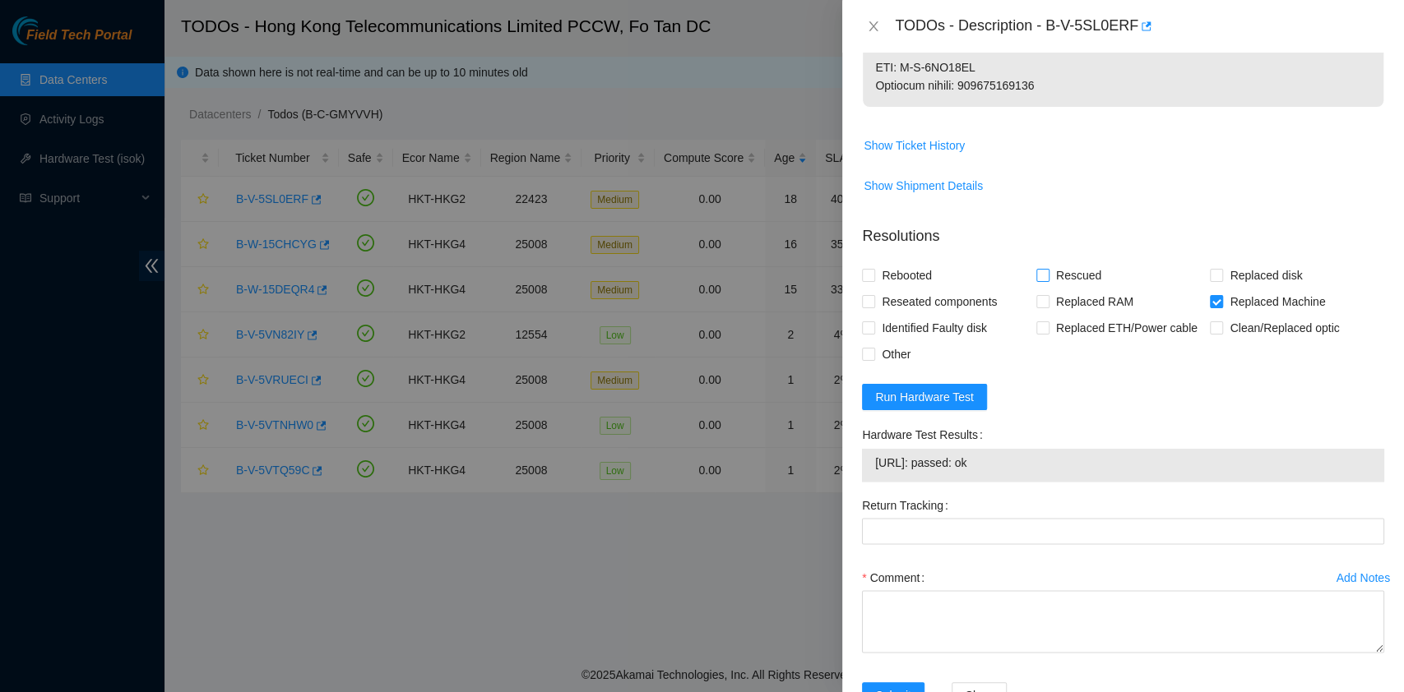
click at [1048, 280] on input "Rescued" at bounding box center [1042, 275] width 12 height 12
checkbox input "true"
click at [901, 289] on span "Rebooted" at bounding box center [906, 275] width 63 height 26
click at [873, 280] on input "Rebooted" at bounding box center [868, 275] width 12 height 12
checkbox input "true"
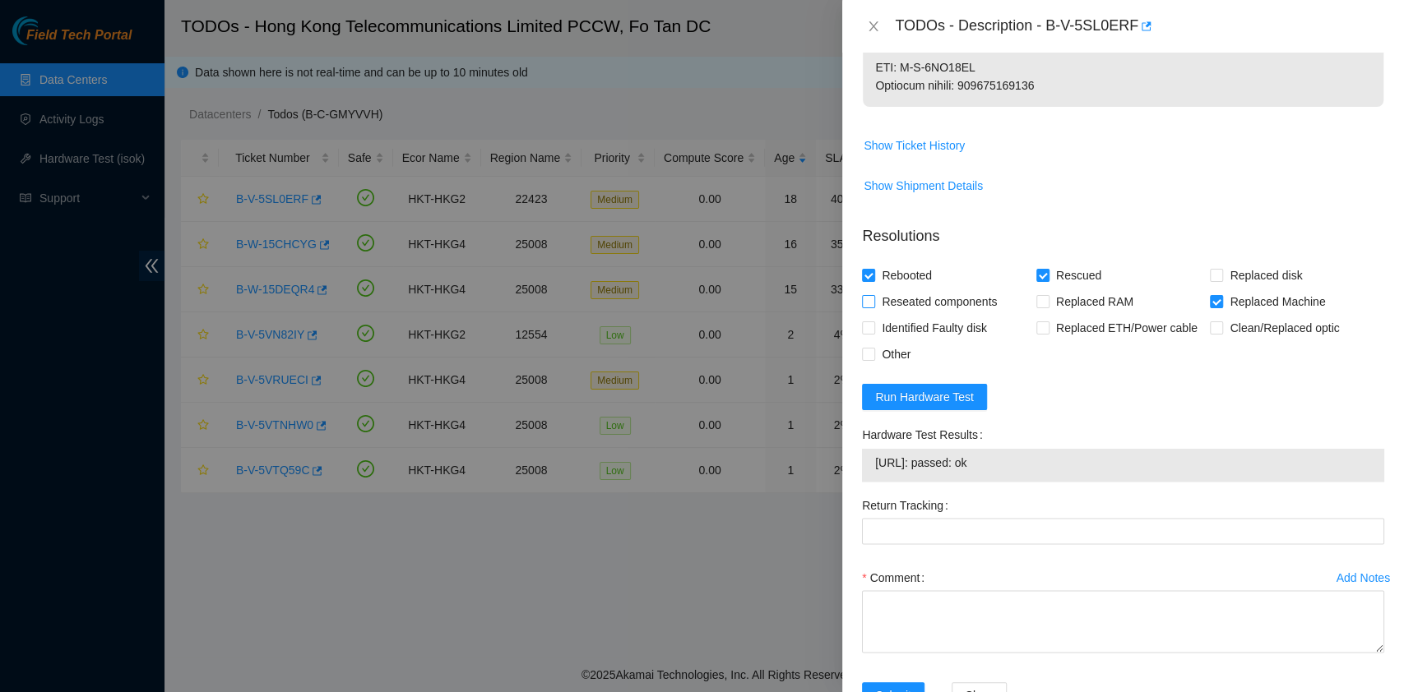
click at [907, 315] on span "Reseated components" at bounding box center [939, 302] width 128 height 26
click at [873, 307] on input "Reseated components" at bounding box center [868, 301] width 12 height 12
checkbox input "true"
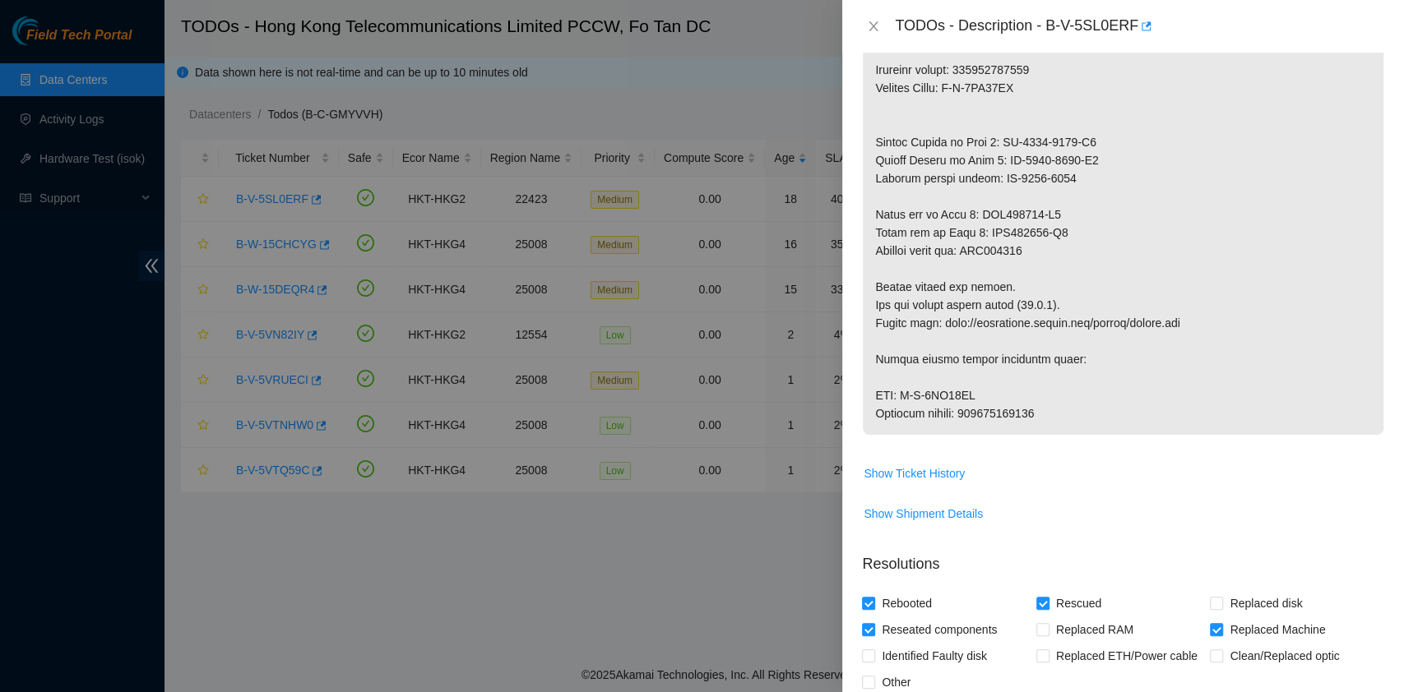
scroll to position [1533, 0]
drag, startPoint x: 1069, startPoint y: 442, endPoint x: 964, endPoint y: 426, distance: 106.4
copy p "417328424462"
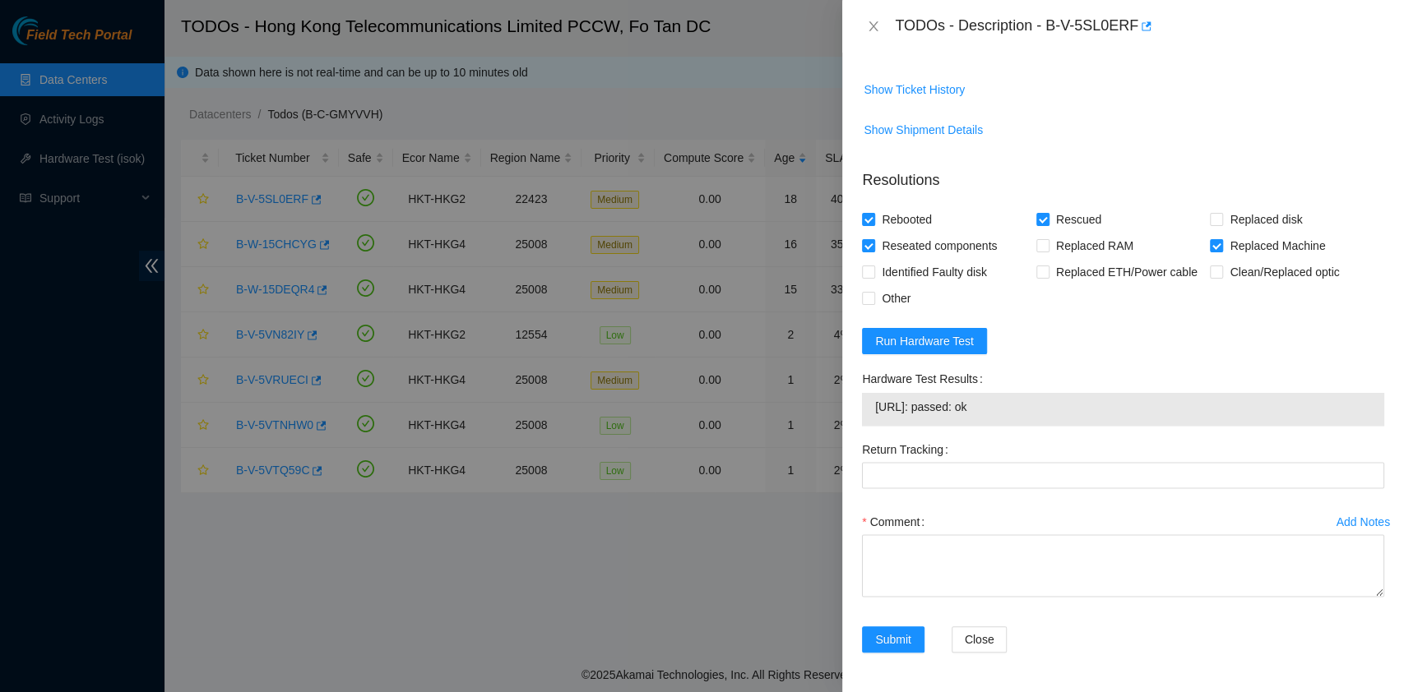
click at [932, 451] on label "Return Tracking" at bounding box center [908, 449] width 93 height 26
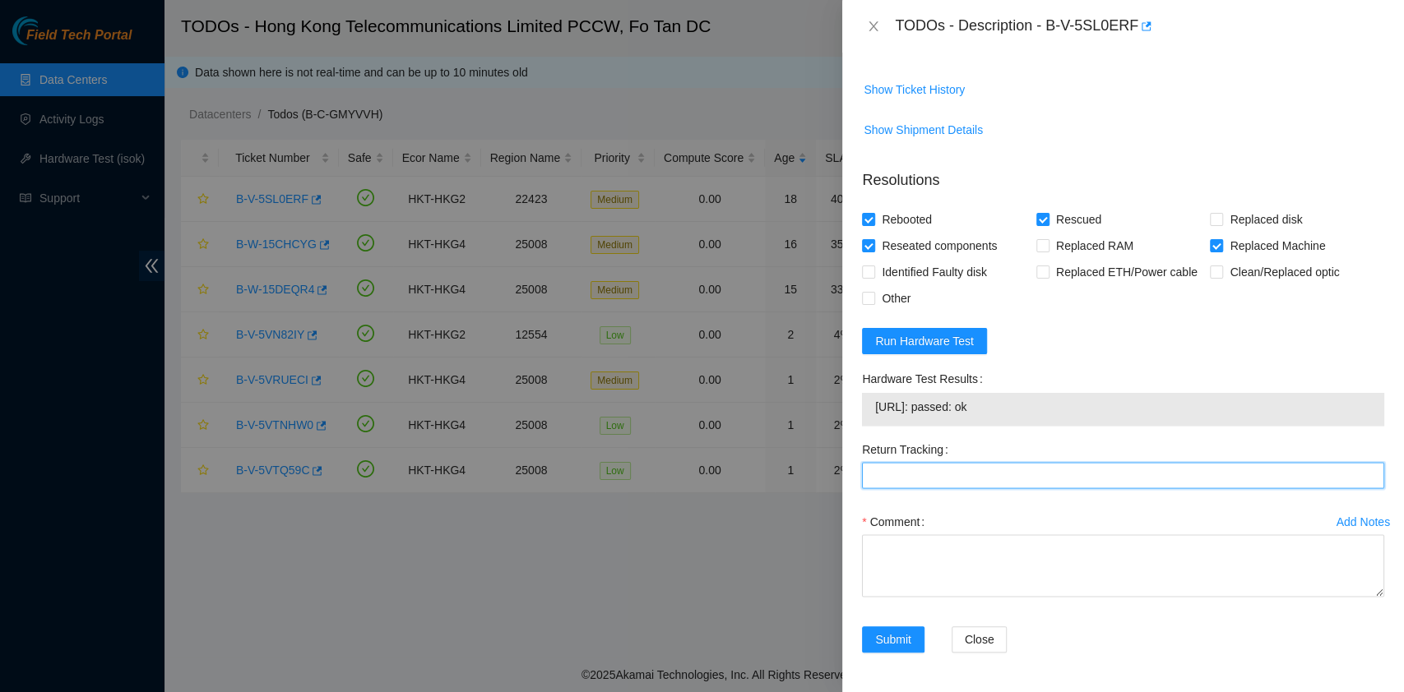
click at [932, 462] on Tracking "Return Tracking" at bounding box center [1123, 475] width 522 height 26
paste Tracking "417328424462"
type Tracking "417328424462"
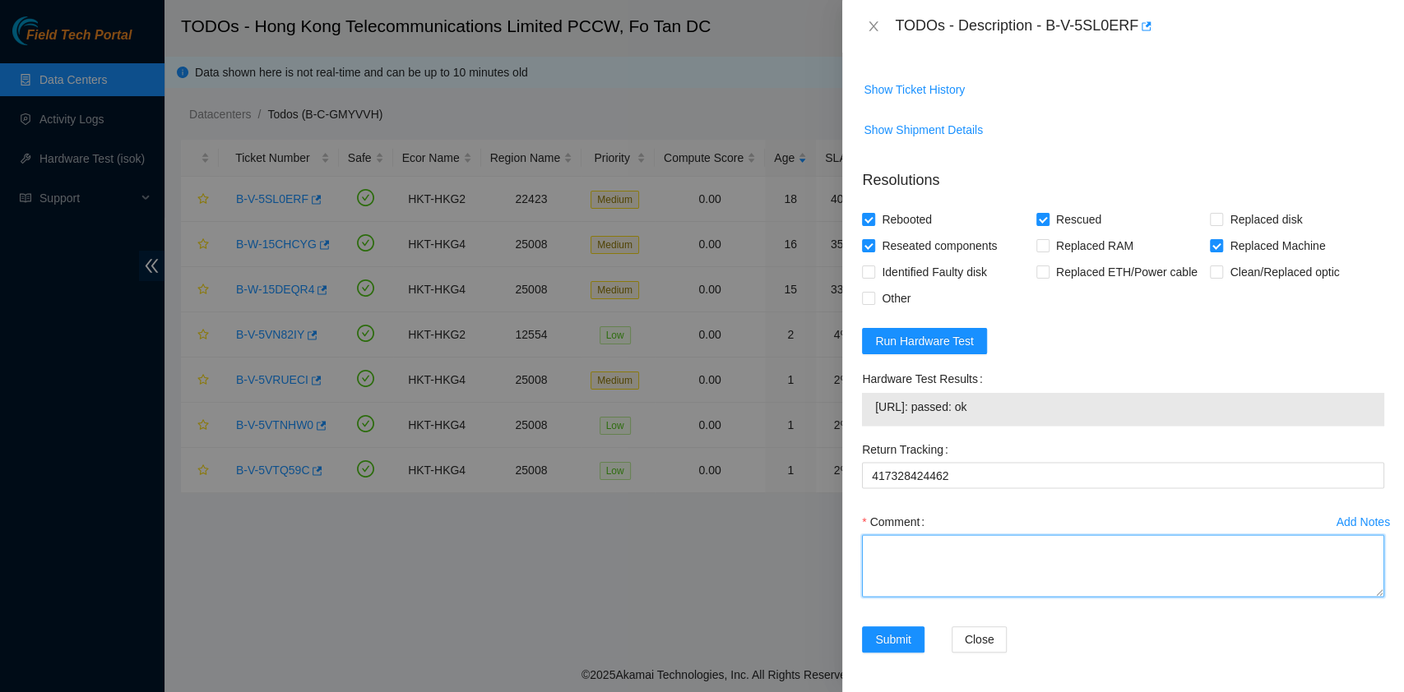
click at [931, 551] on textarea "Comment" at bounding box center [1123, 566] width 522 height 63
type textarea "pass ok"
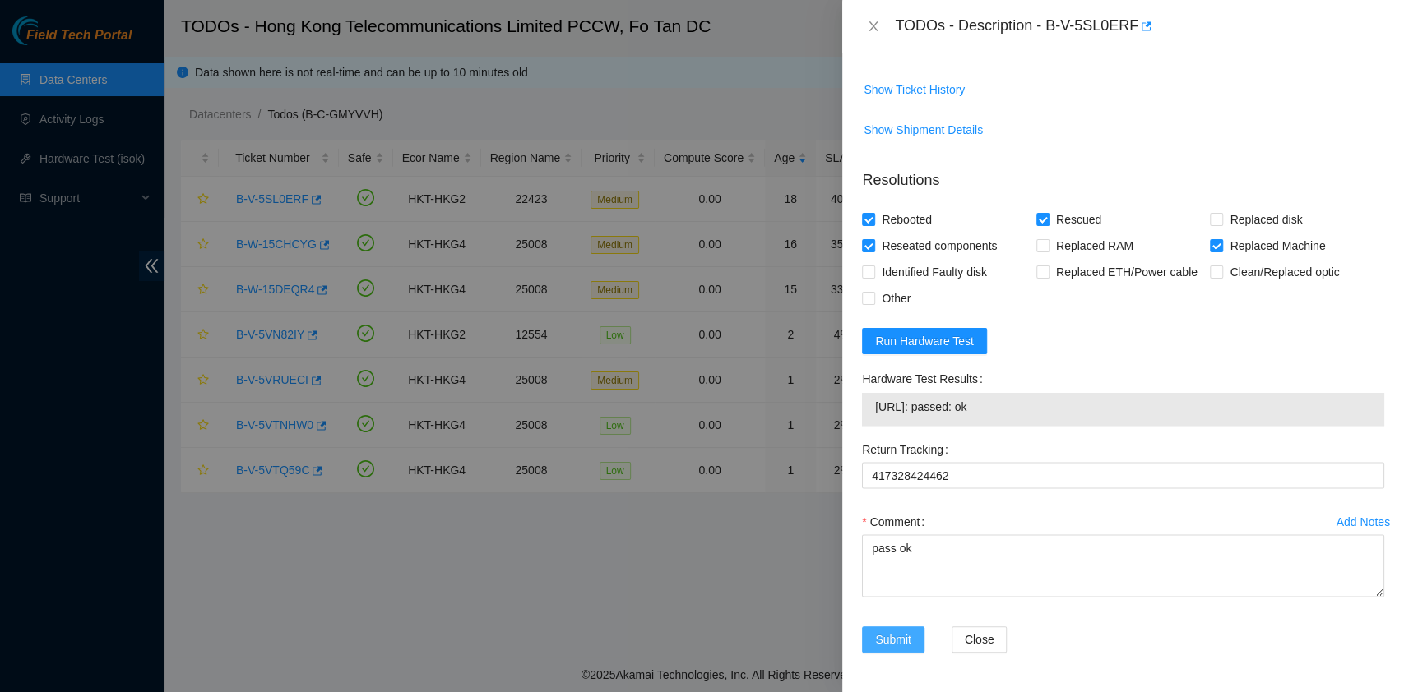
click at [905, 641] on span "Submit" at bounding box center [893, 640] width 36 height 18
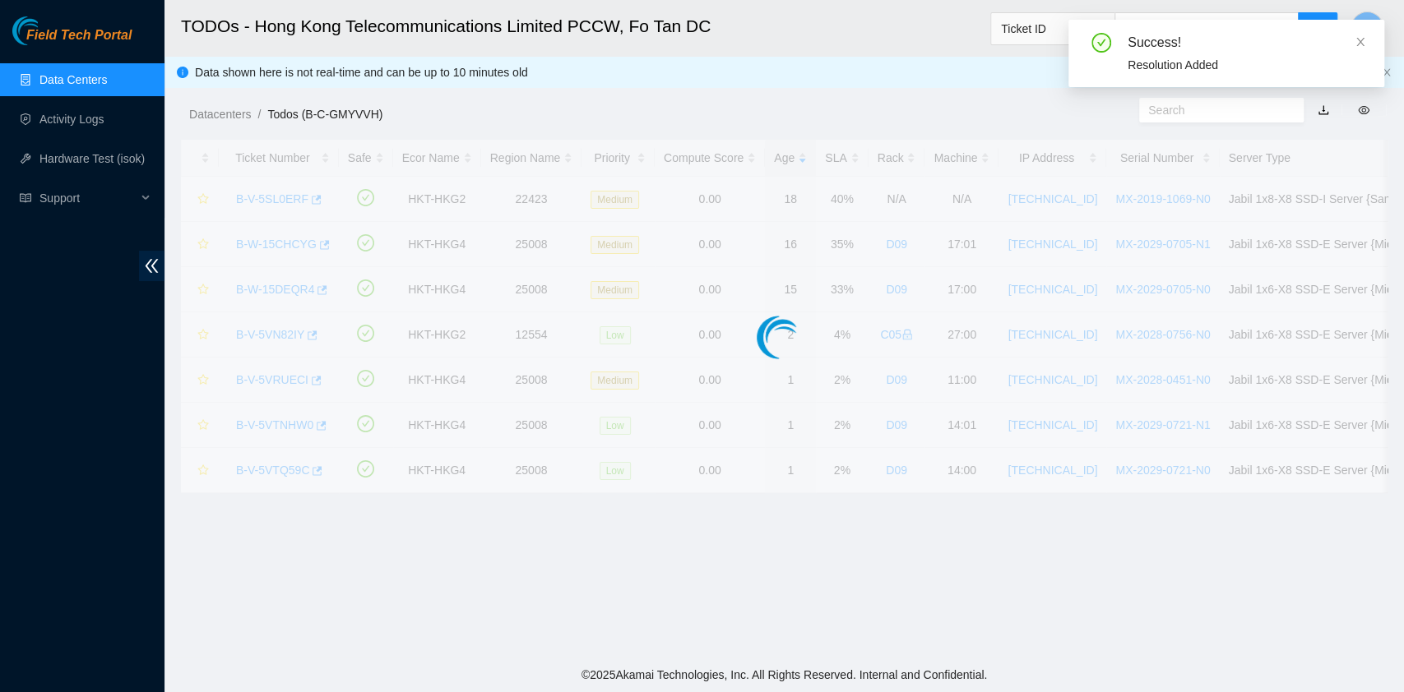
scroll to position [419, 0]
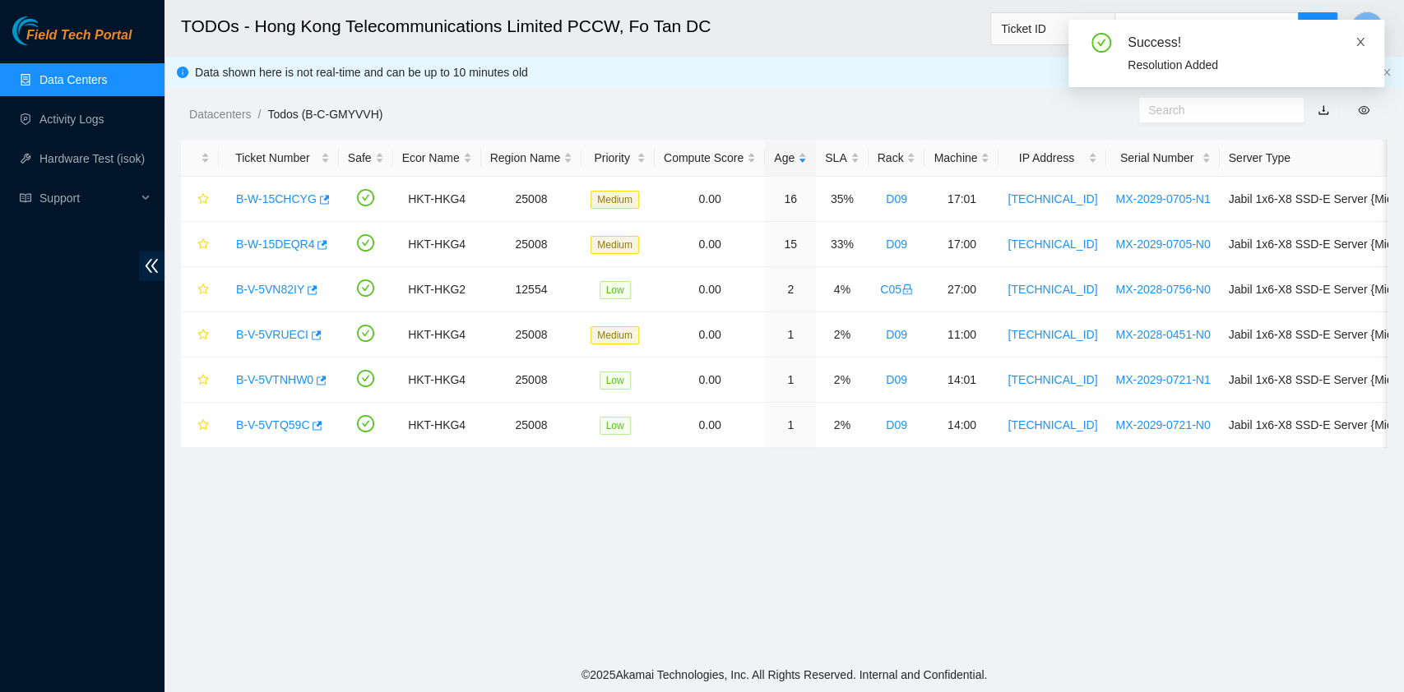
click at [1362, 37] on icon "close" at bounding box center [1360, 42] width 12 height 12
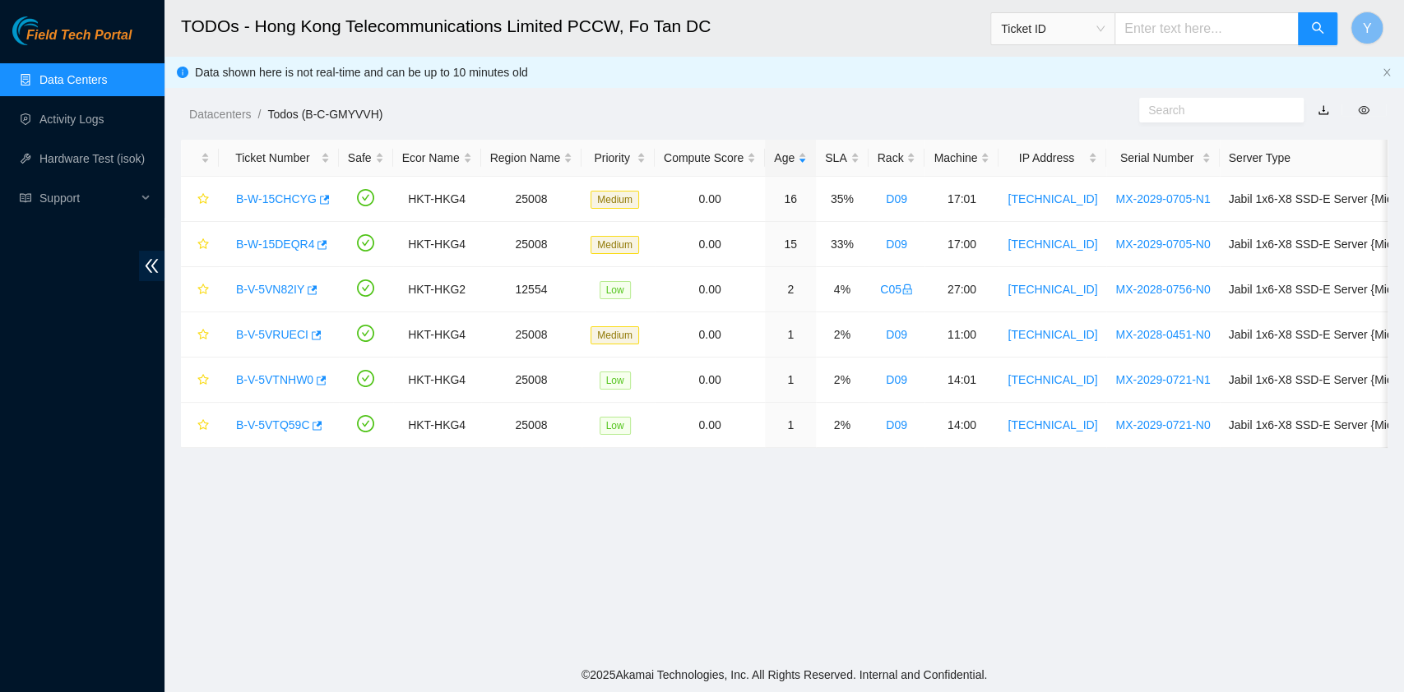
click at [72, 86] on link "Data Centers" at bounding box center [72, 79] width 67 height 13
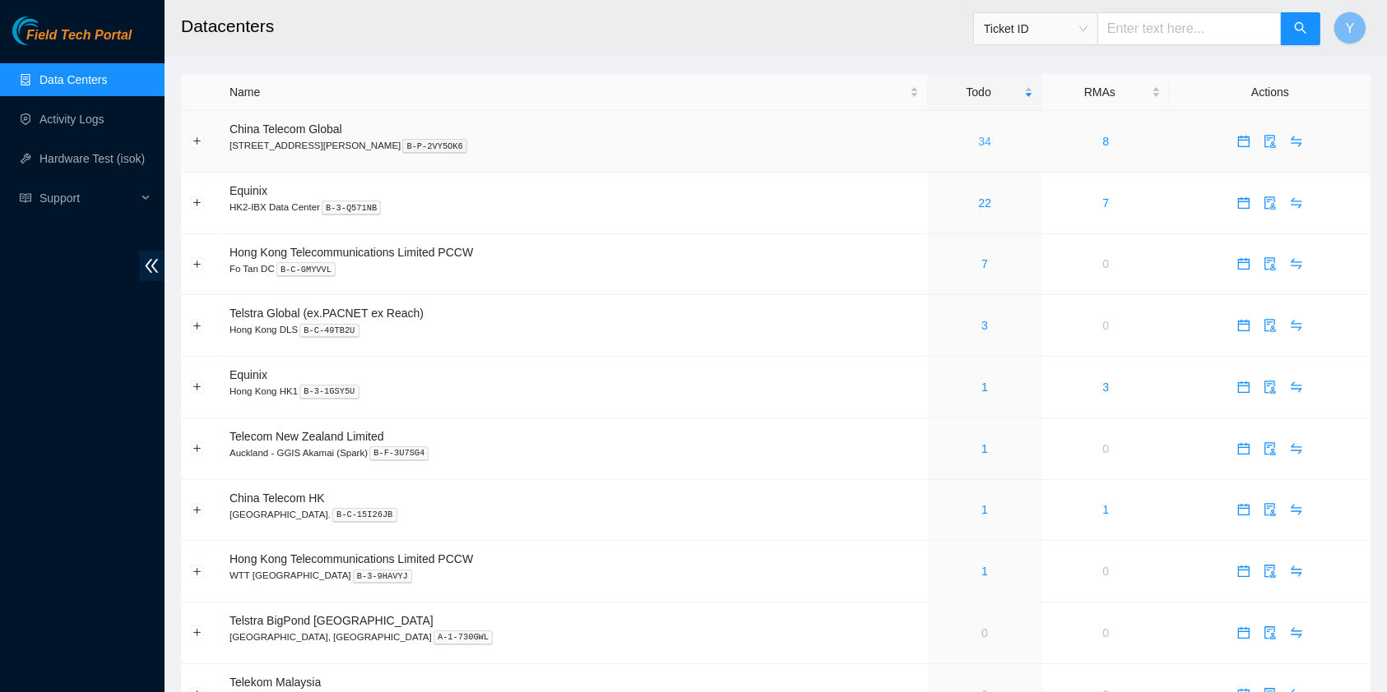
click at [978, 144] on link "34" at bounding box center [984, 141] width 13 height 13
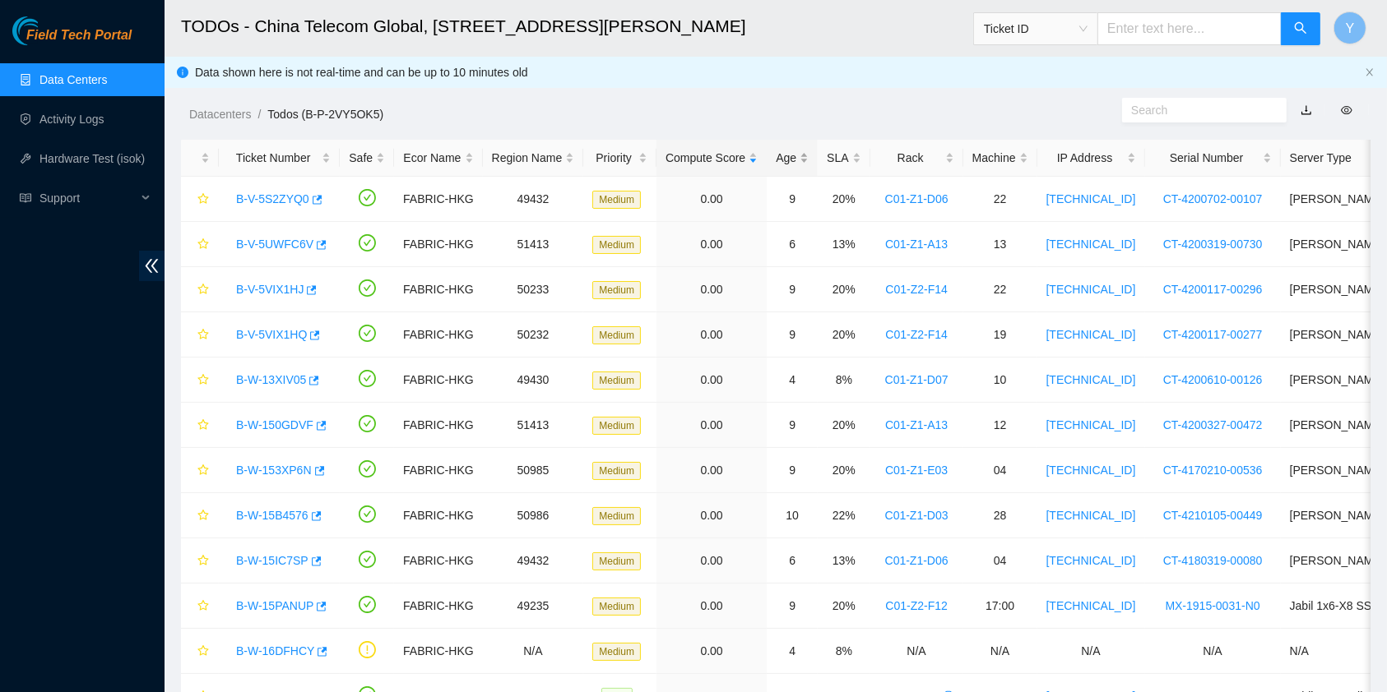
click at [803, 156] on div "Age" at bounding box center [791, 158] width 33 height 18
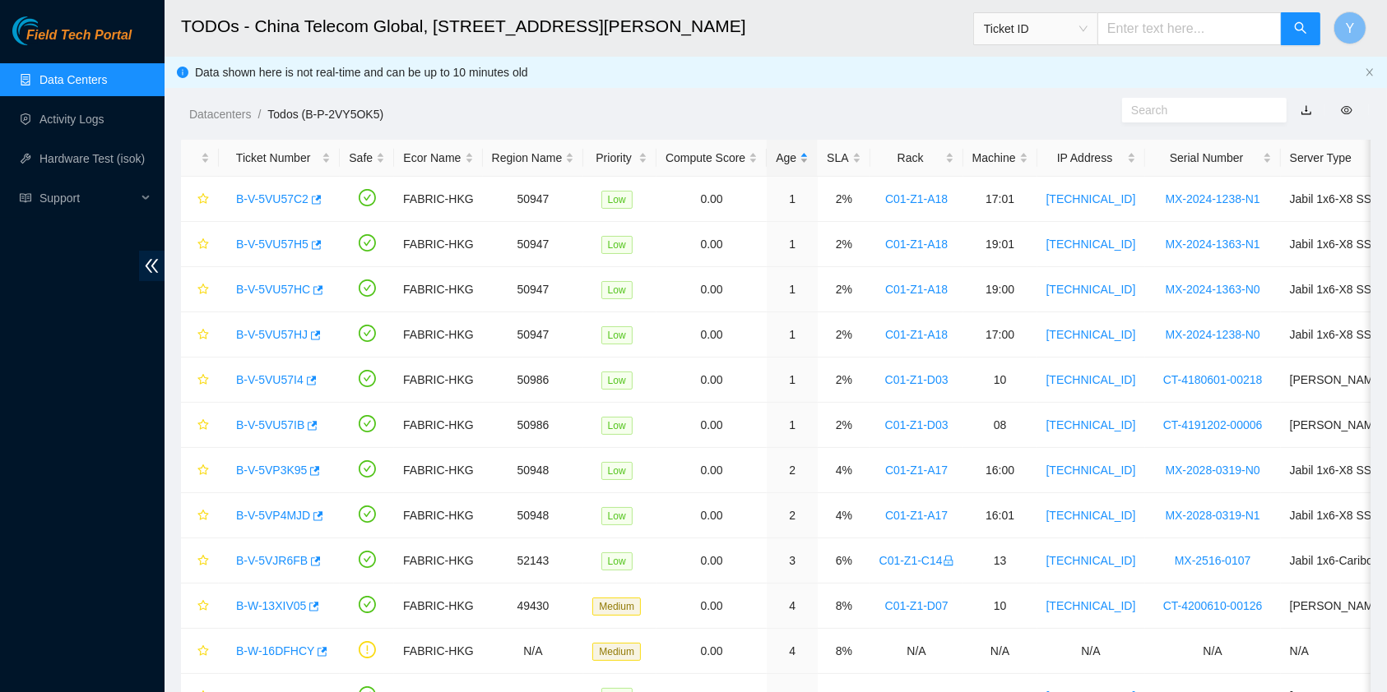
click at [789, 155] on div "Age" at bounding box center [791, 158] width 33 height 18
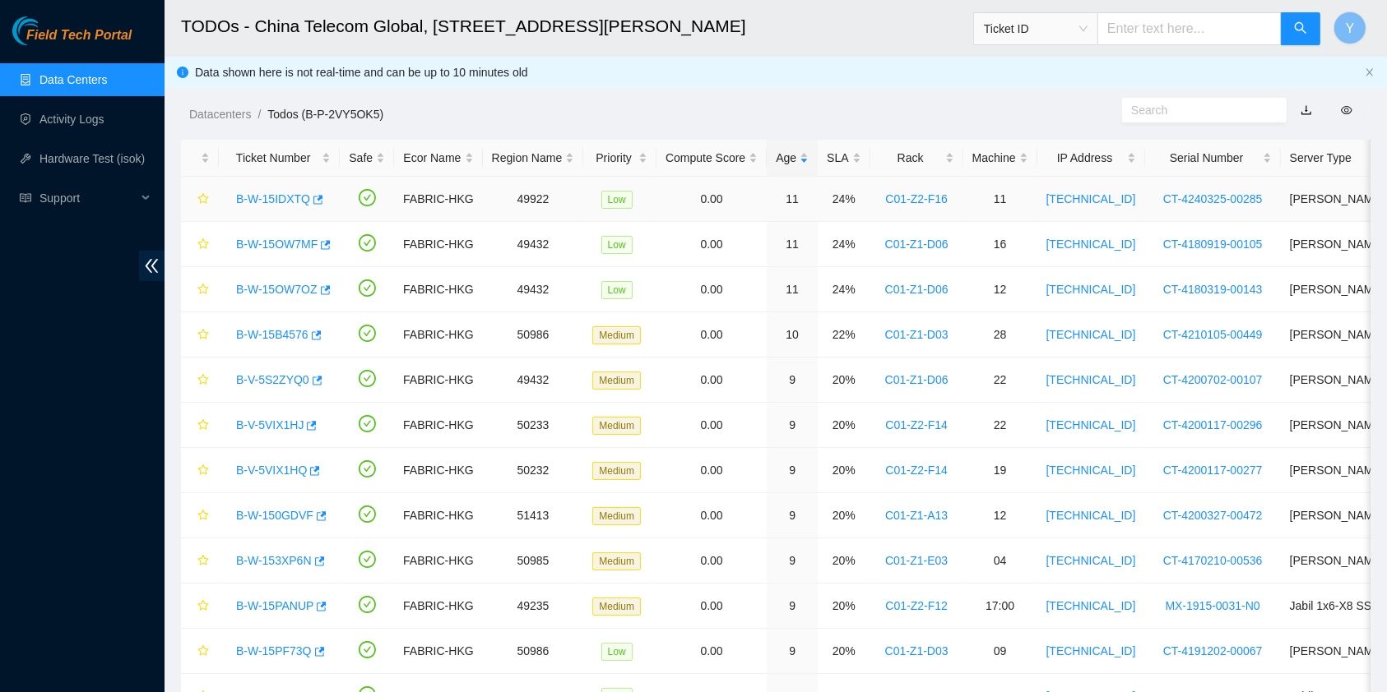
click at [241, 197] on link "B-W-15IDXTQ" at bounding box center [273, 198] width 74 height 13
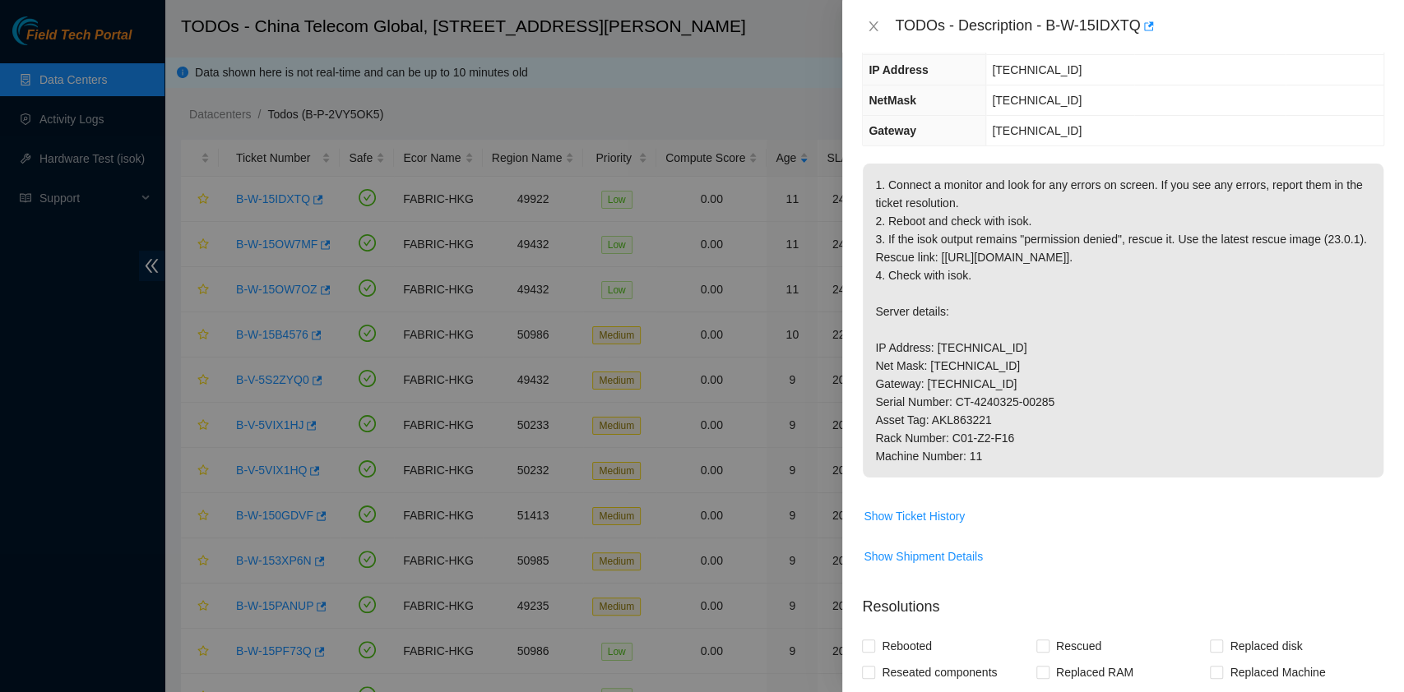
scroll to position [599, 0]
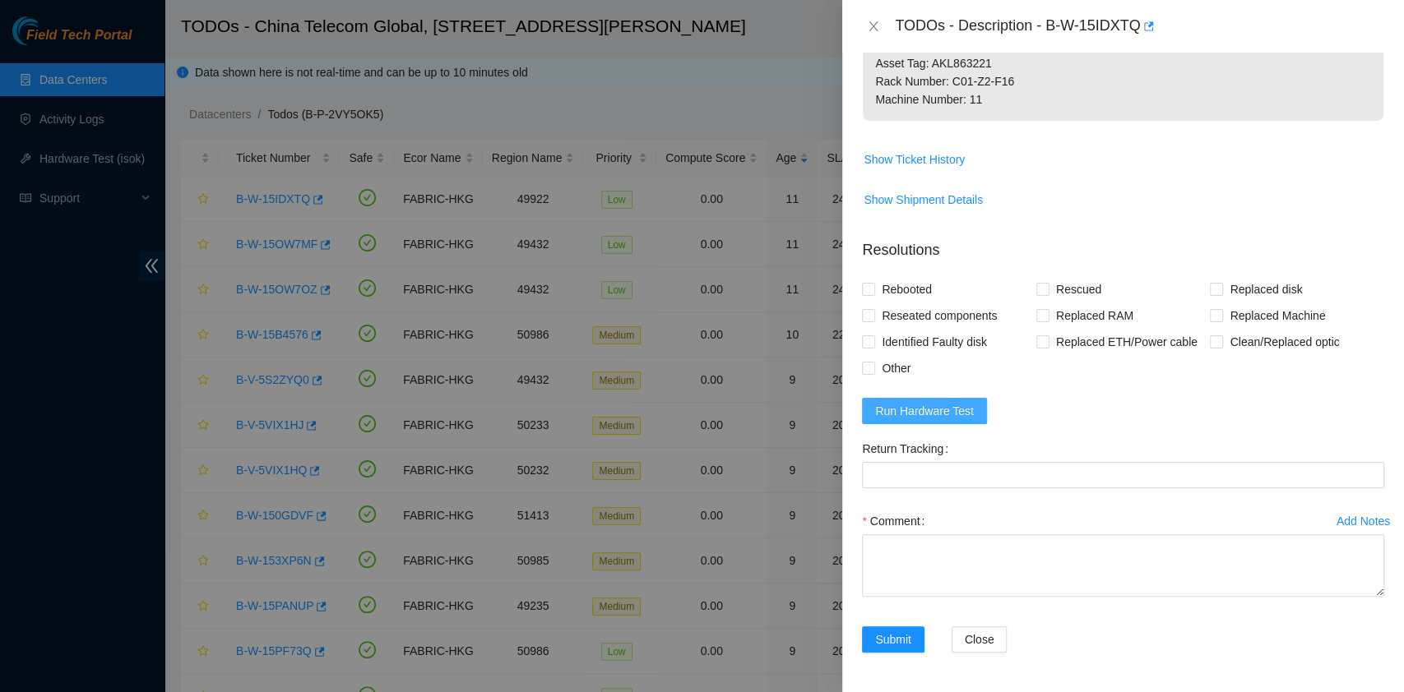
click at [961, 405] on span "Run Hardware Test" at bounding box center [924, 411] width 99 height 18
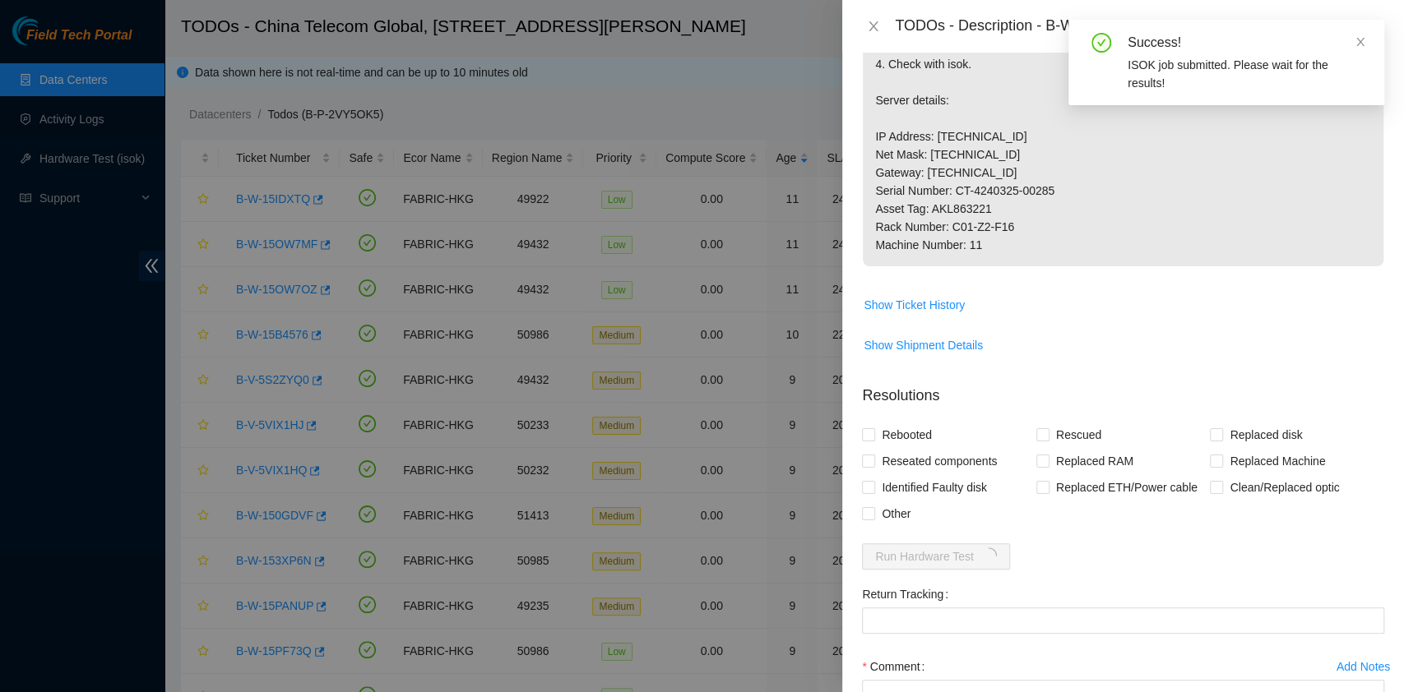
scroll to position [380, 0]
click at [1363, 37] on icon "close" at bounding box center [1360, 42] width 12 height 12
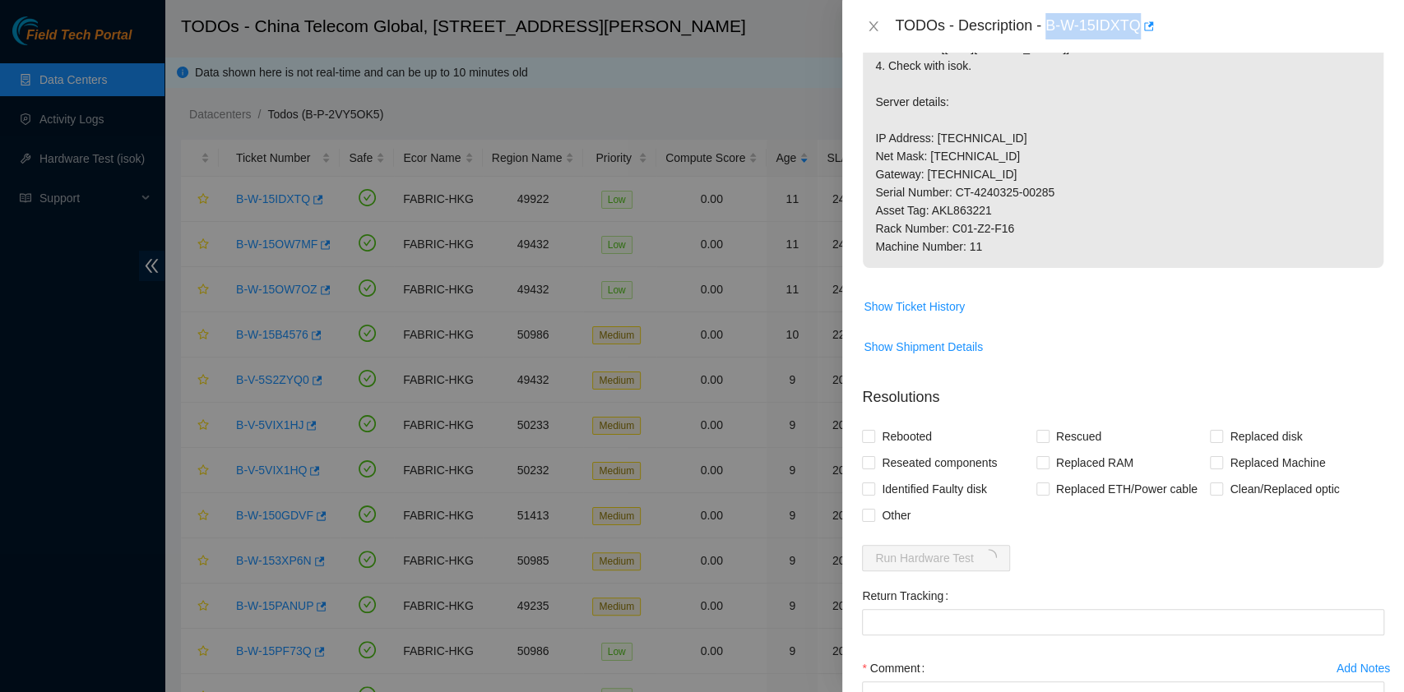
drag, startPoint x: 1048, startPoint y: 28, endPoint x: 1139, endPoint y: 49, distance: 93.8
click at [1139, 49] on div "TODOs - Description - B-W-15IDXTQ" at bounding box center [1123, 26] width 562 height 53
copy div "B-W-15IDXTQ"
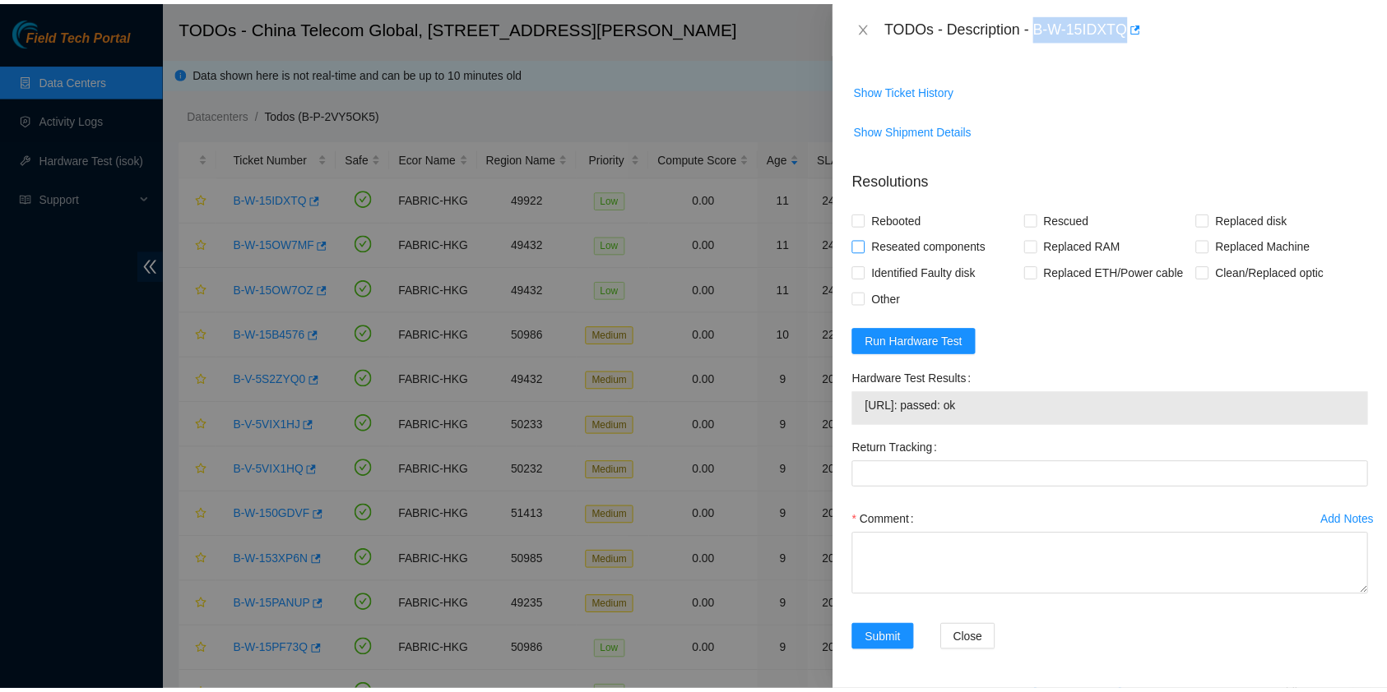
scroll to position [657, 0]
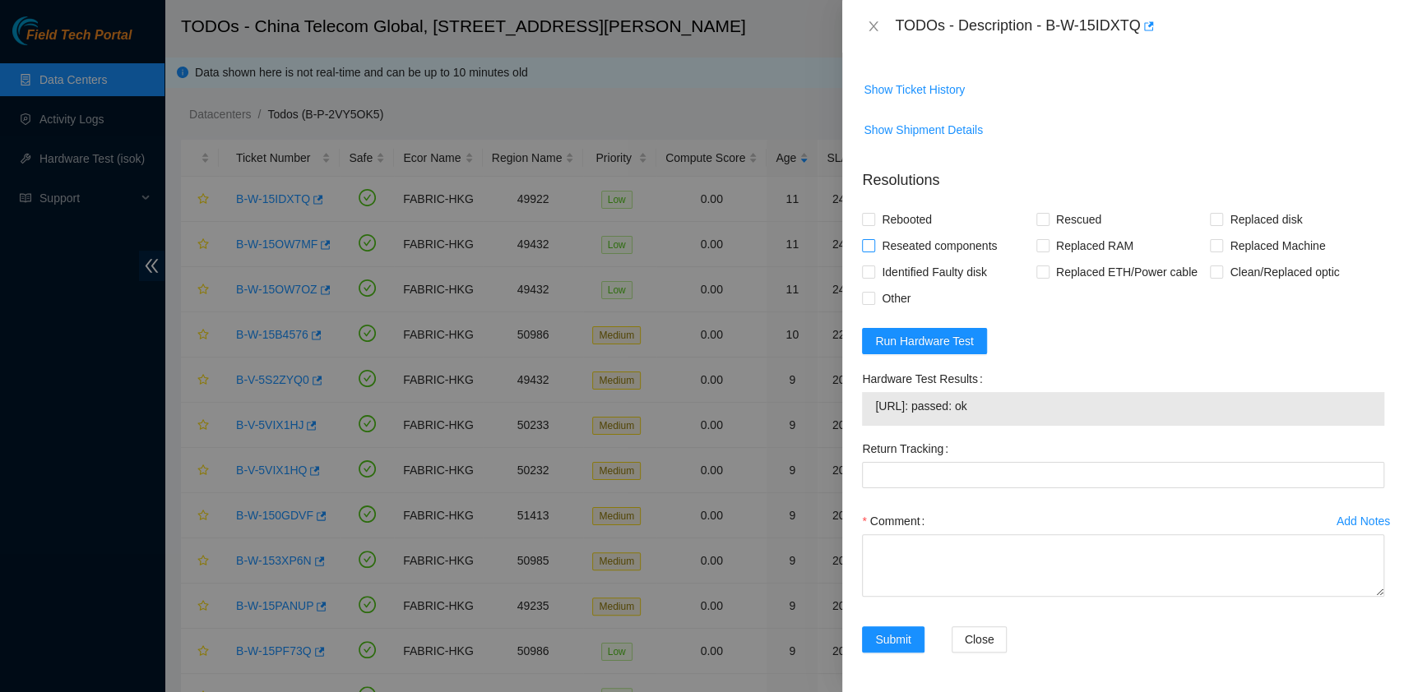
click at [900, 256] on span "Reseated components" at bounding box center [939, 246] width 128 height 26
click at [873, 251] on input "Reseated components" at bounding box center [868, 245] width 12 height 12
checkbox input "true"
click at [908, 225] on span "Rebooted" at bounding box center [906, 219] width 63 height 26
click at [873, 225] on input "Rebooted" at bounding box center [868, 219] width 12 height 12
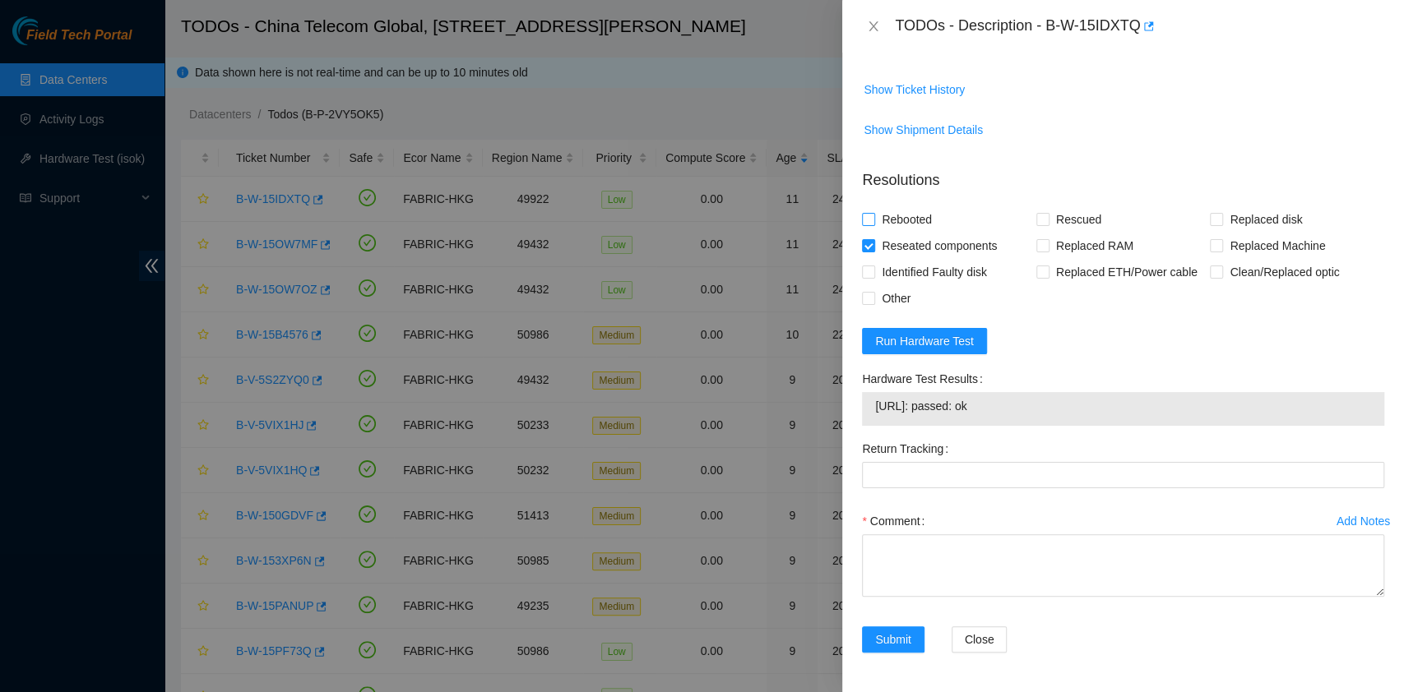
checkbox input "true"
click at [1054, 224] on span "Rescued" at bounding box center [1078, 219] width 58 height 26
click at [1048, 224] on input "Rescued" at bounding box center [1042, 219] width 12 height 12
checkbox input "true"
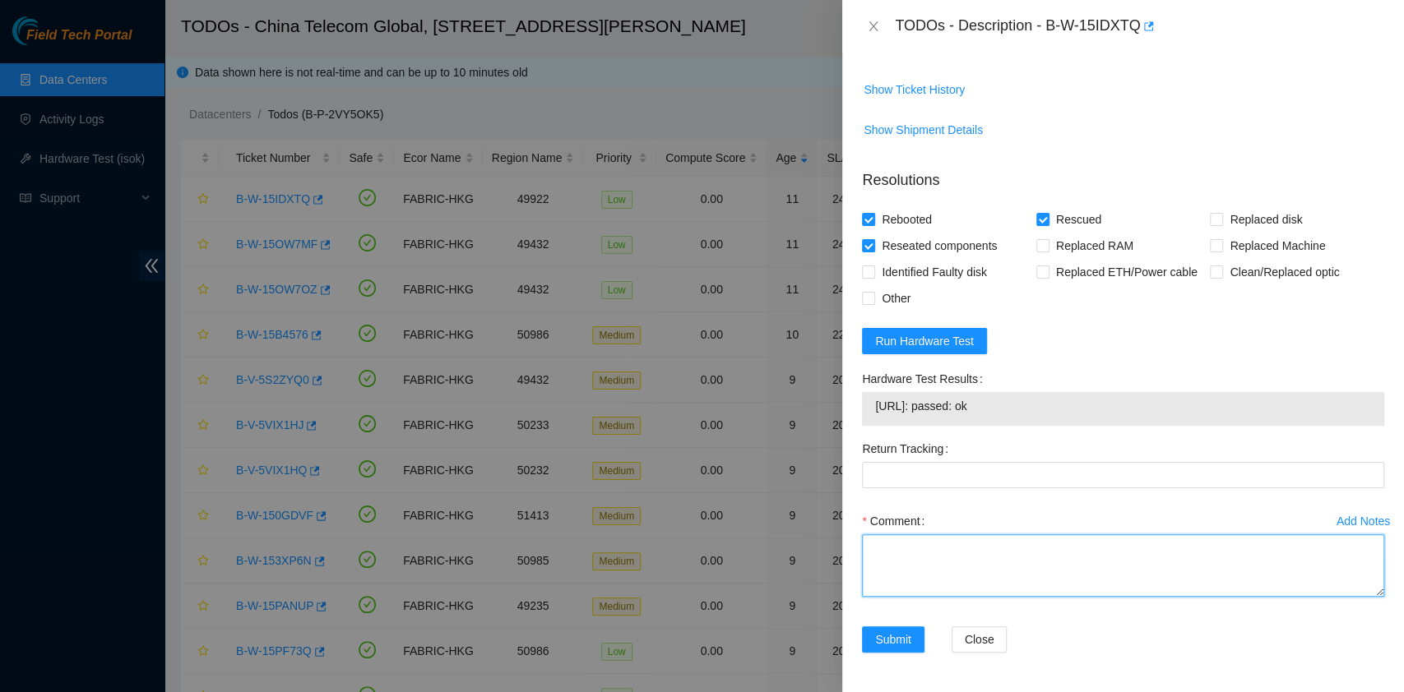
click at [958, 597] on textarea "Comment" at bounding box center [1123, 566] width 522 height 63
type textarea "pass ok"
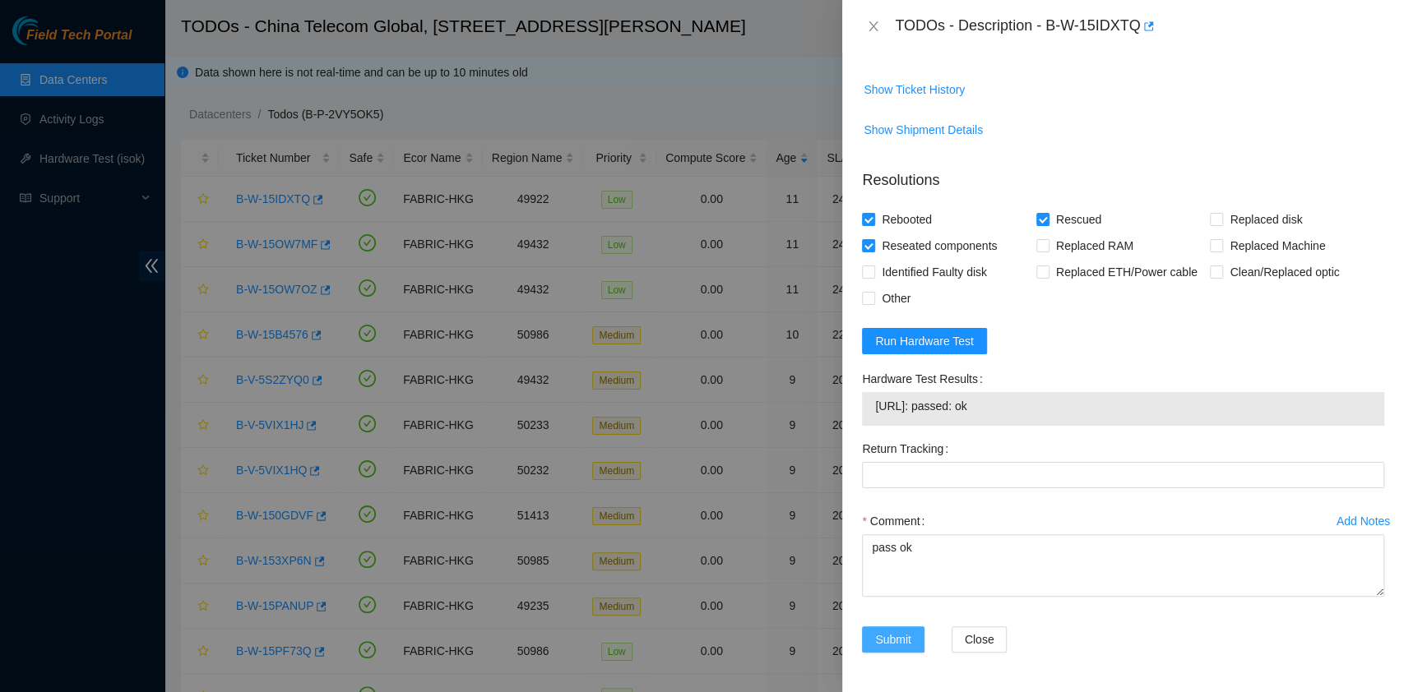
click at [894, 653] on button "Submit" at bounding box center [893, 640] width 63 height 26
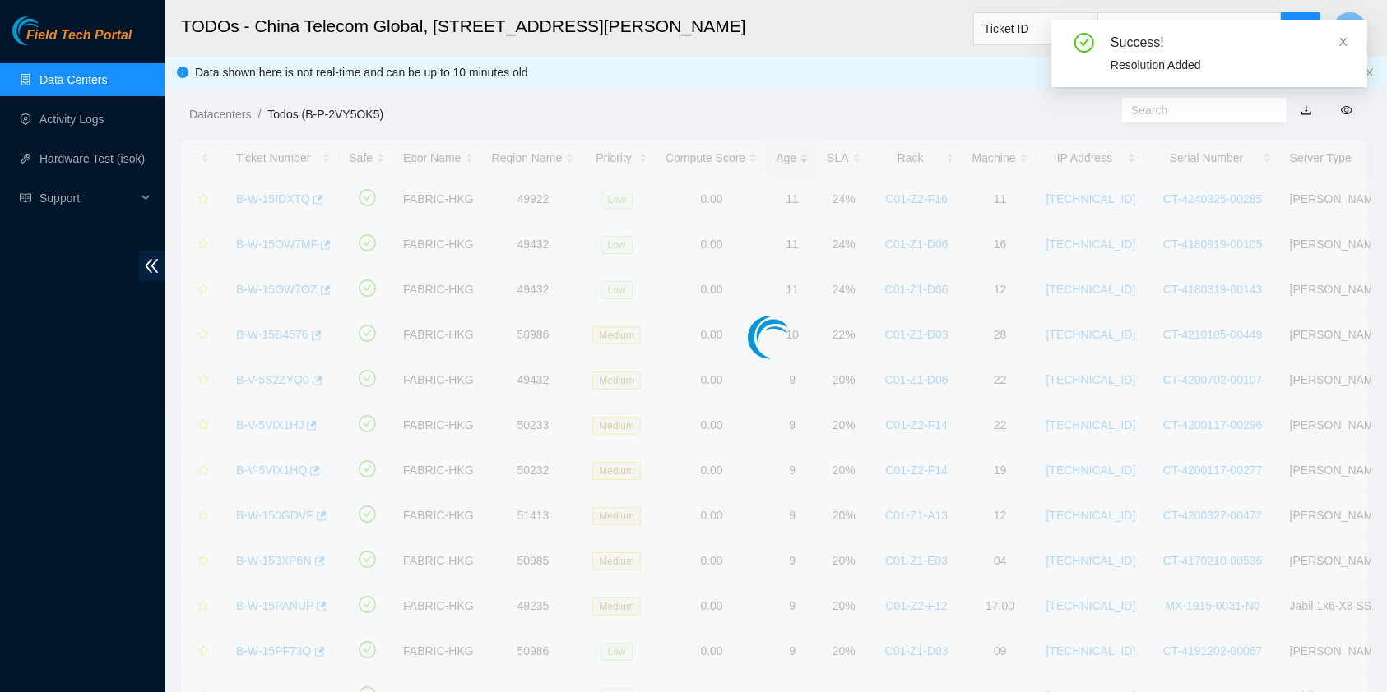
scroll to position [419, 0]
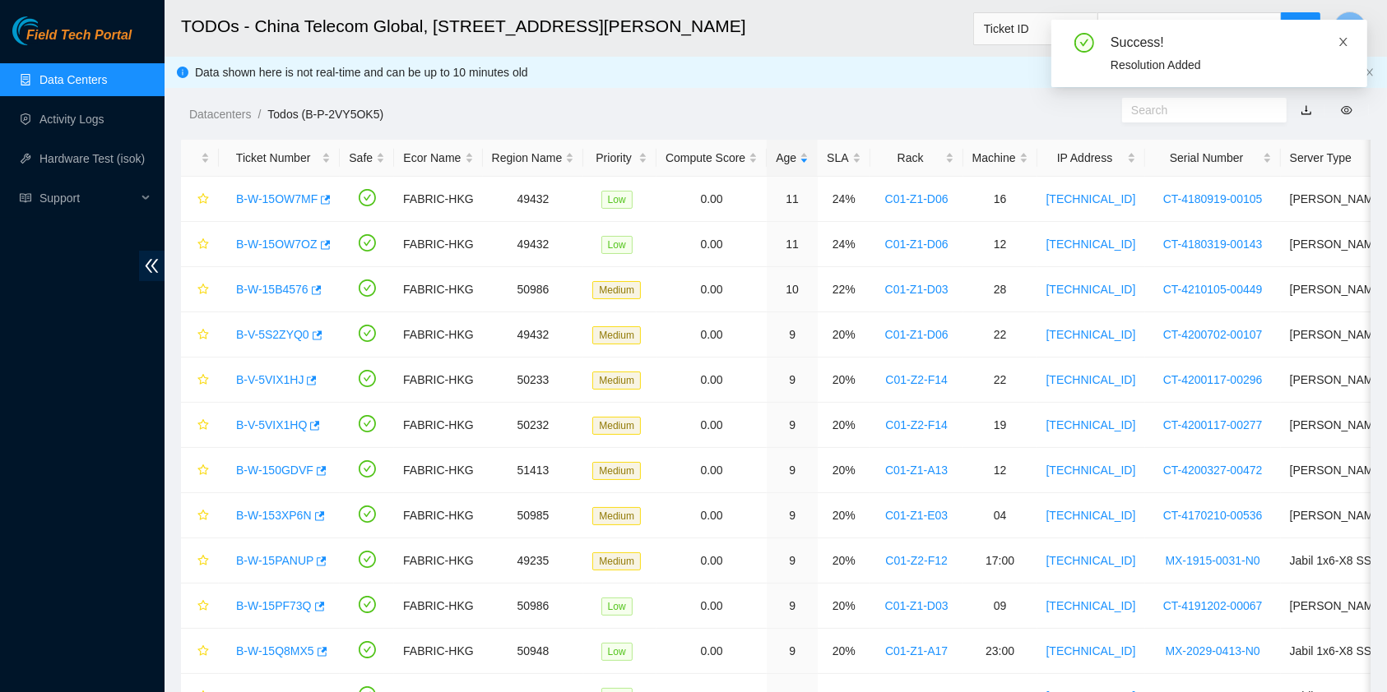
click at [1348, 44] on icon "close" at bounding box center [1343, 42] width 12 height 12
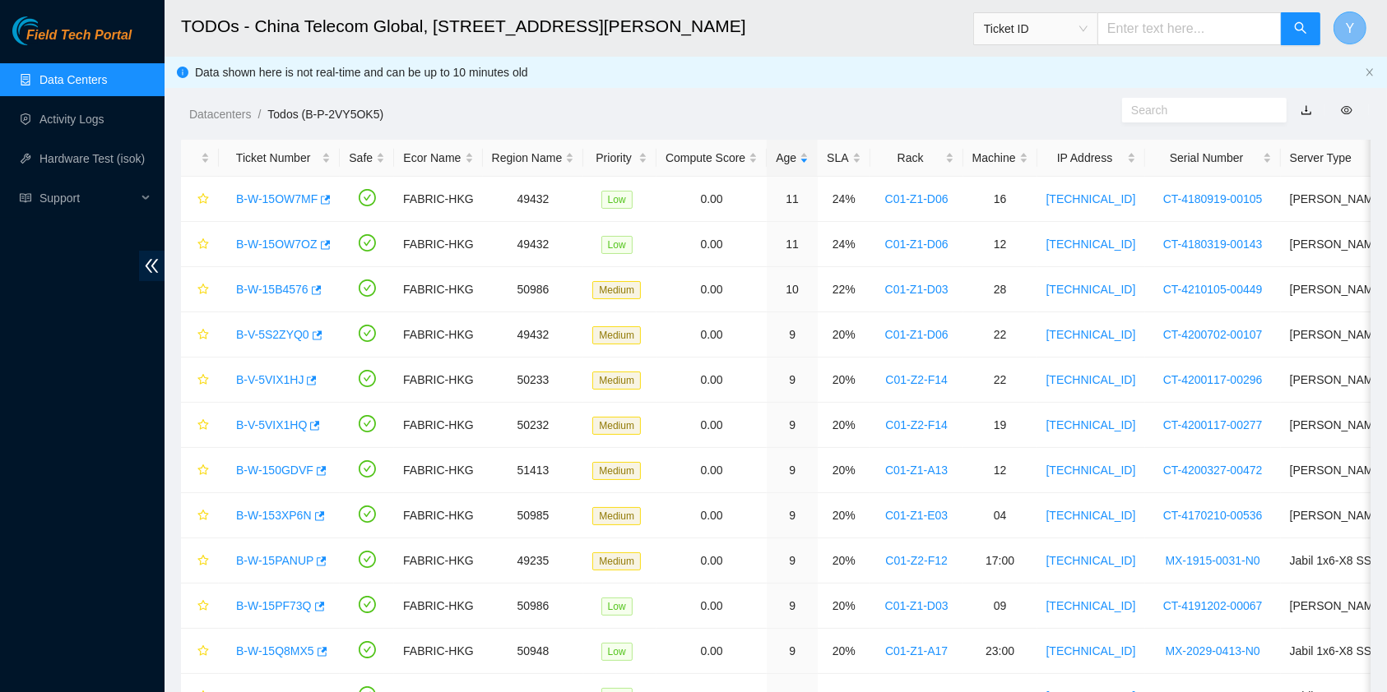
click at [1354, 27] on button "Y" at bounding box center [1349, 28] width 33 height 33
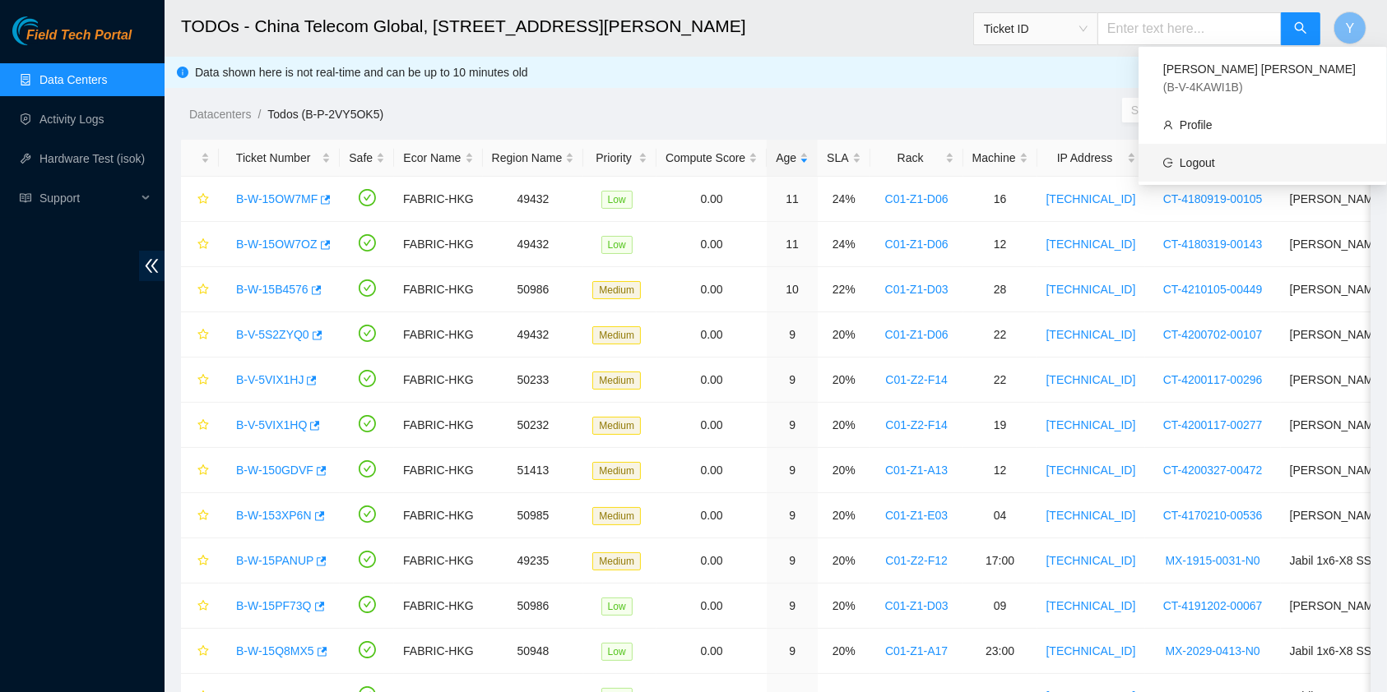
click at [1215, 156] on link "Logout" at bounding box center [1196, 162] width 35 height 13
